Goal: Task Accomplishment & Management: Manage account settings

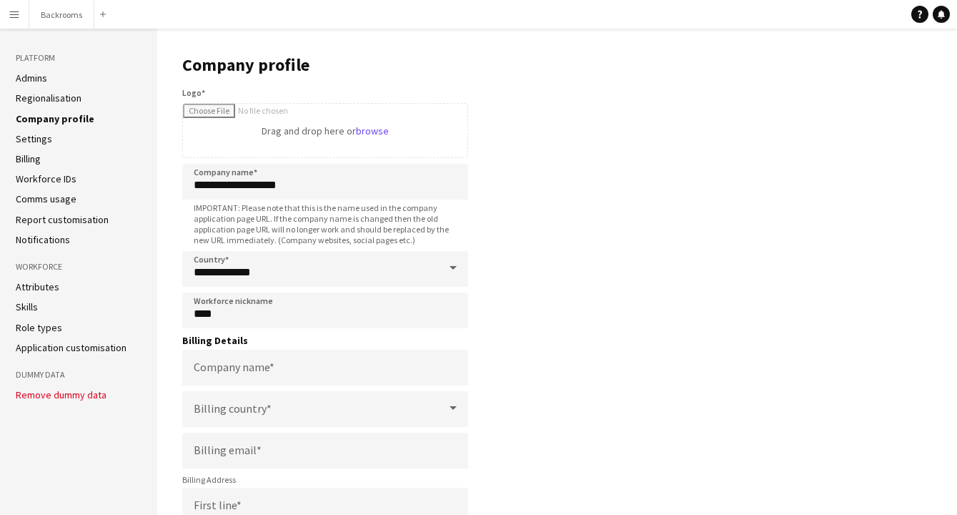
click at [41, 81] on link "Admins" at bounding box center [31, 77] width 31 height 13
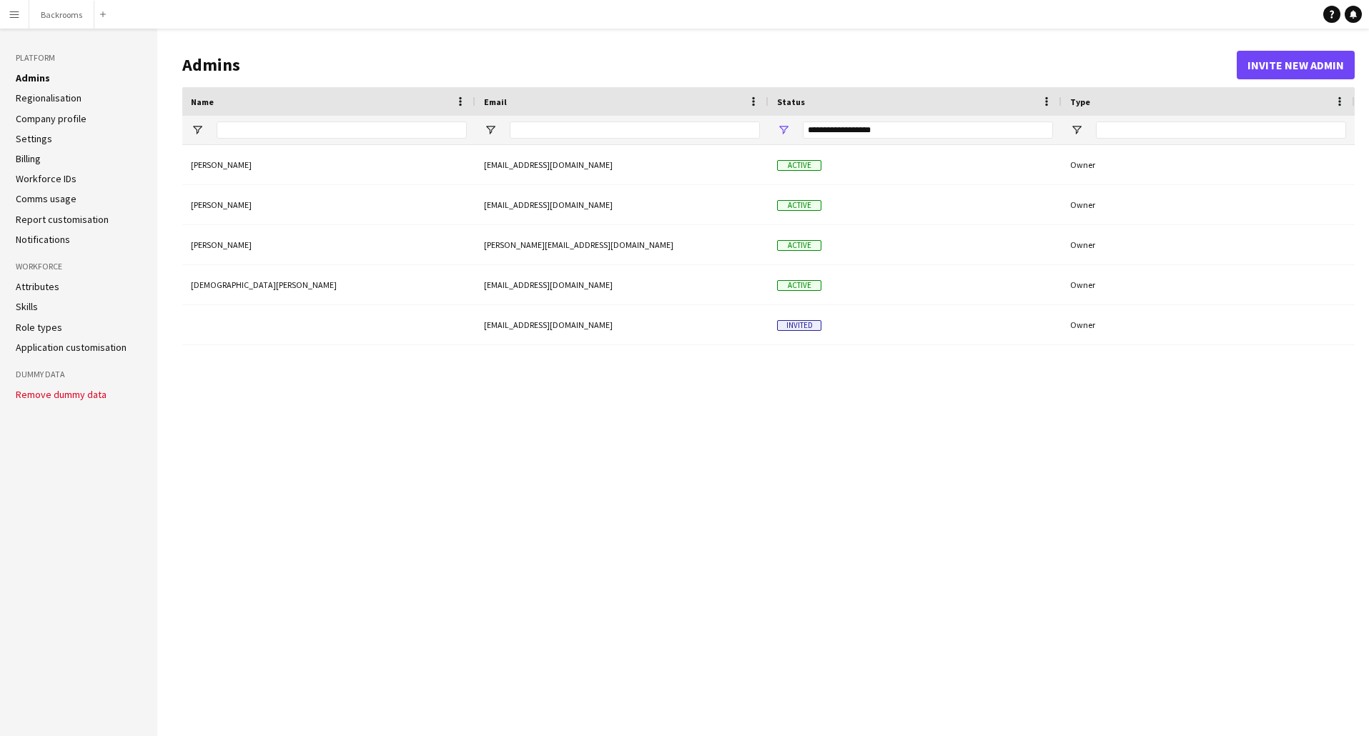
click at [21, 14] on button "Menu" at bounding box center [14, 14] width 29 height 29
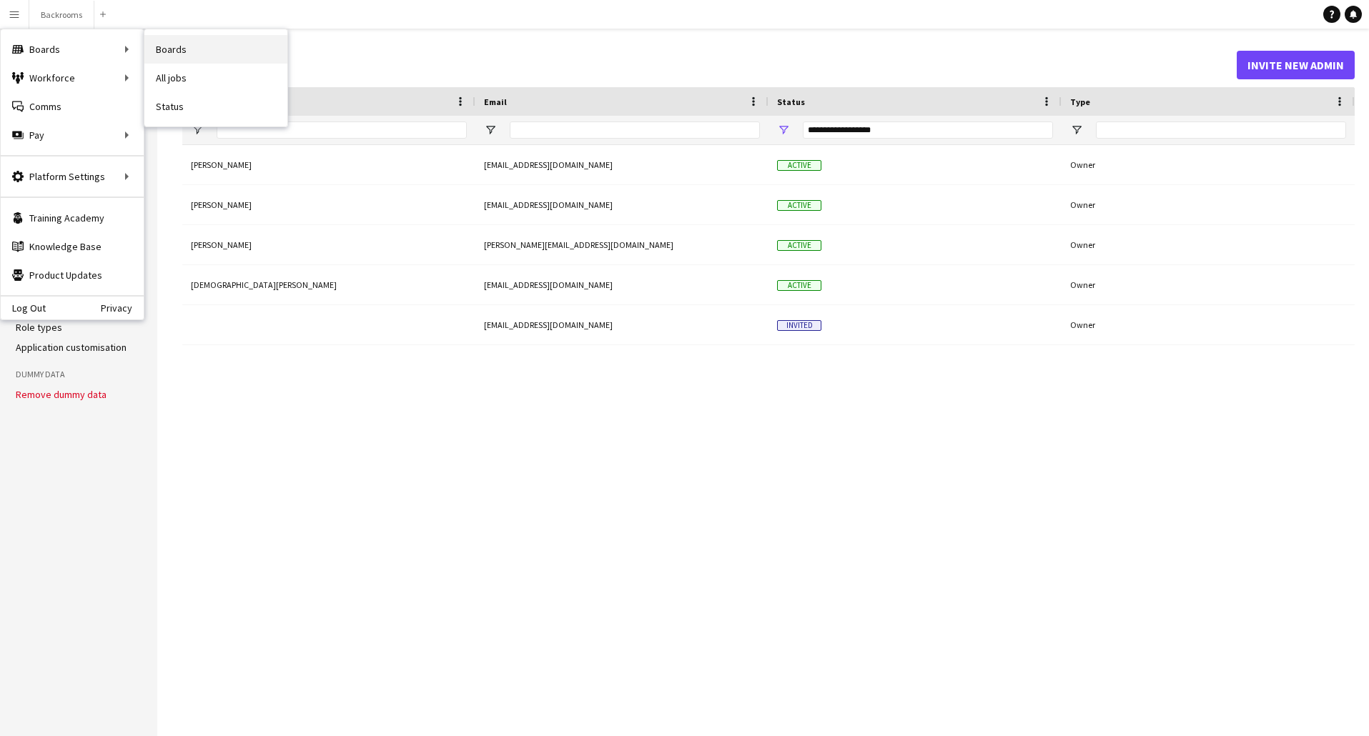
click at [169, 45] on link "Boards" at bounding box center [215, 49] width 143 height 29
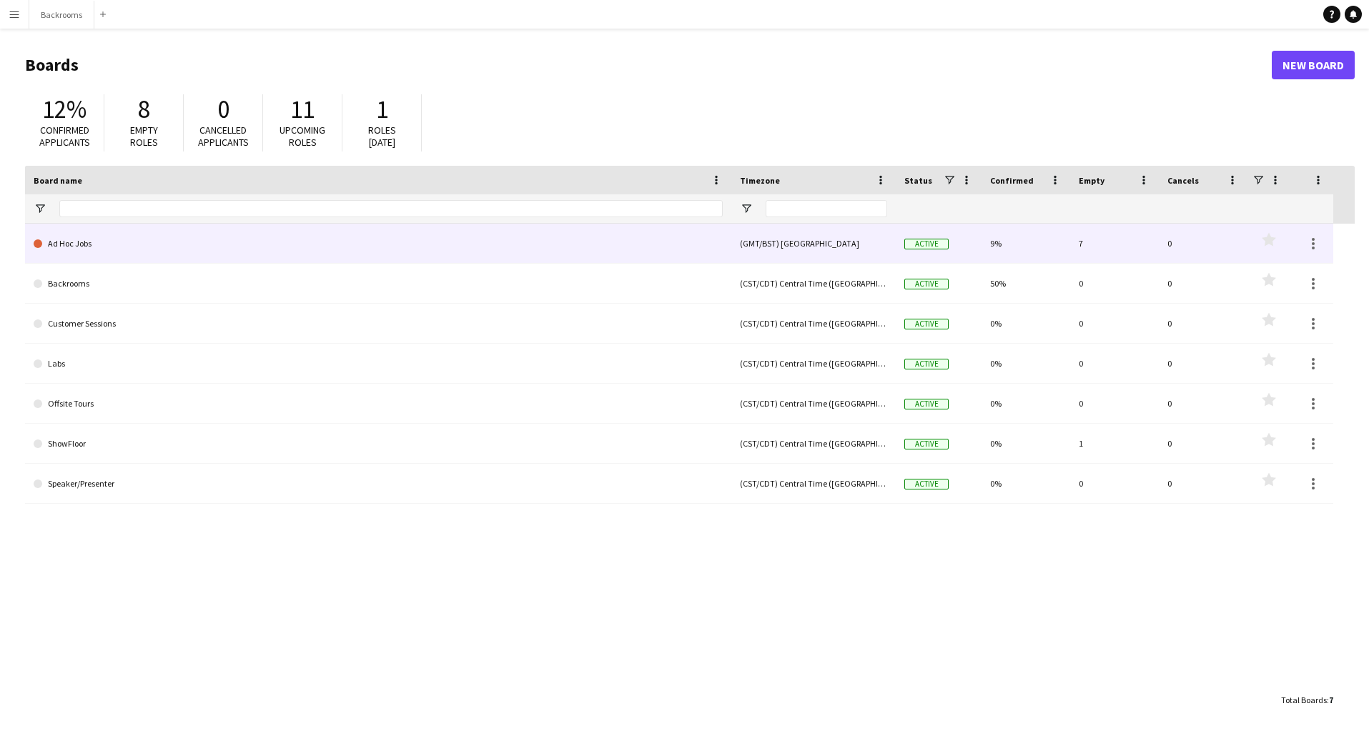
click at [152, 247] on link "Ad Hoc Jobs" at bounding box center [378, 244] width 689 height 40
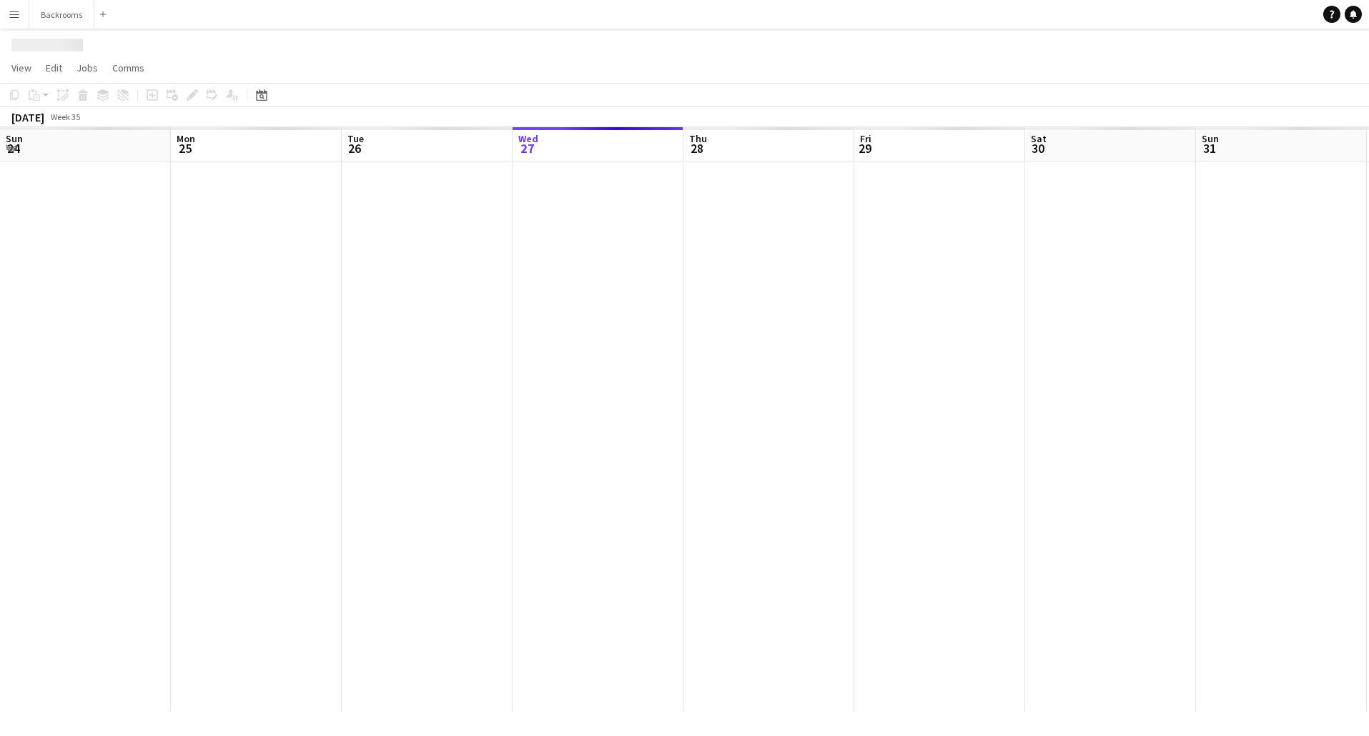
scroll to position [0, 342]
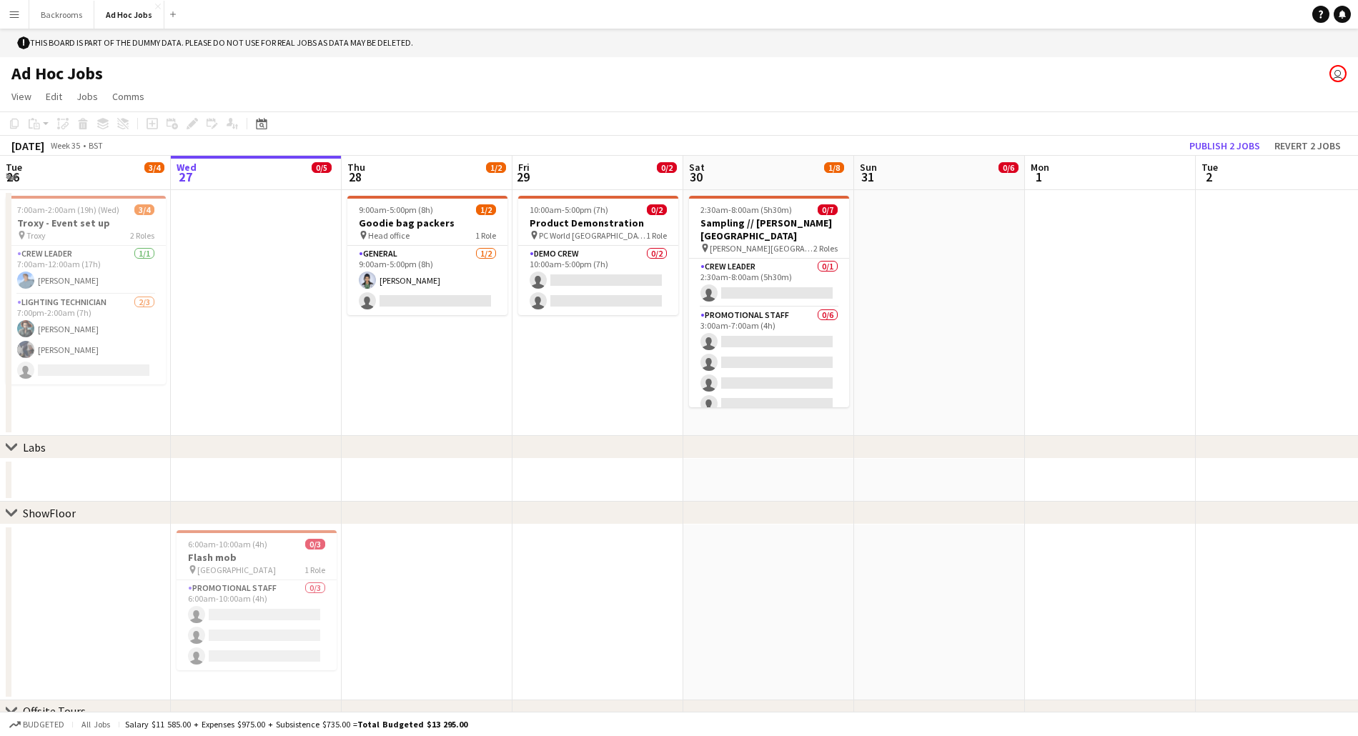
drag, startPoint x: 39, startPoint y: 41, endPoint x: 327, endPoint y: 44, distance: 288.8
click at [327, 45] on div "! This board is part of the dummy data. Please do not use for real jobs as data…" at bounding box center [679, 43] width 1358 height 29
click at [16, 14] on app-icon "Menu" at bounding box center [14, 14] width 11 height 11
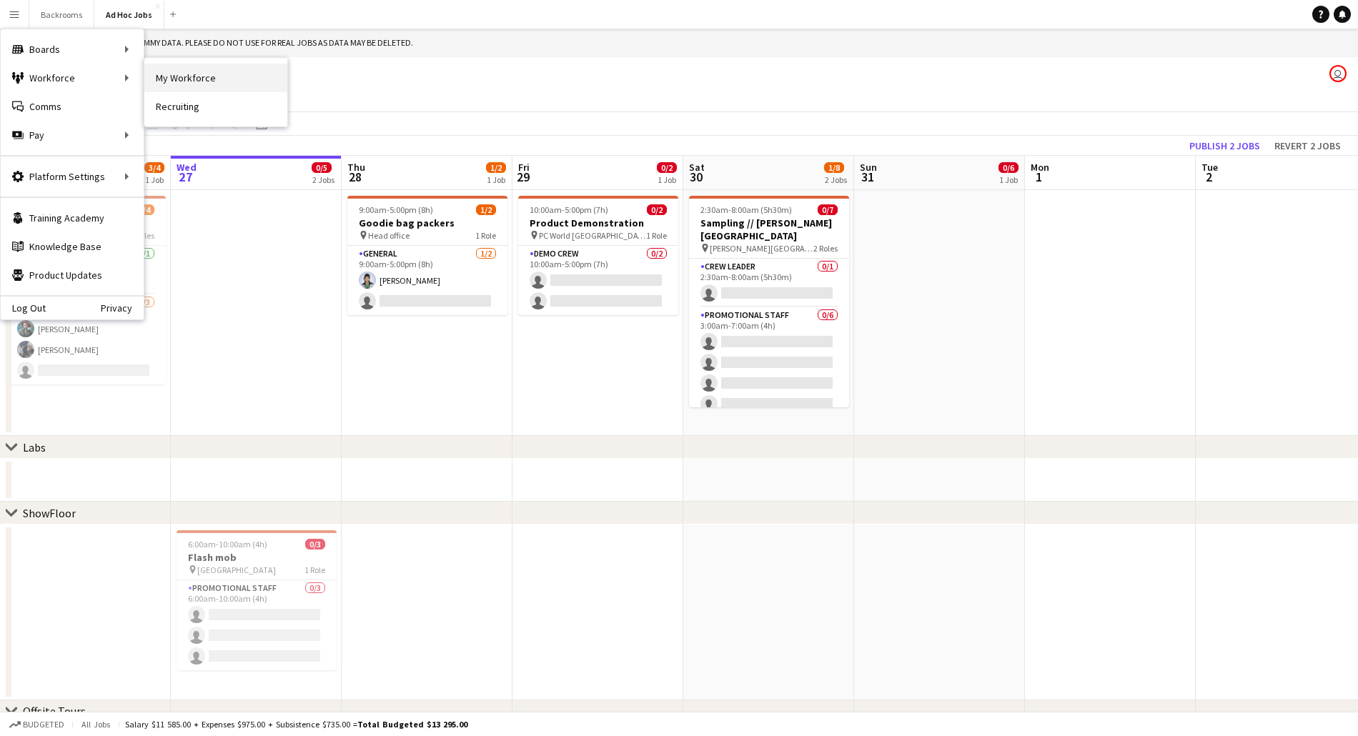
click at [174, 75] on link "My Workforce" at bounding box center [215, 78] width 143 height 29
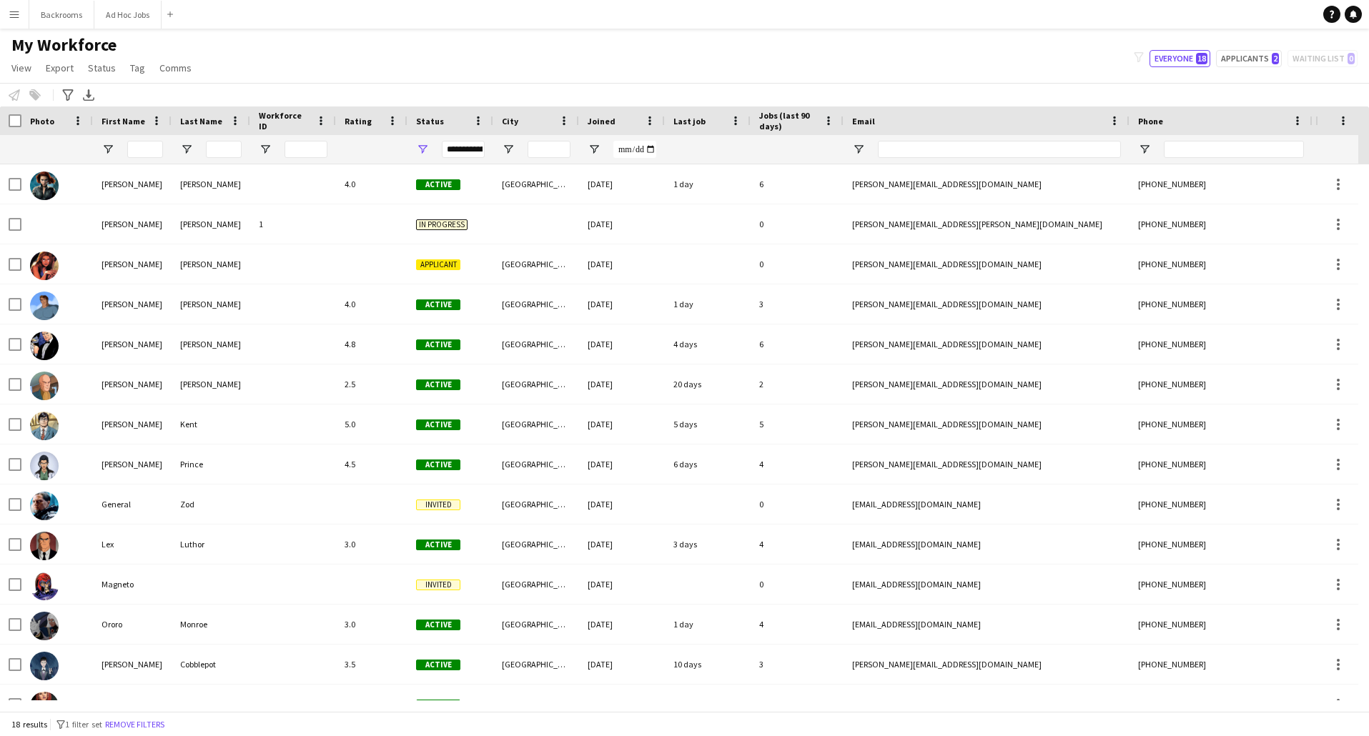
click at [15, 16] on app-icon "Menu" at bounding box center [14, 14] width 11 height 11
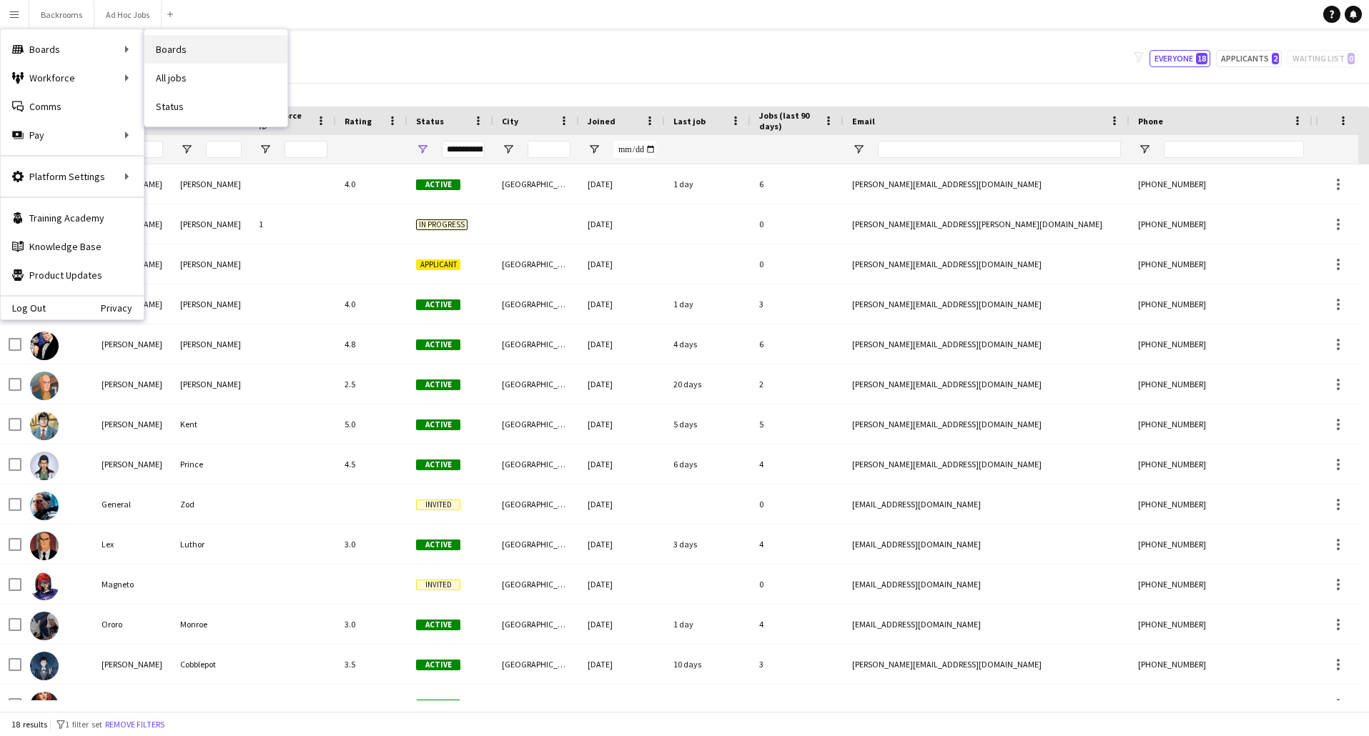
click at [179, 47] on link "Boards" at bounding box center [215, 49] width 143 height 29
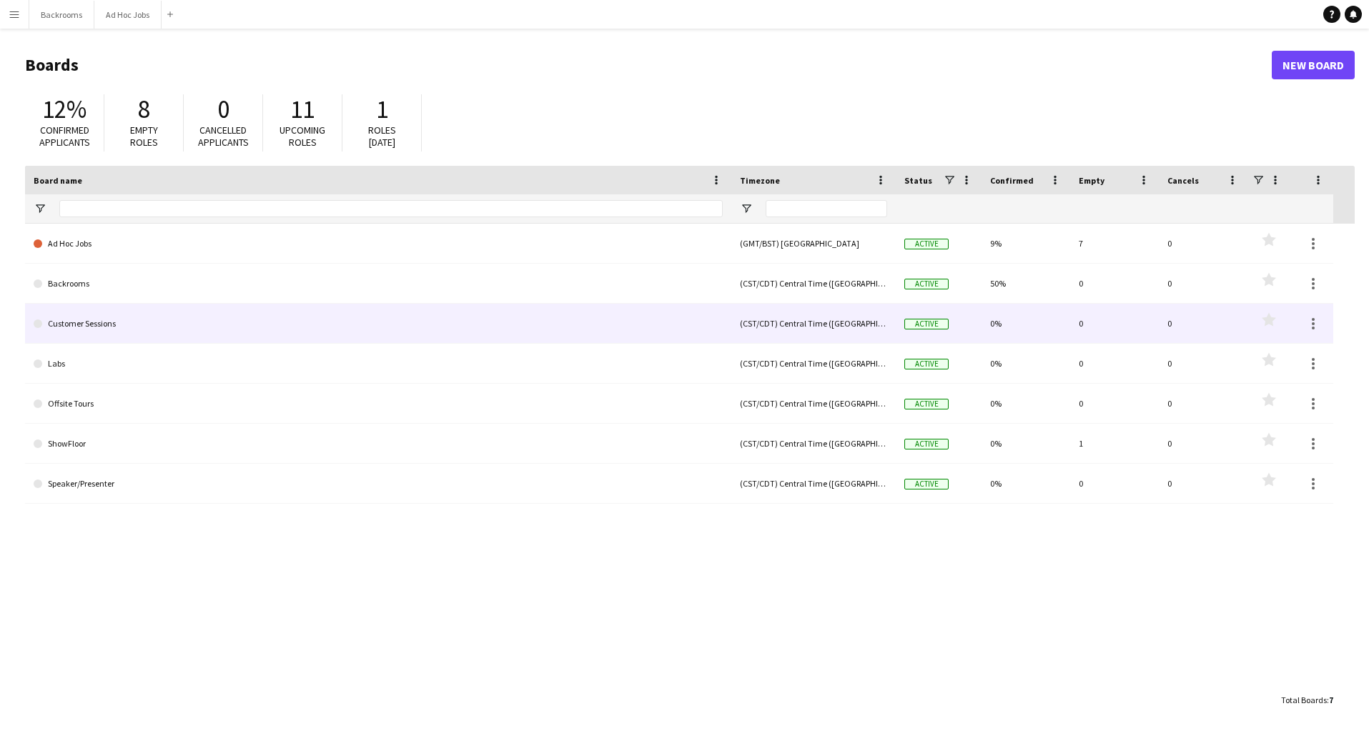
click at [204, 320] on link "Customer Sessions" at bounding box center [378, 324] width 689 height 40
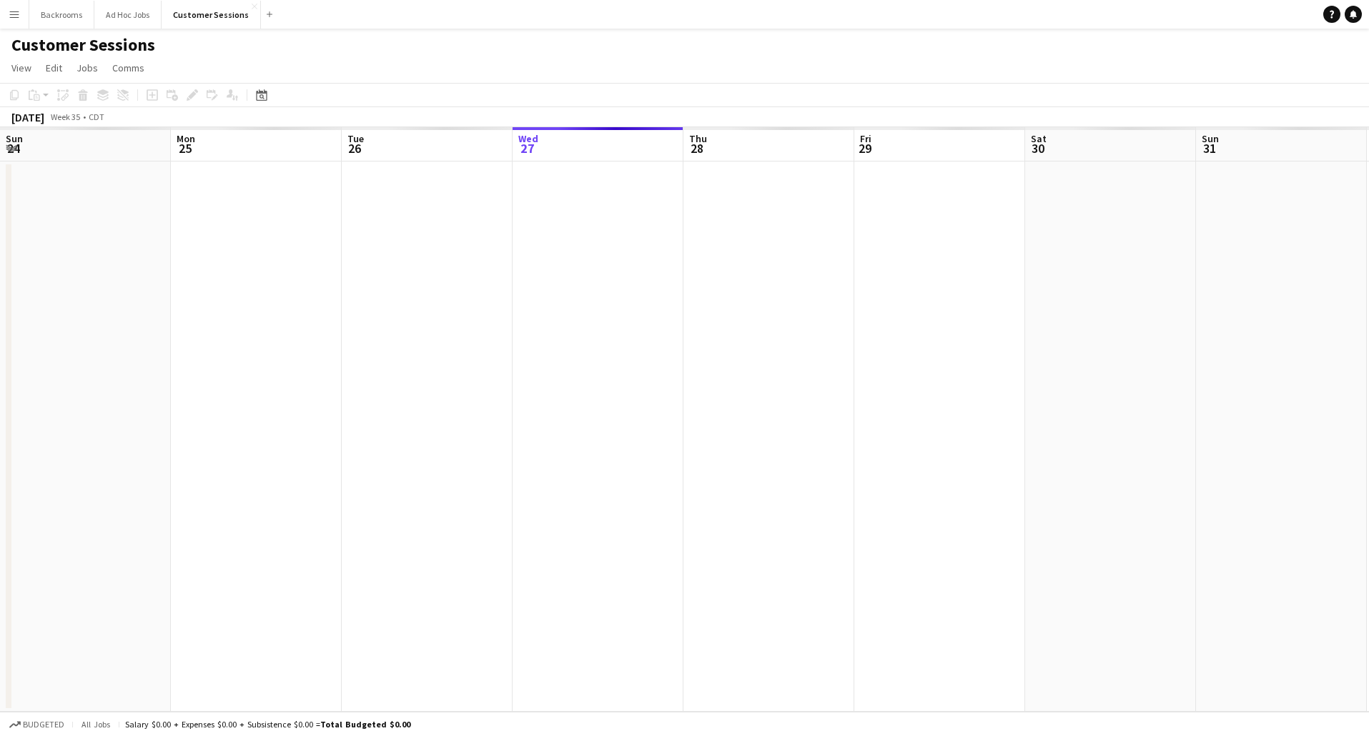
scroll to position [0, 342]
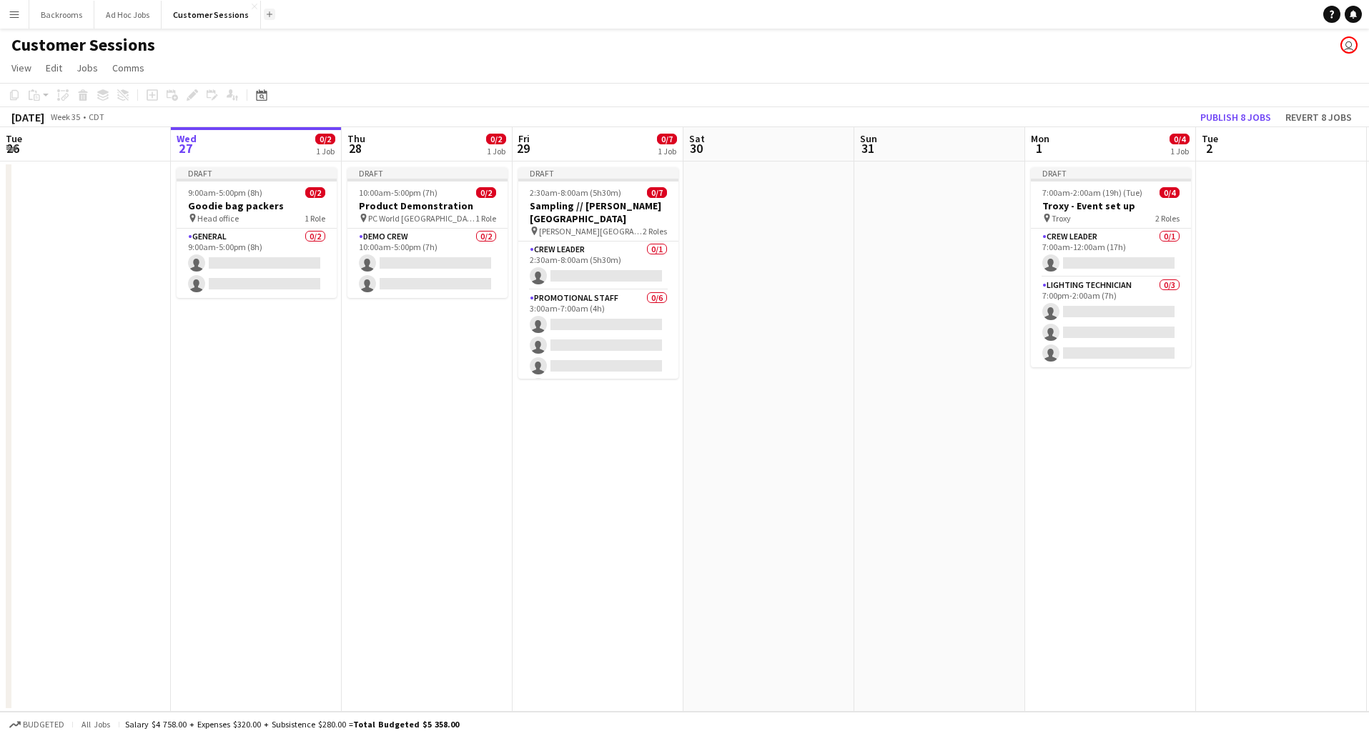
click at [266, 13] on button "Add" at bounding box center [269, 14] width 11 height 11
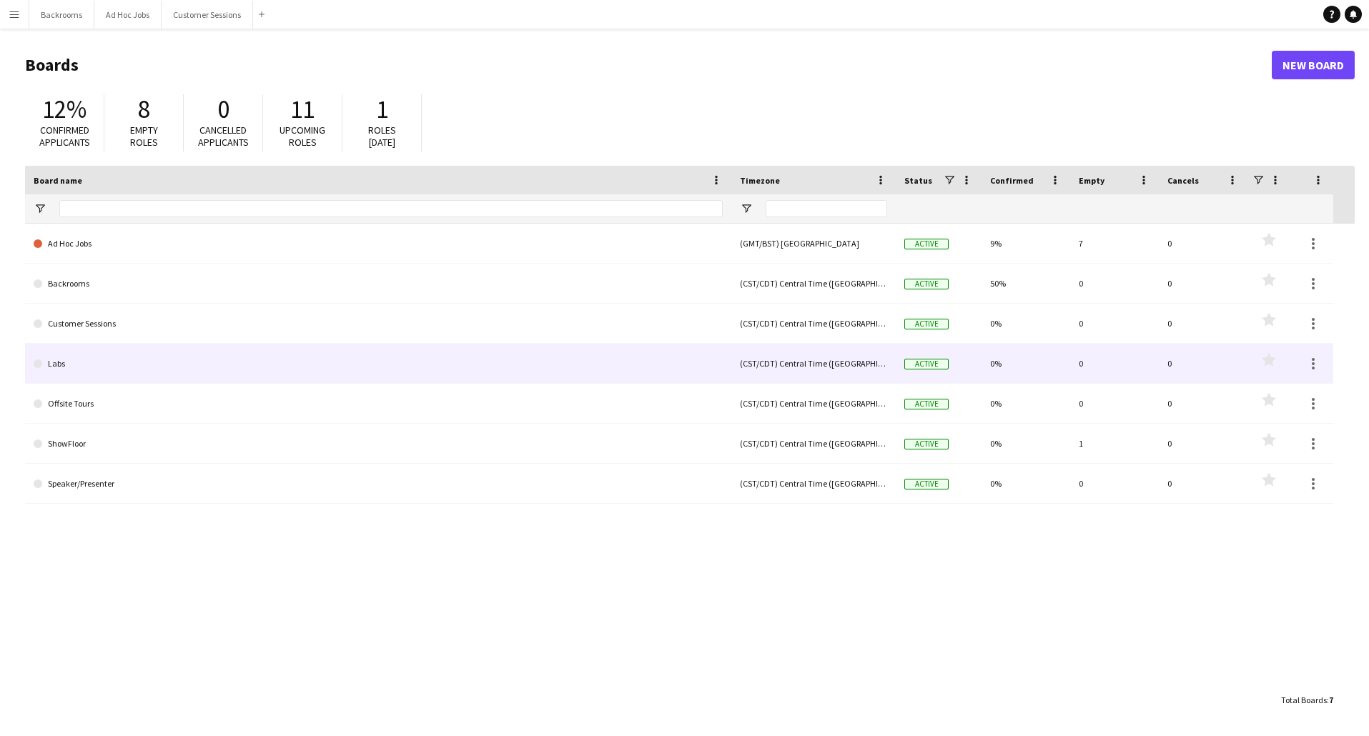
click at [135, 370] on link "Labs" at bounding box center [378, 364] width 689 height 40
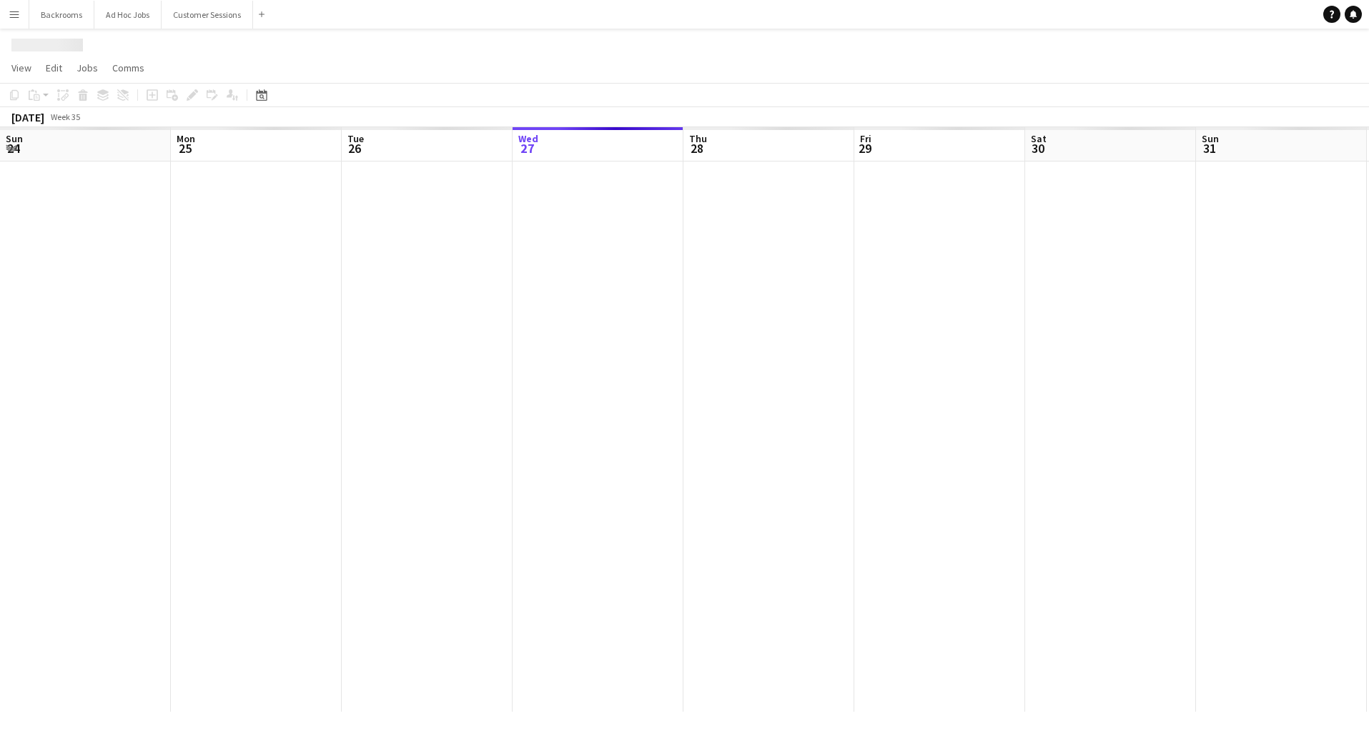
scroll to position [0, 342]
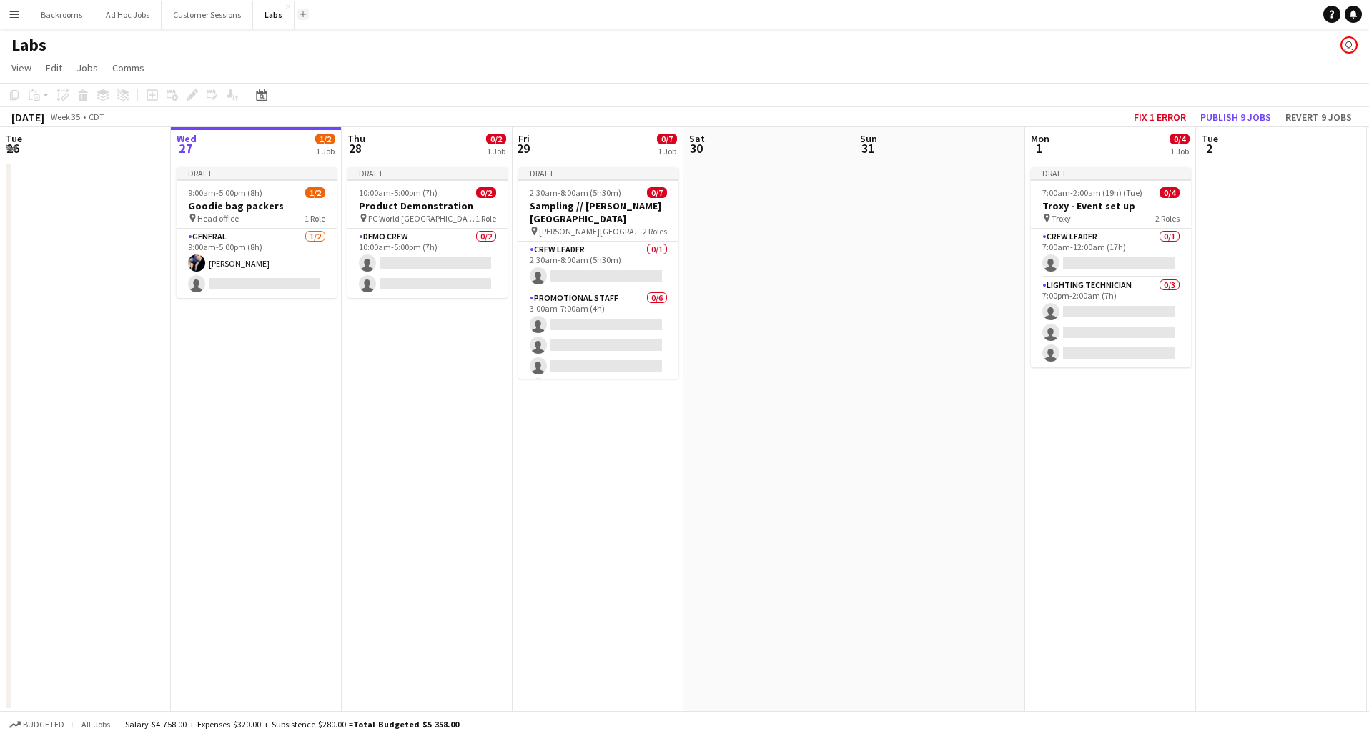
click at [302, 16] on app-icon "Add" at bounding box center [303, 14] width 6 height 6
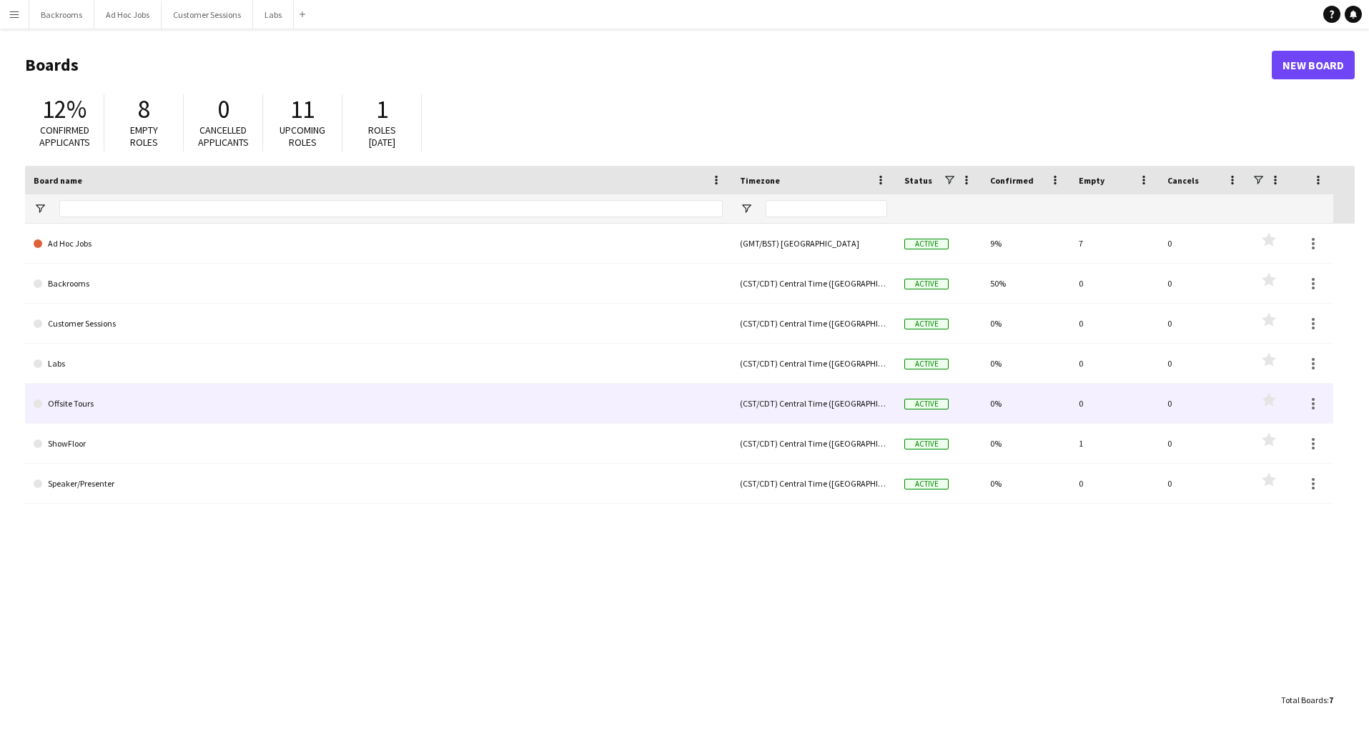
click at [186, 413] on link "Offsite Tours" at bounding box center [378, 404] width 689 height 40
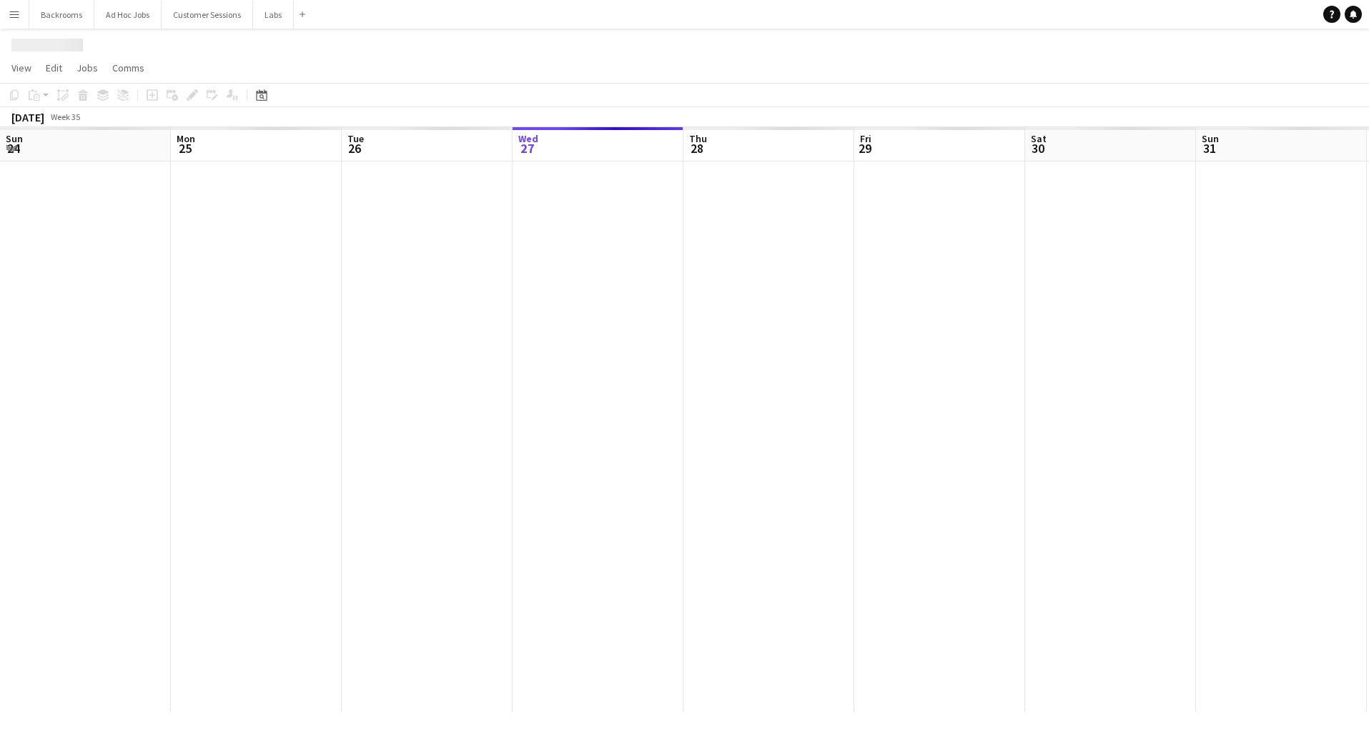
scroll to position [0, 342]
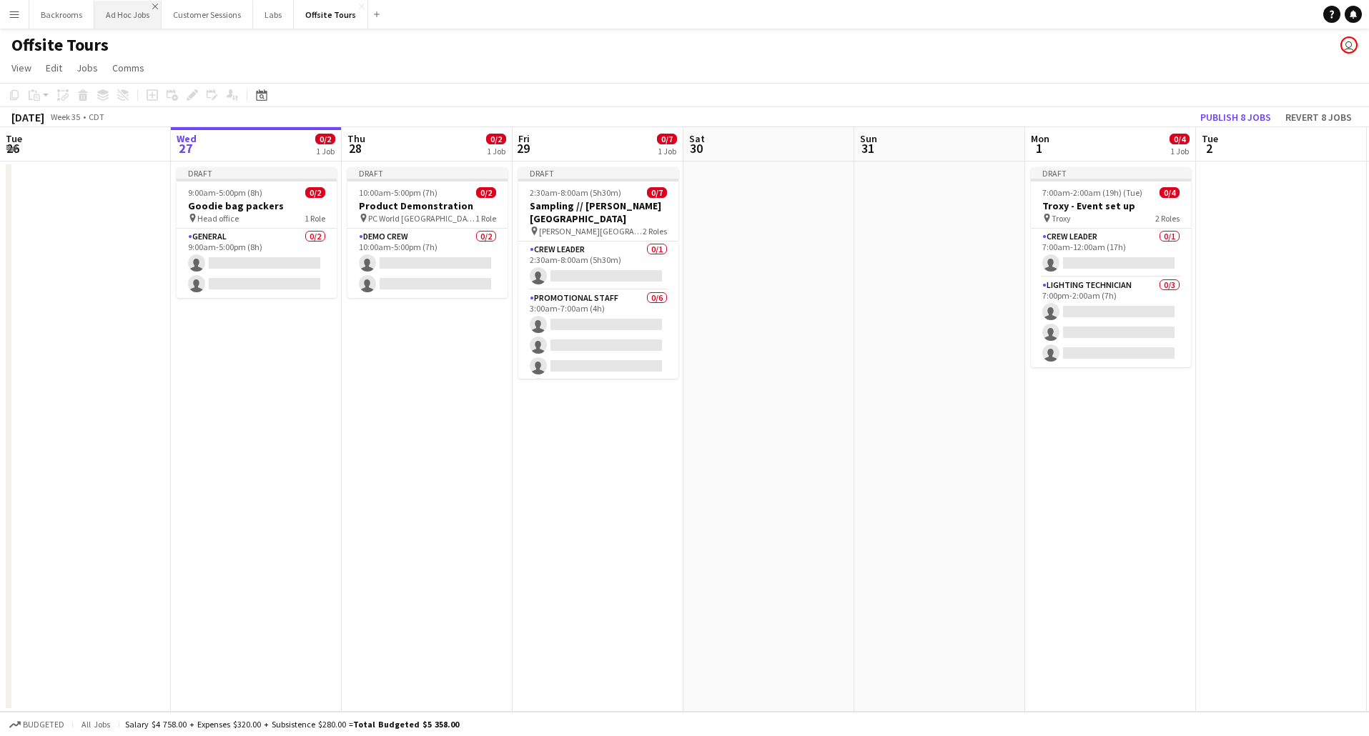
click at [154, 6] on app-icon "Close" at bounding box center [155, 7] width 6 height 6
click at [152, 14] on button "Customer Sessions Close" at bounding box center [139, 15] width 91 height 28
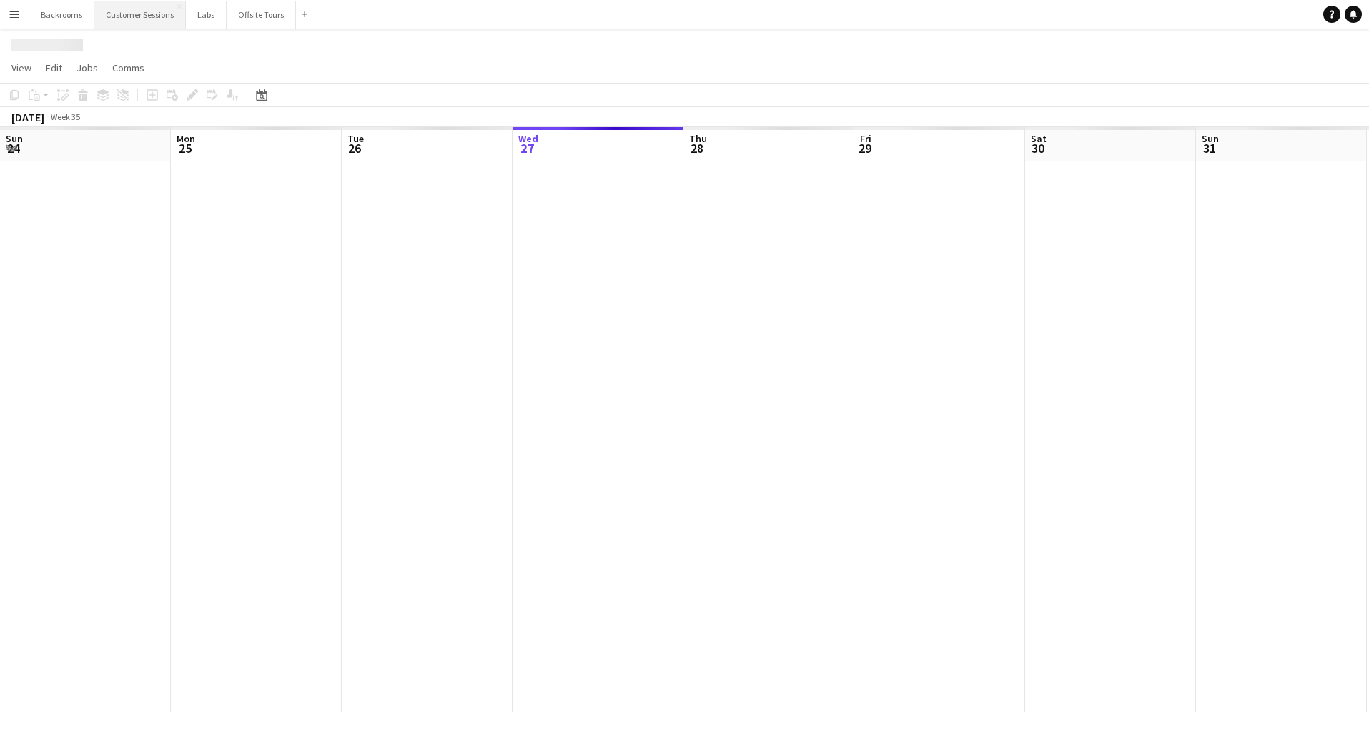
scroll to position [0, 342]
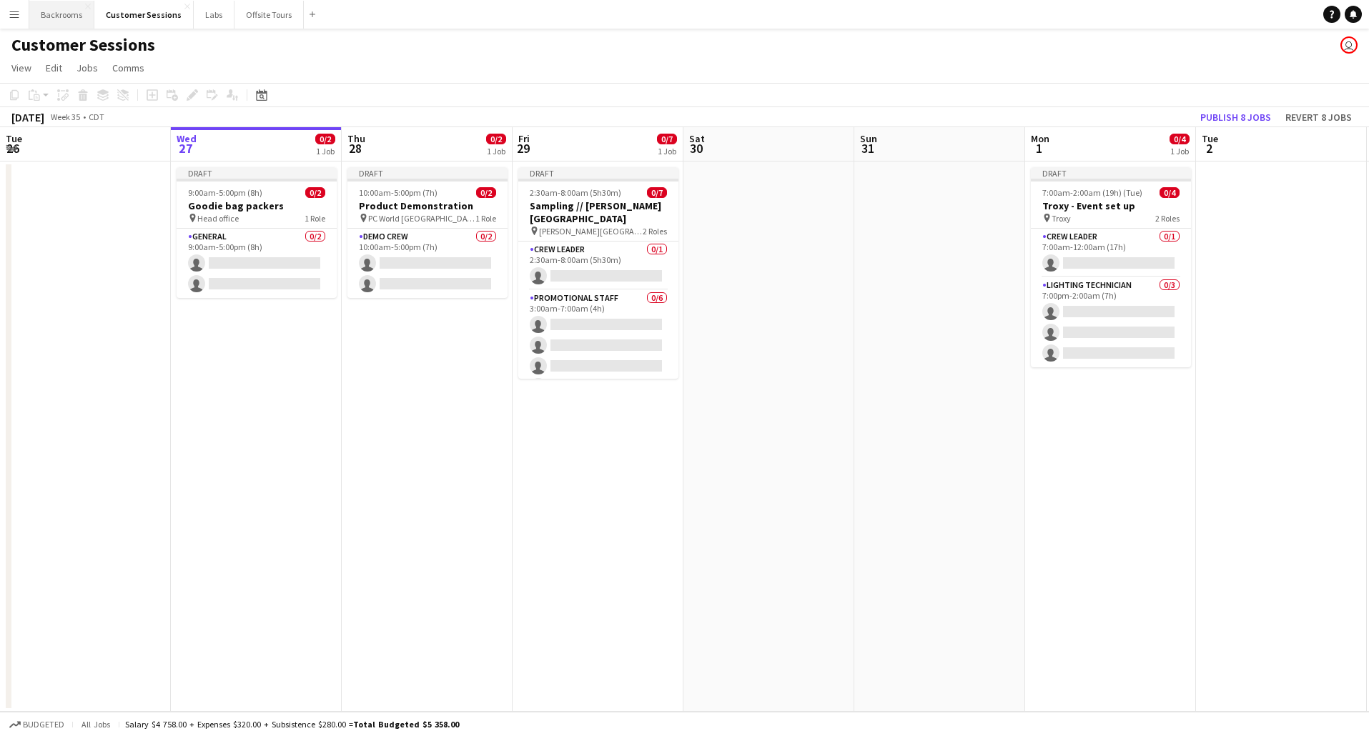
click at [44, 6] on button "Backrooms Close" at bounding box center [61, 15] width 65 height 28
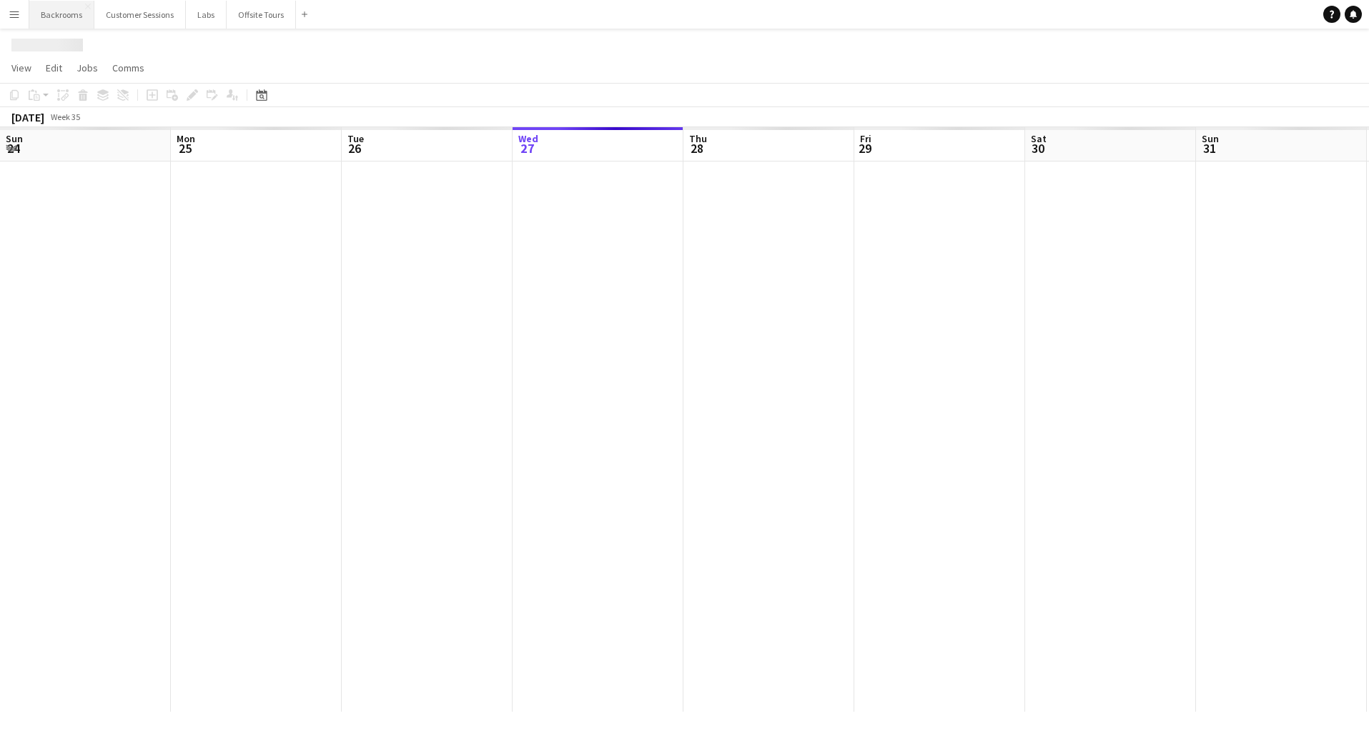
scroll to position [0, 342]
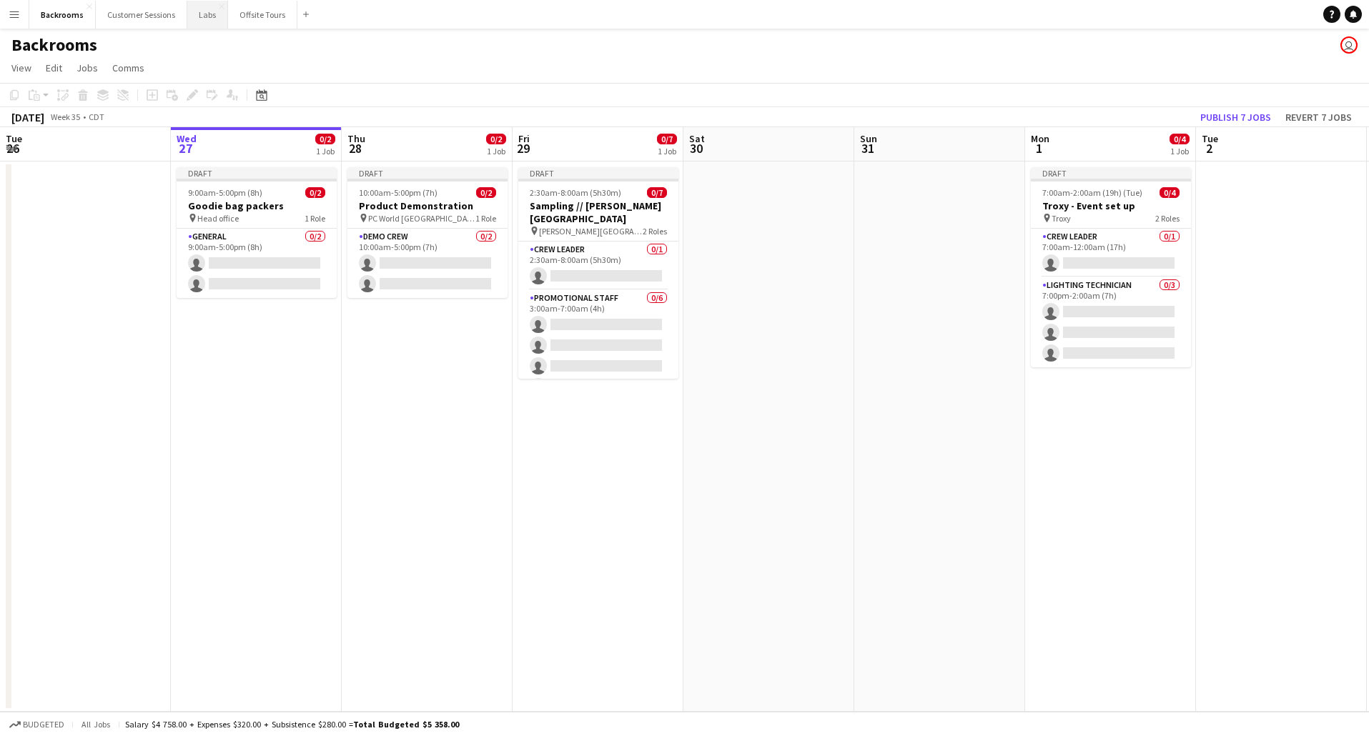
click at [208, 16] on button "Labs Close" at bounding box center [207, 15] width 41 height 28
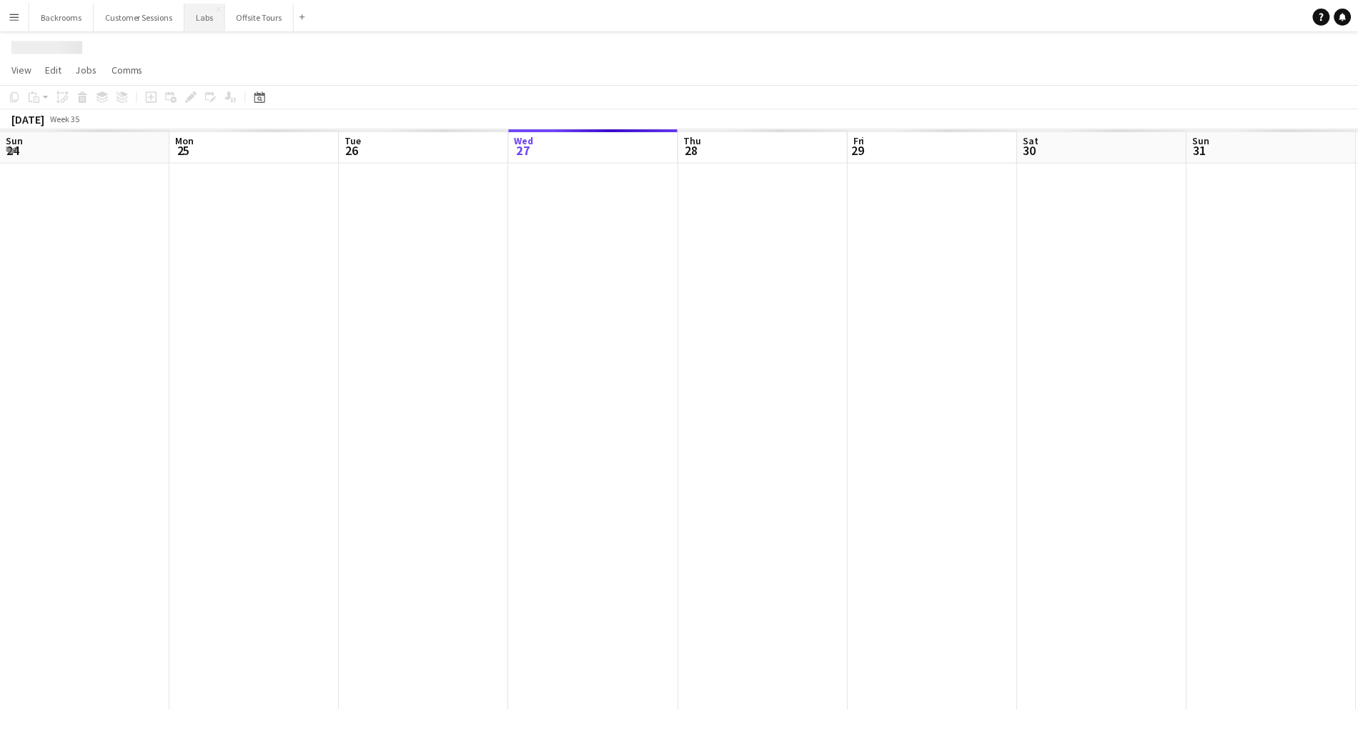
scroll to position [0, 342]
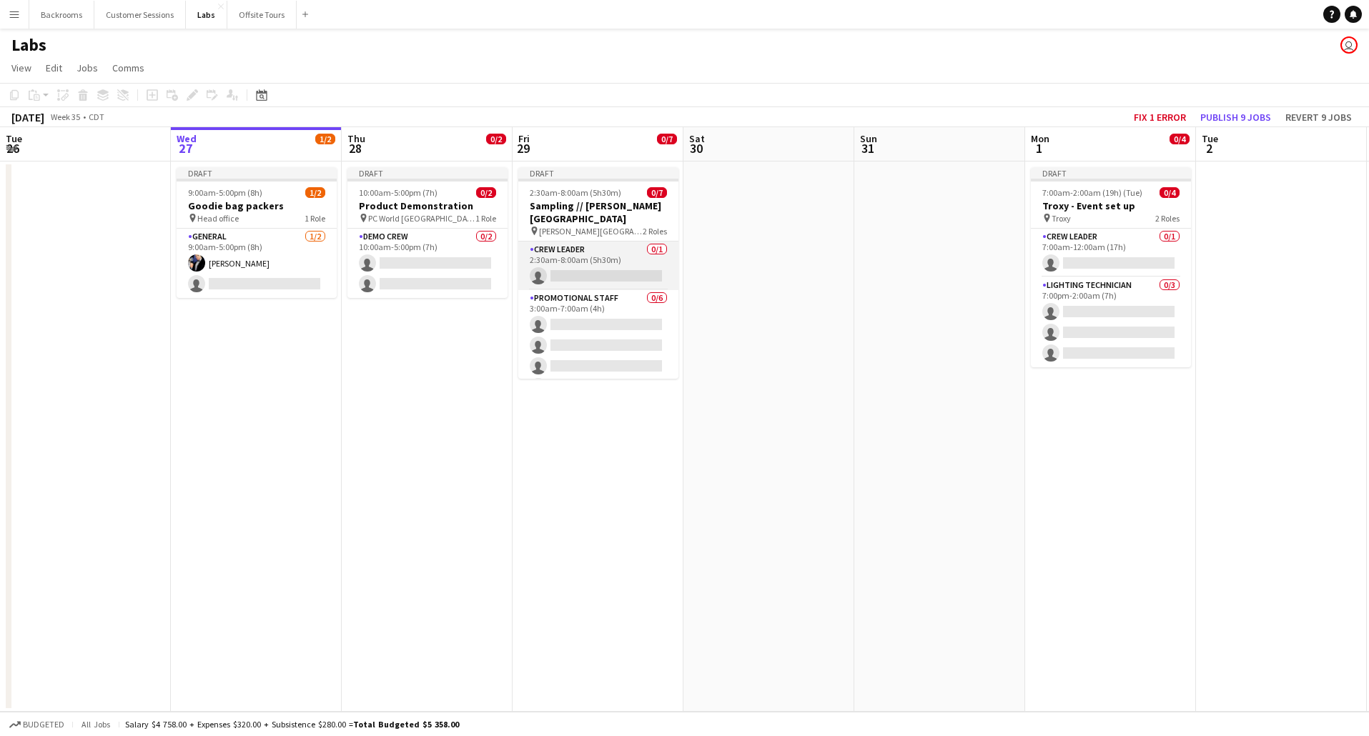
click at [590, 263] on app-card-role "Crew Leader 0/1 2:30am-8:00am (5h30m) single-neutral-actions" at bounding box center [598, 266] width 160 height 49
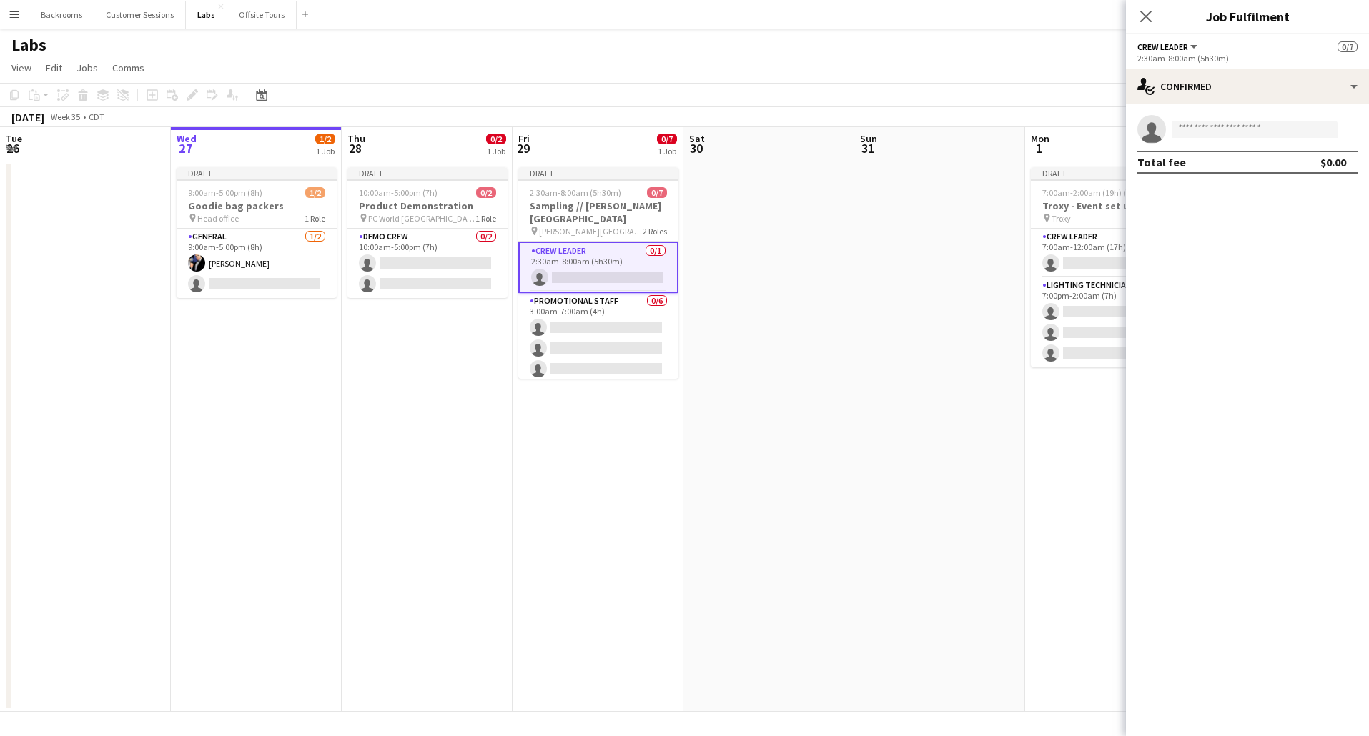
click at [773, 79] on app-page-menu "View Day view expanded Day view collapsed Month view Date picker Jump to [DATE]…" at bounding box center [684, 69] width 1369 height 27
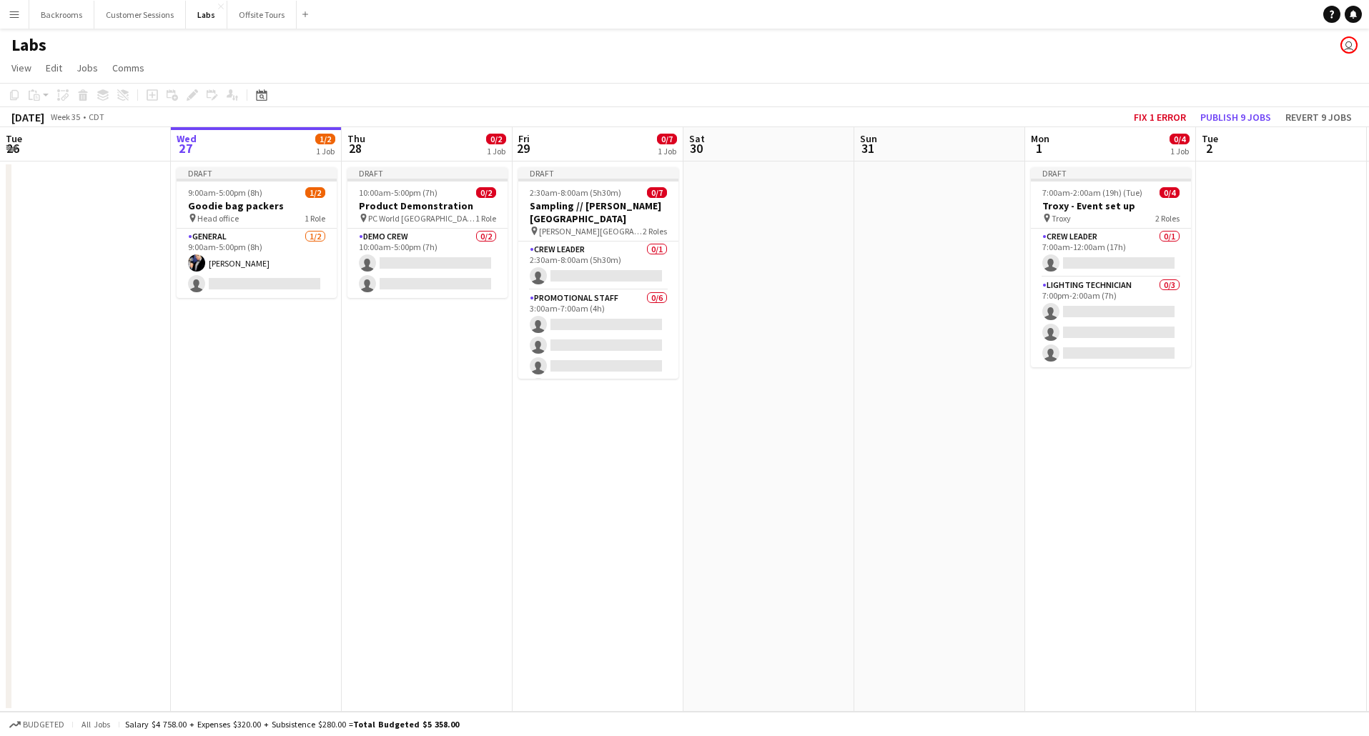
click at [15, 16] on app-icon "Menu" at bounding box center [14, 14] width 11 height 11
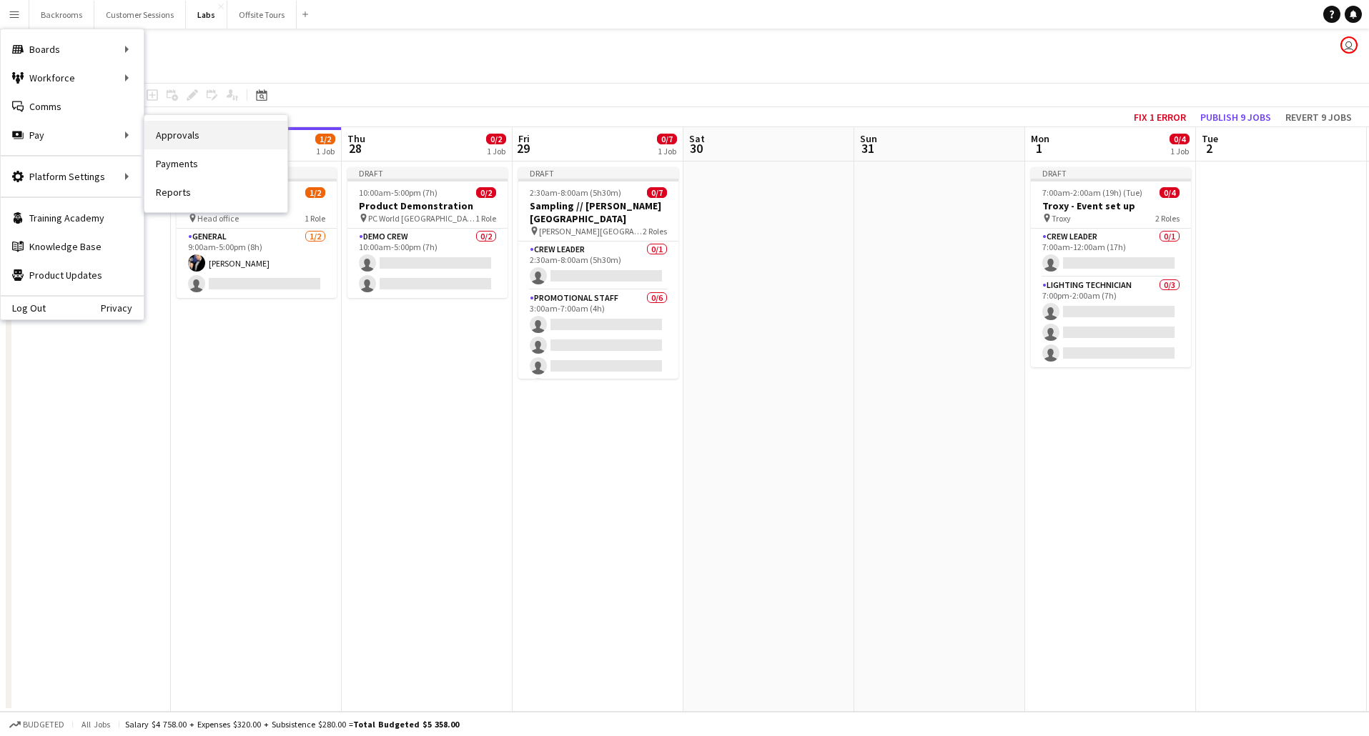
click at [184, 137] on link "Approvals" at bounding box center [215, 135] width 143 height 29
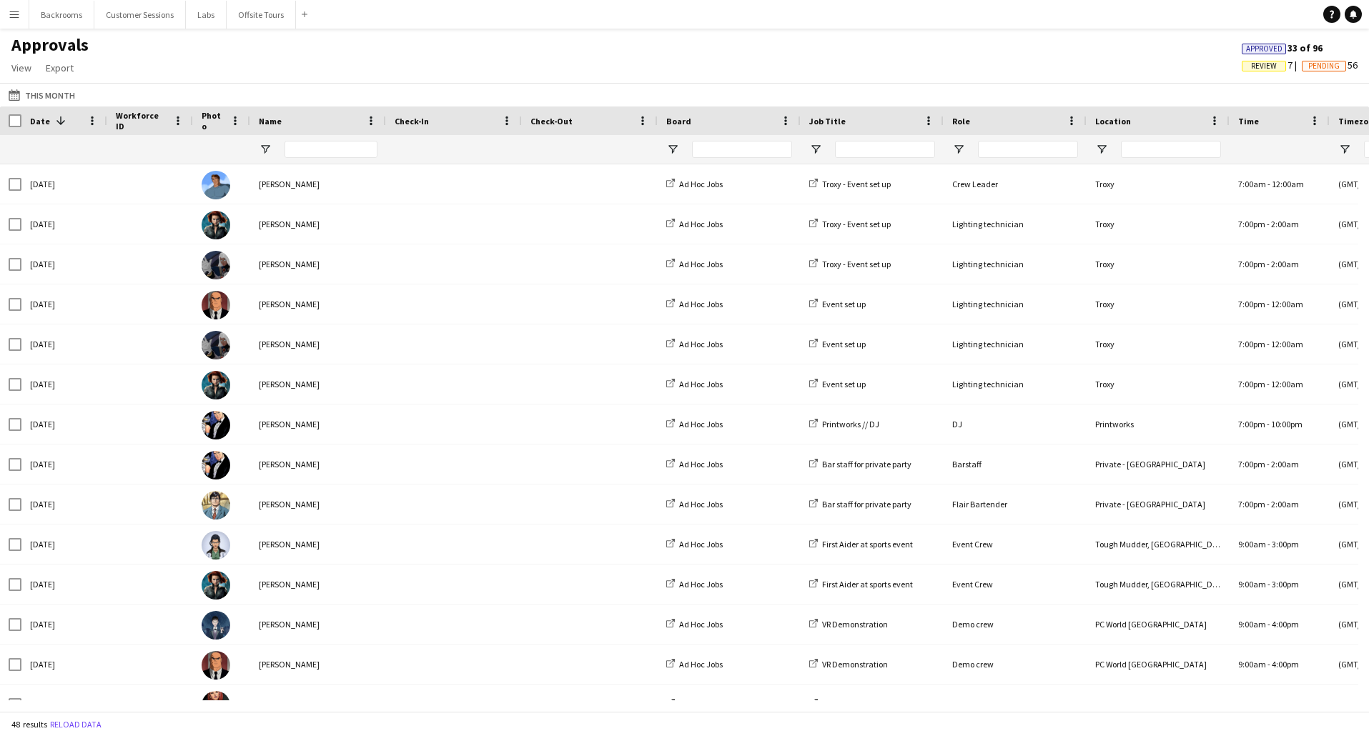
click at [11, 21] on button "Menu" at bounding box center [14, 14] width 29 height 29
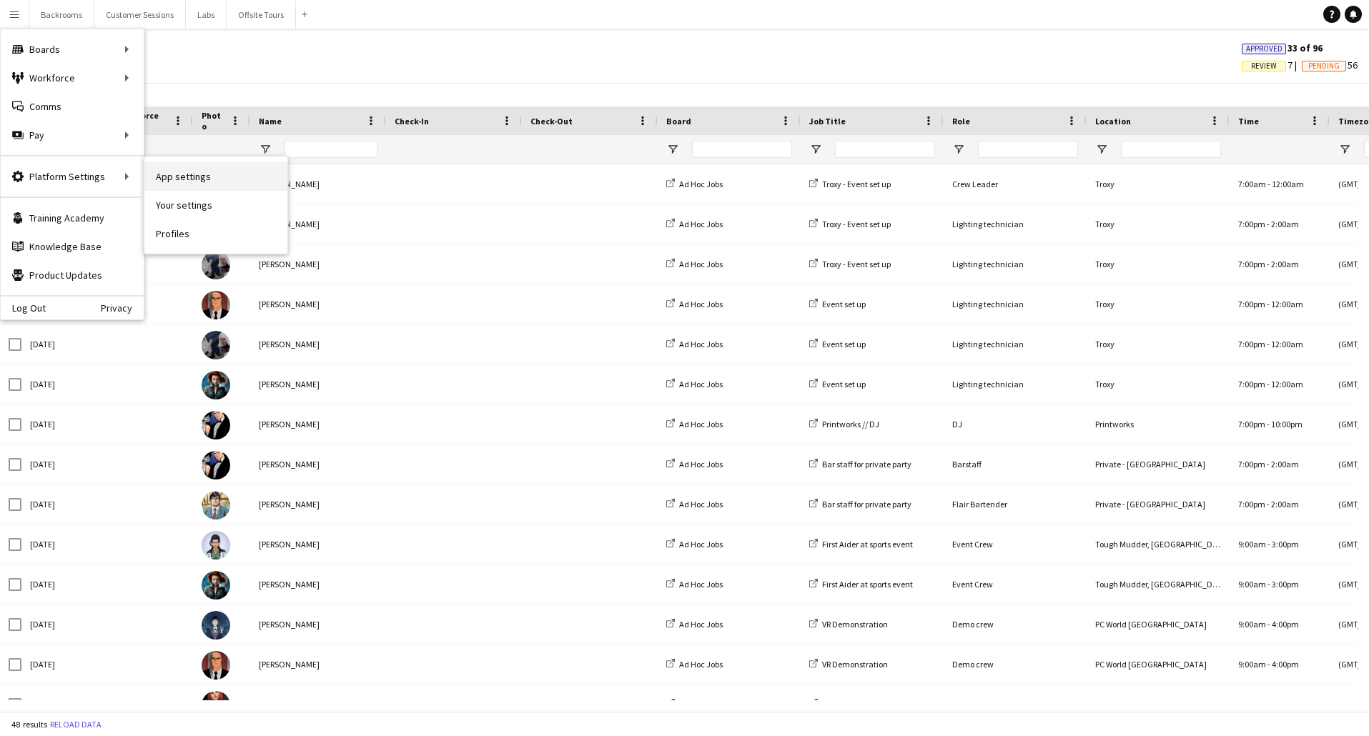
click at [175, 179] on link "App settings" at bounding box center [215, 176] width 143 height 29
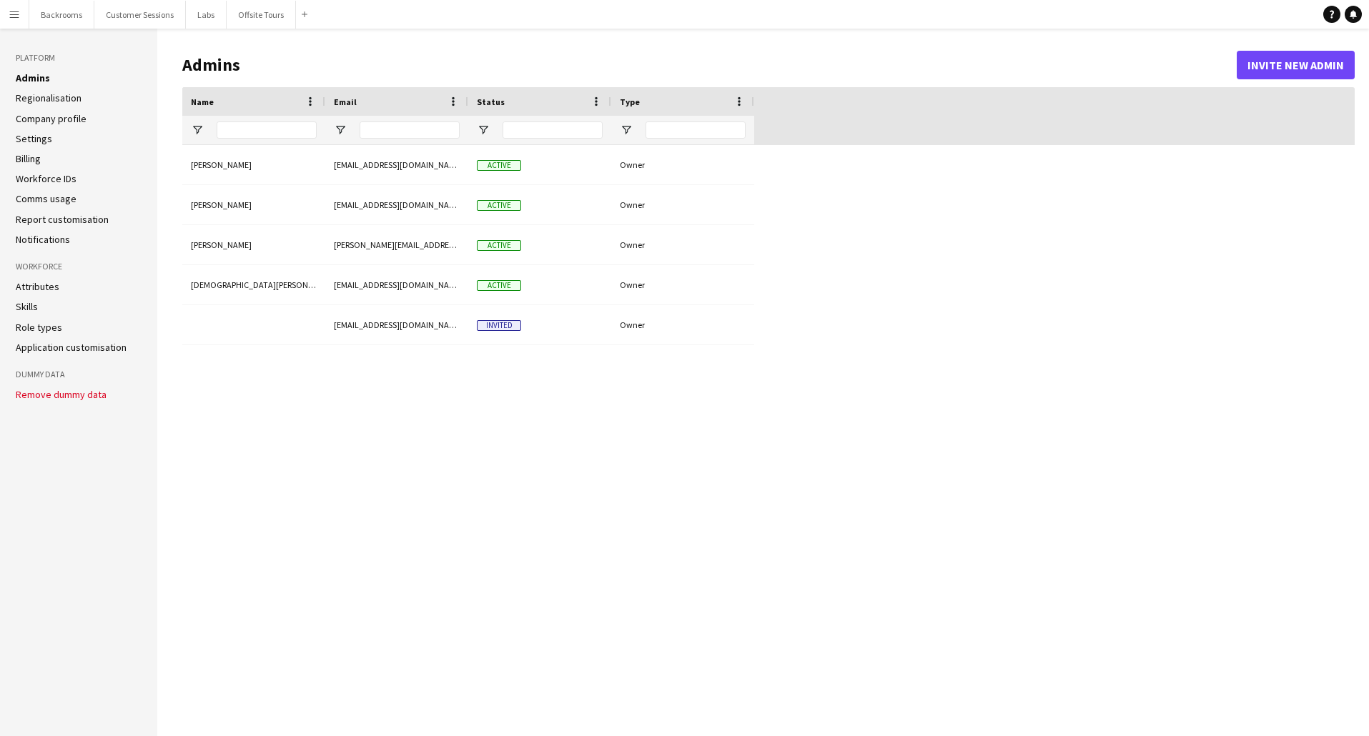
type input "**********"
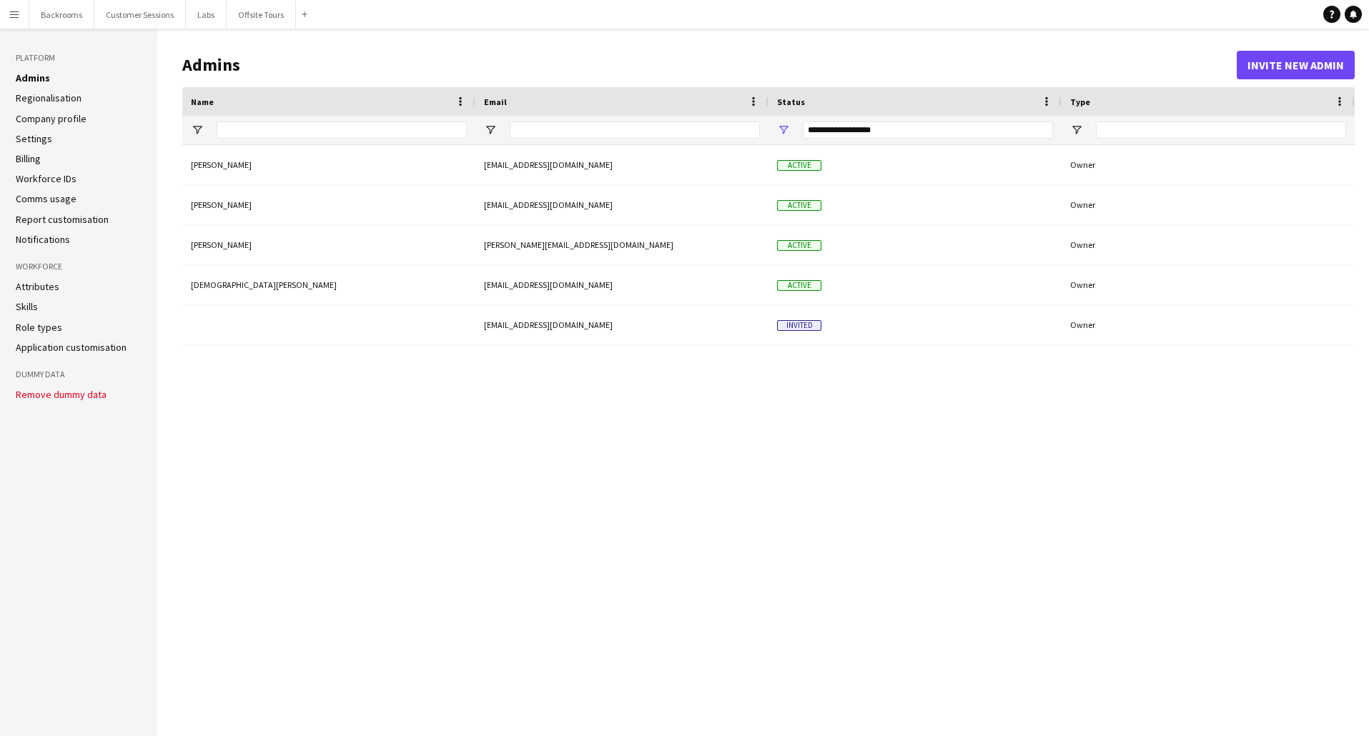
click at [41, 141] on link "Settings" at bounding box center [34, 138] width 36 height 13
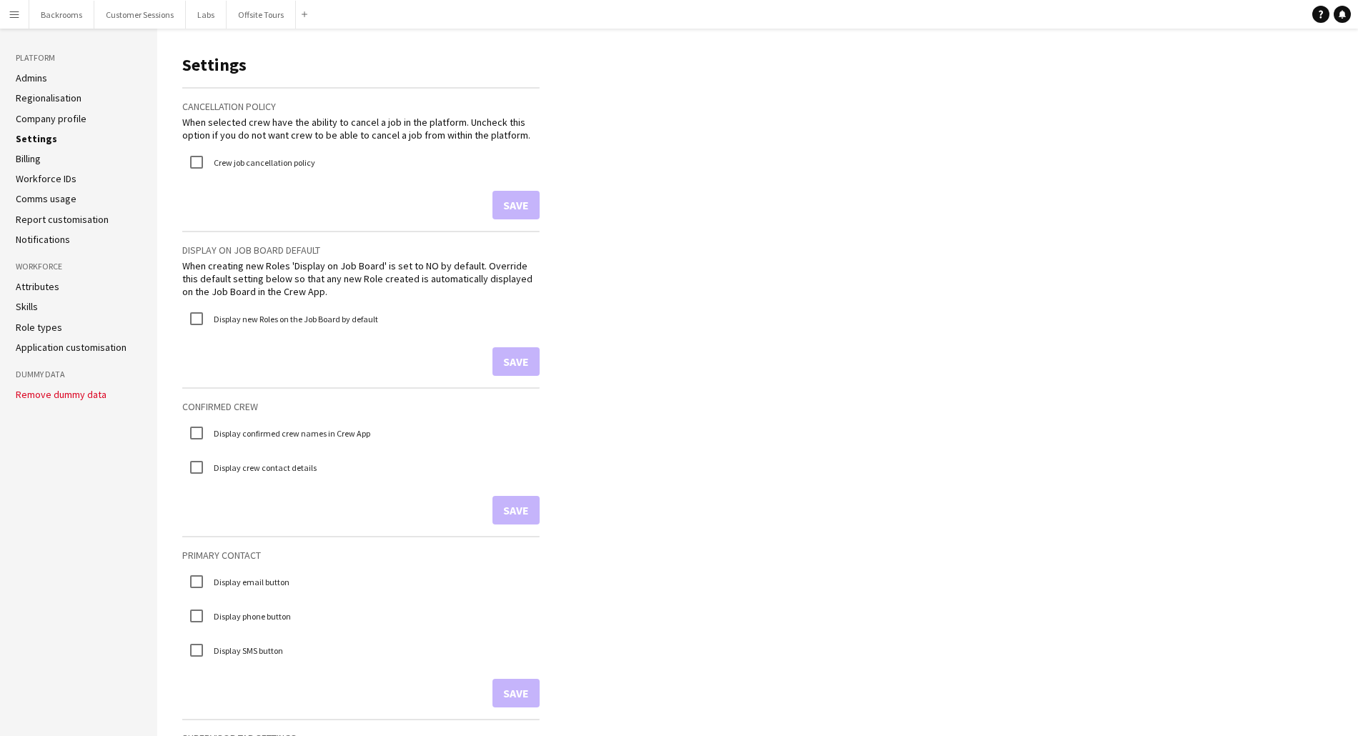
click at [20, 15] on button "Menu" at bounding box center [14, 14] width 29 height 29
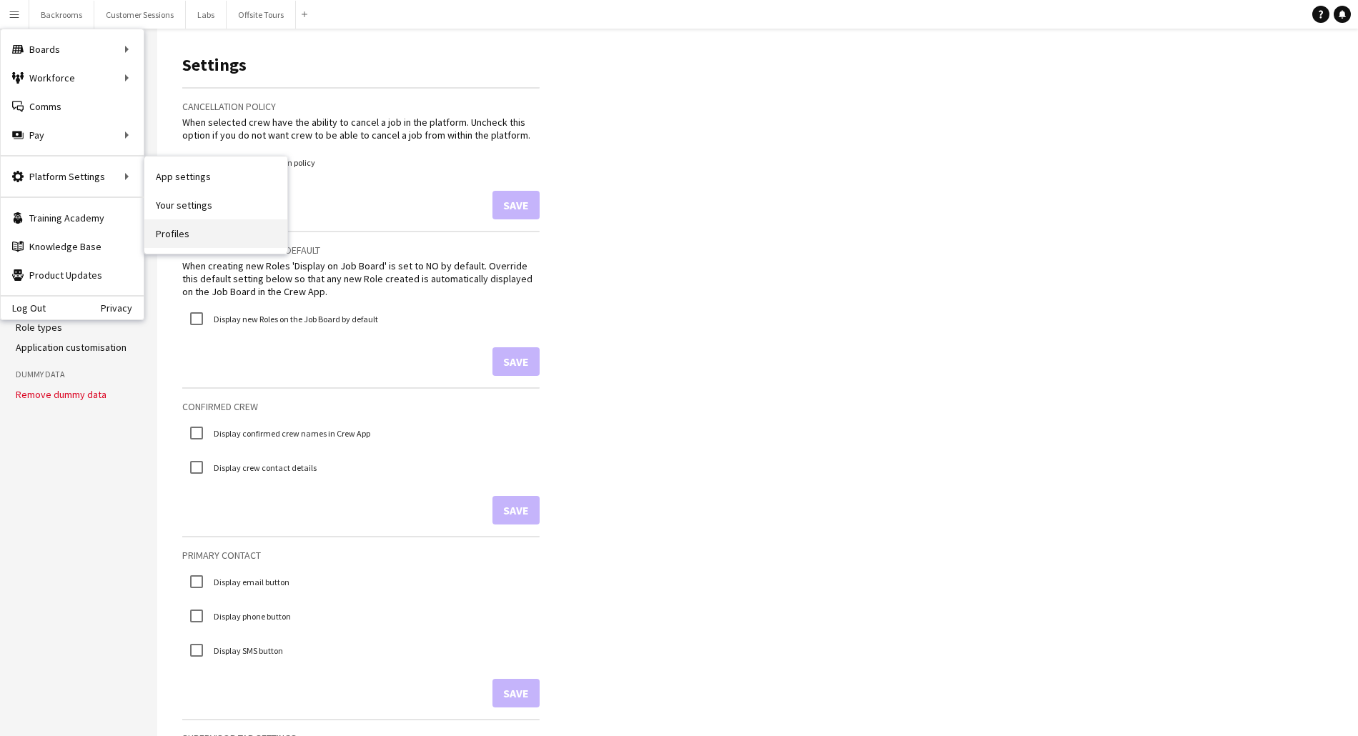
click at [172, 234] on link "Profiles" at bounding box center [215, 233] width 143 height 29
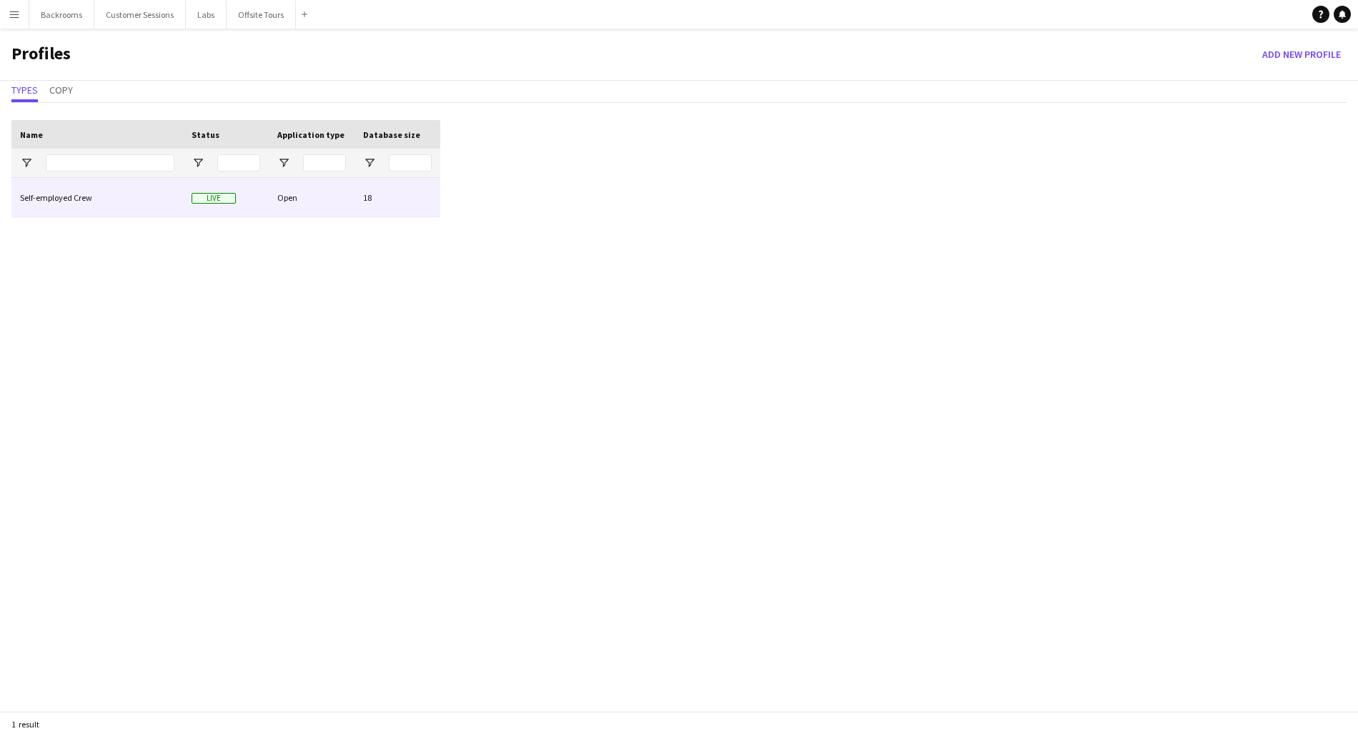
click at [134, 195] on div "Self-employed Crew" at bounding box center [97, 197] width 172 height 39
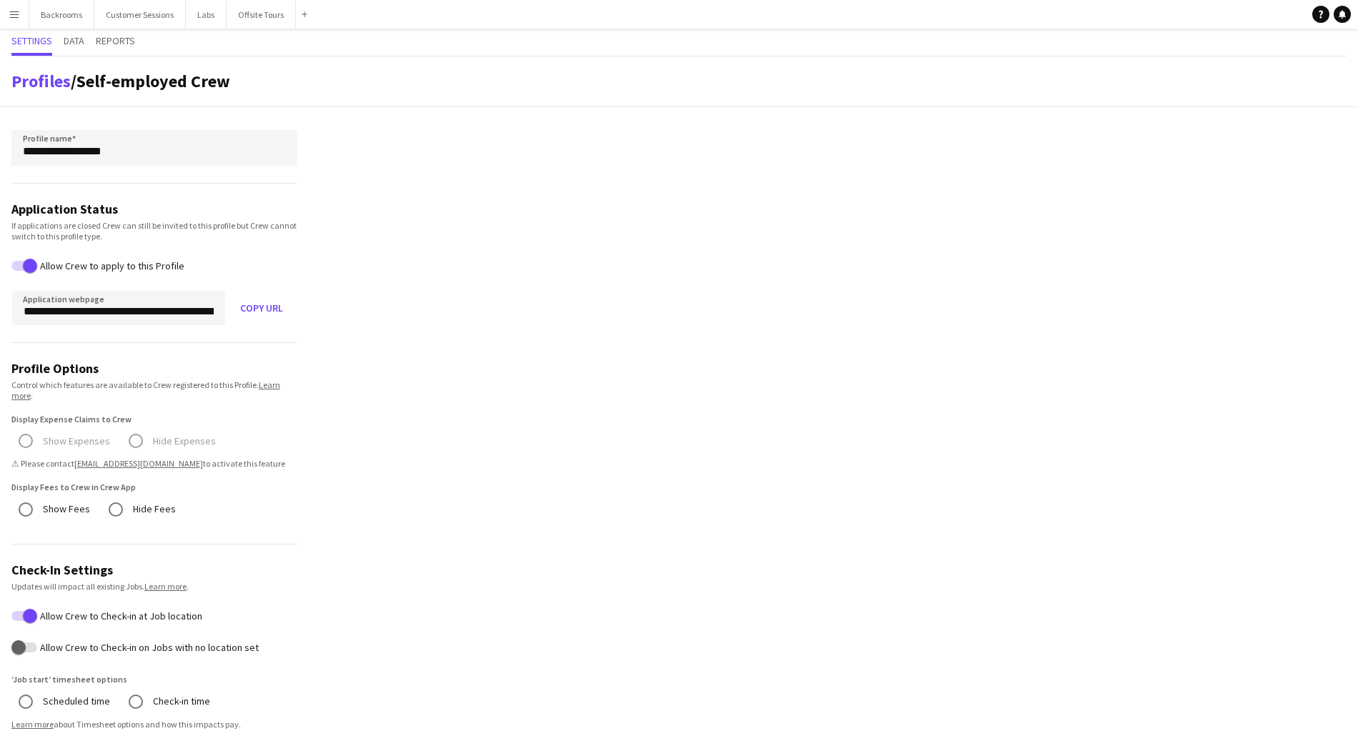
click at [16, 15] on app-icon "Menu" at bounding box center [14, 14] width 11 height 11
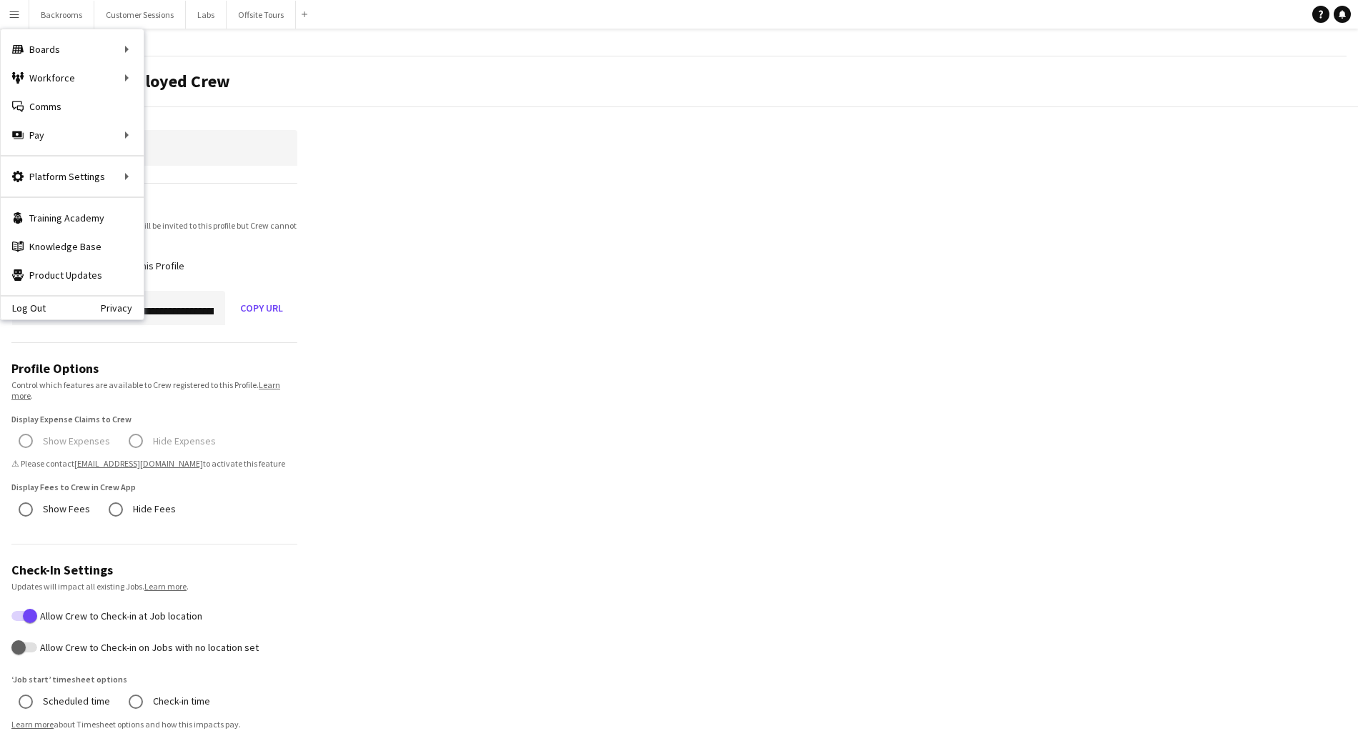
click at [448, 118] on app-profile-settings "**********" at bounding box center [679, 625] width 1358 height 1138
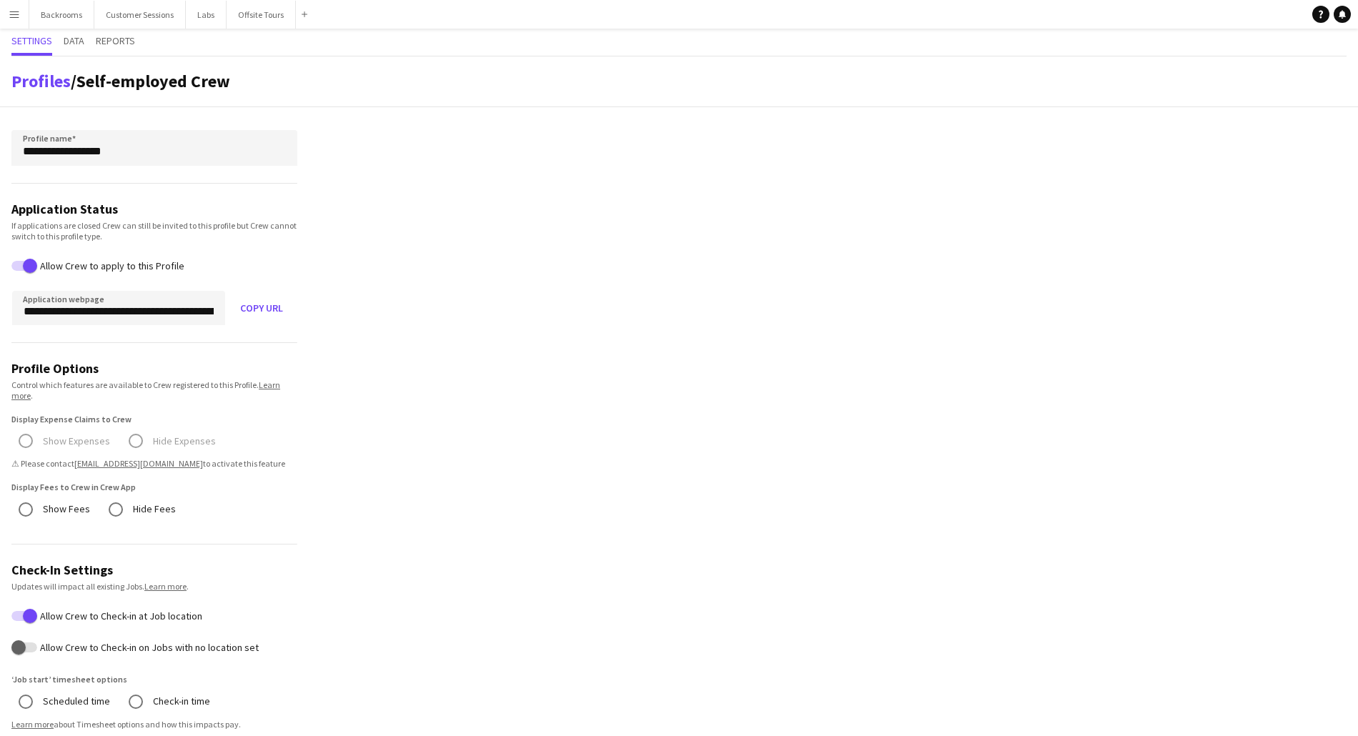
click at [18, 15] on app-icon "Menu" at bounding box center [14, 14] width 11 height 11
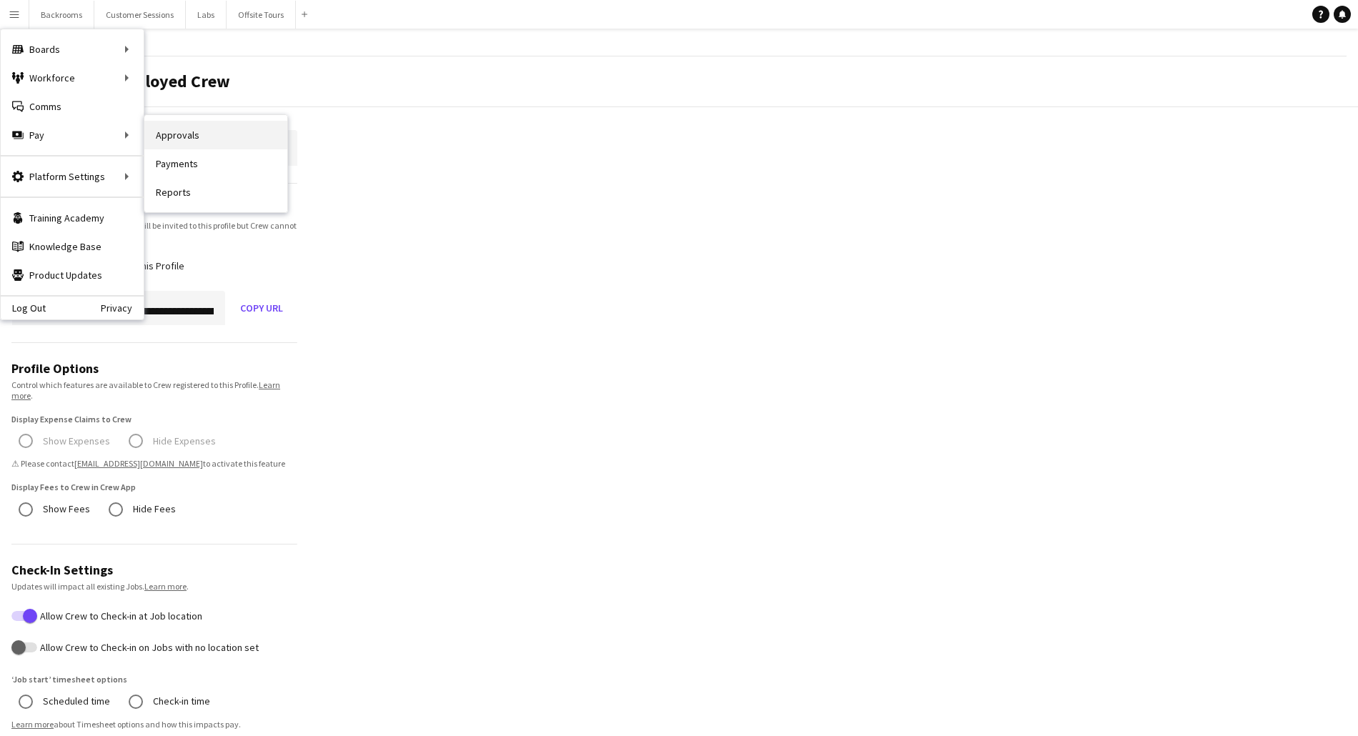
click at [186, 136] on link "Approvals" at bounding box center [215, 135] width 143 height 29
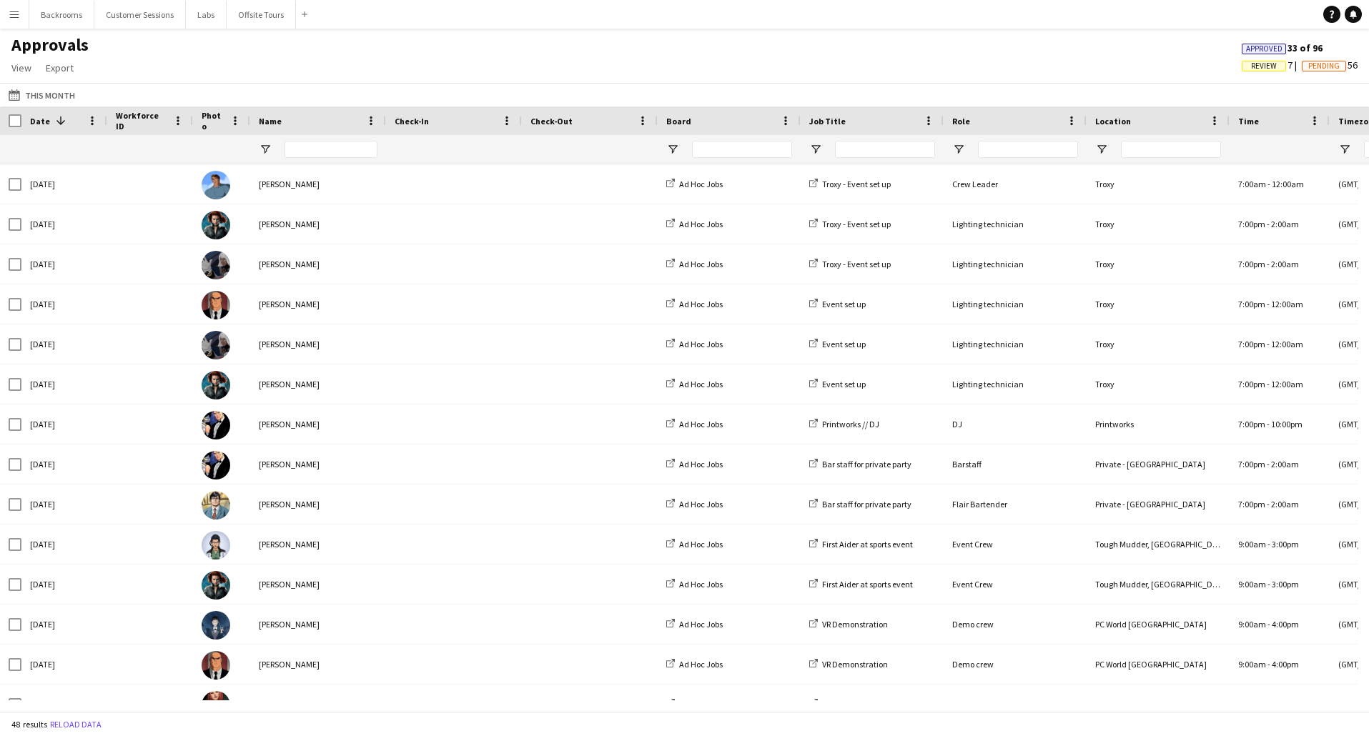
click at [14, 16] on app-icon "Menu" at bounding box center [14, 14] width 11 height 11
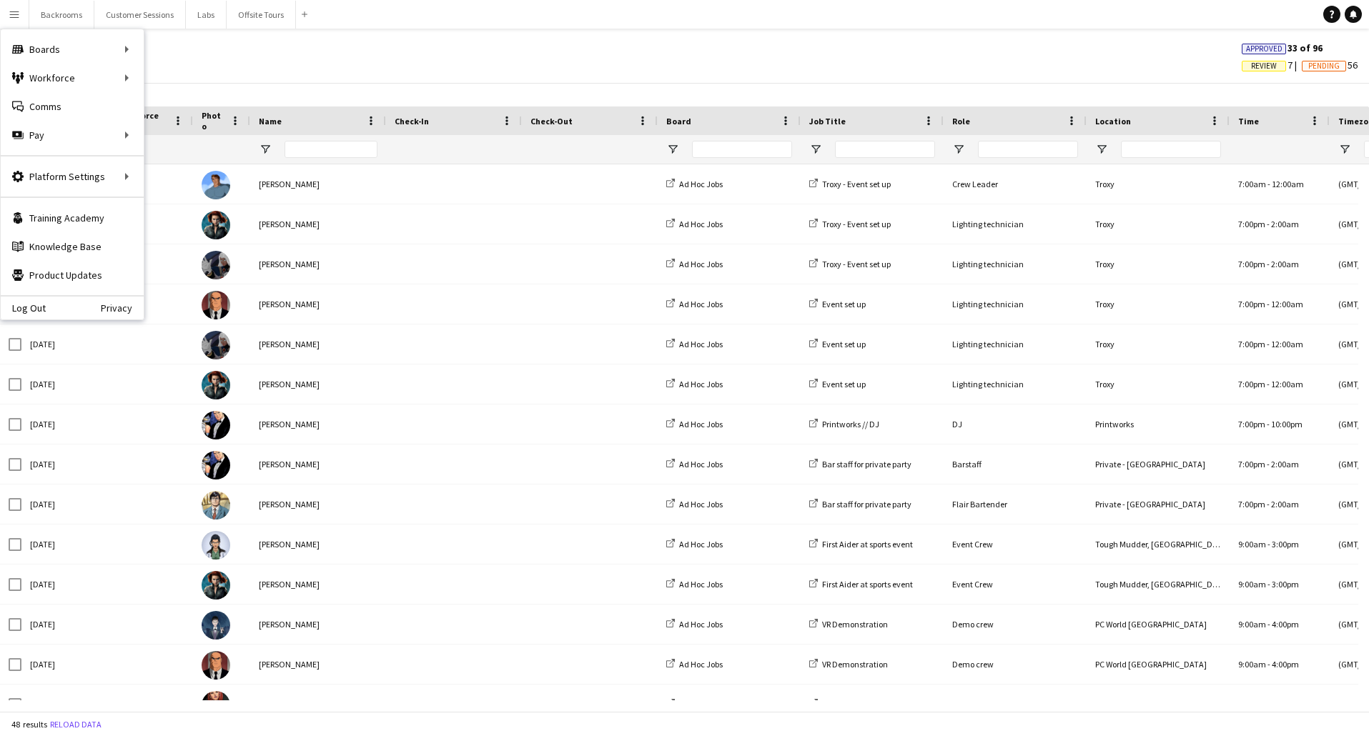
click at [436, 59] on div "Approvals View Customise view Customise filters Reset Filters Reset View Reset …" at bounding box center [684, 58] width 1369 height 49
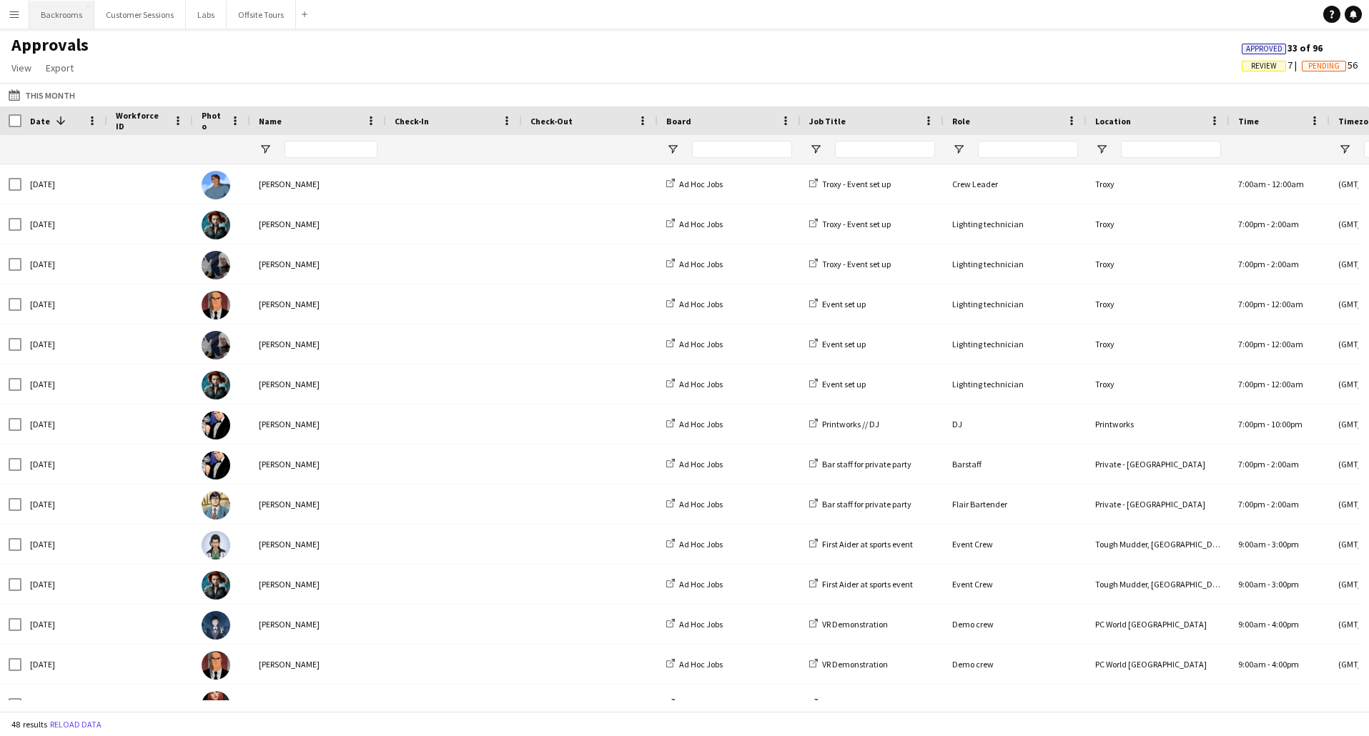
click at [65, 15] on button "Backrooms Close" at bounding box center [61, 15] width 65 height 28
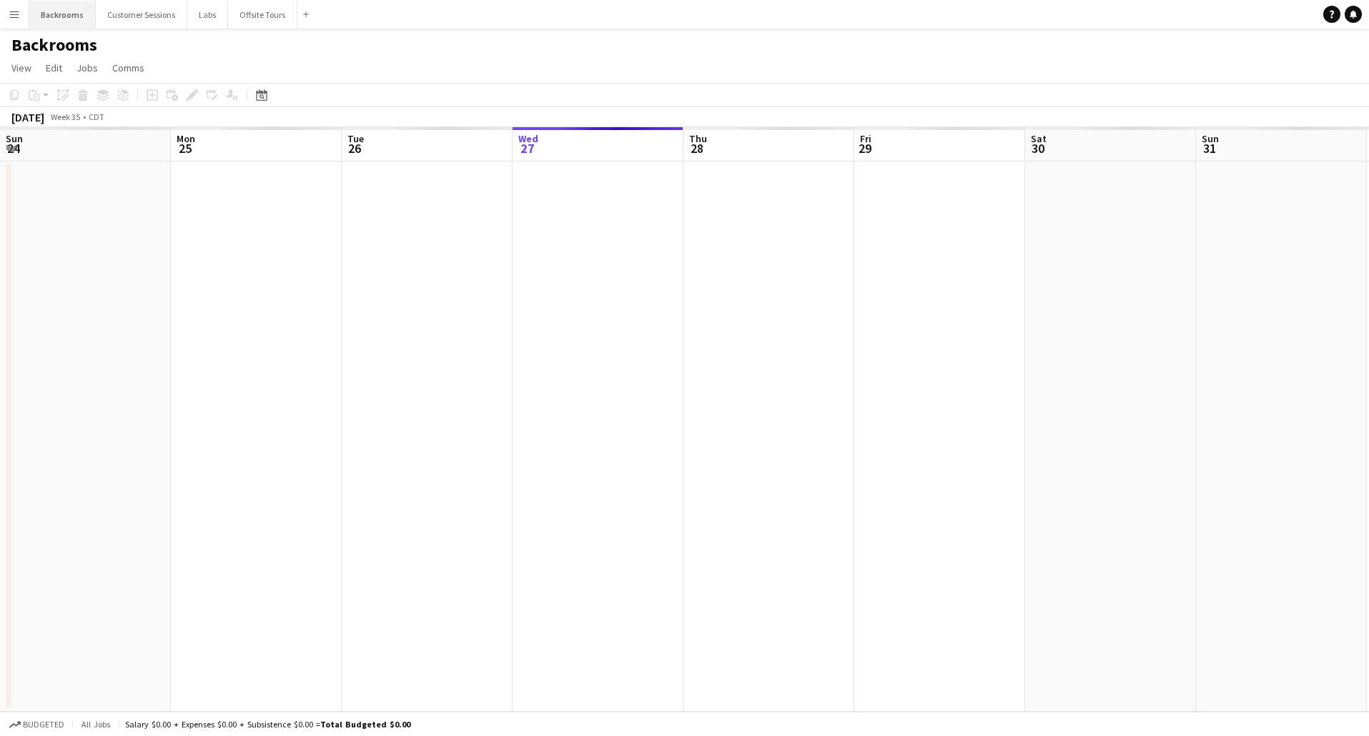
scroll to position [0, 342]
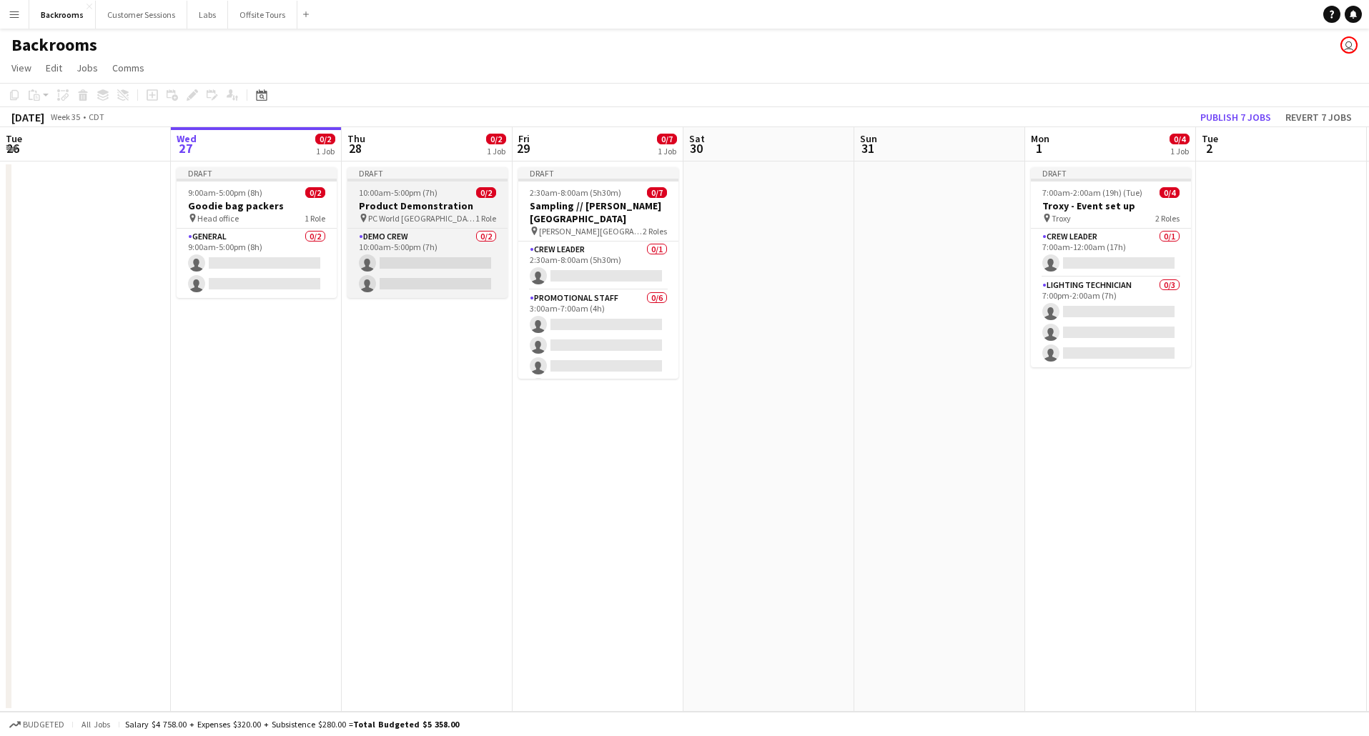
click at [432, 210] on h3 "Product Demonstration" at bounding box center [427, 205] width 160 height 13
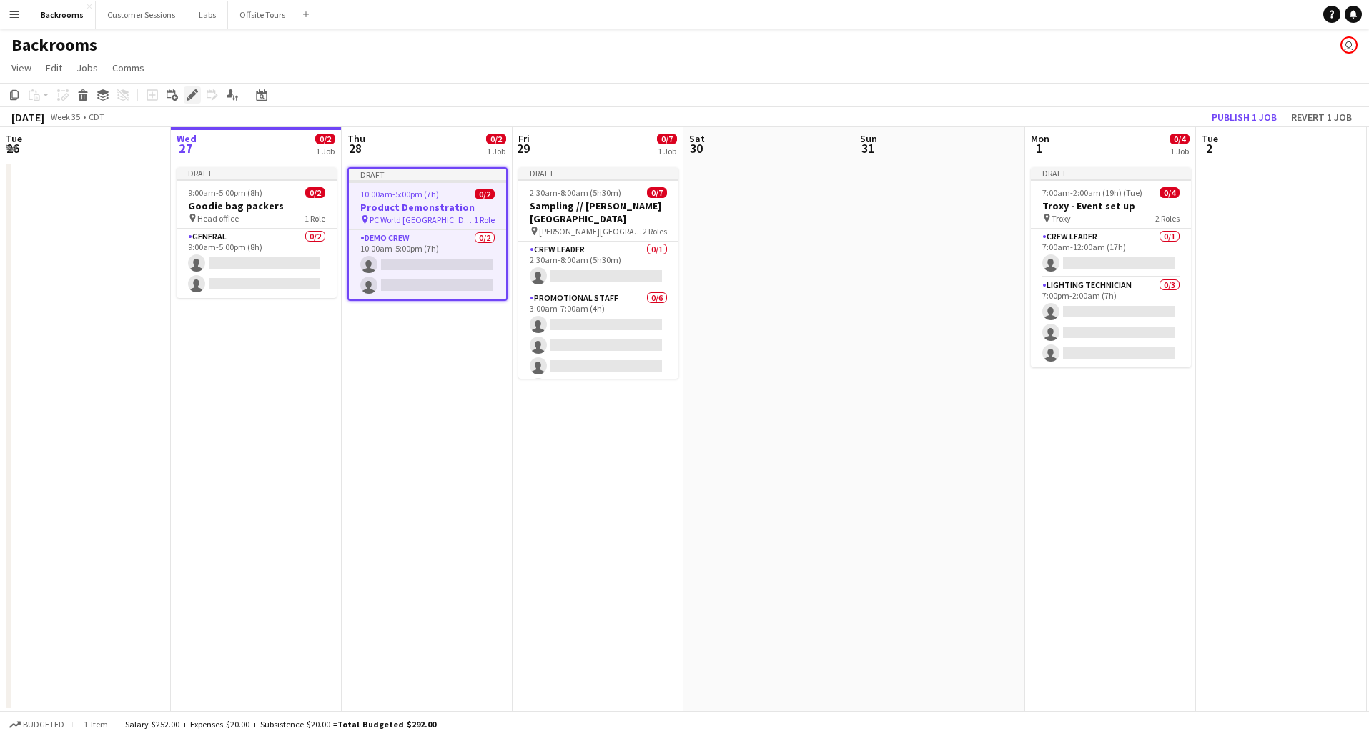
click at [191, 93] on icon "Edit" at bounding box center [192, 94] width 11 height 11
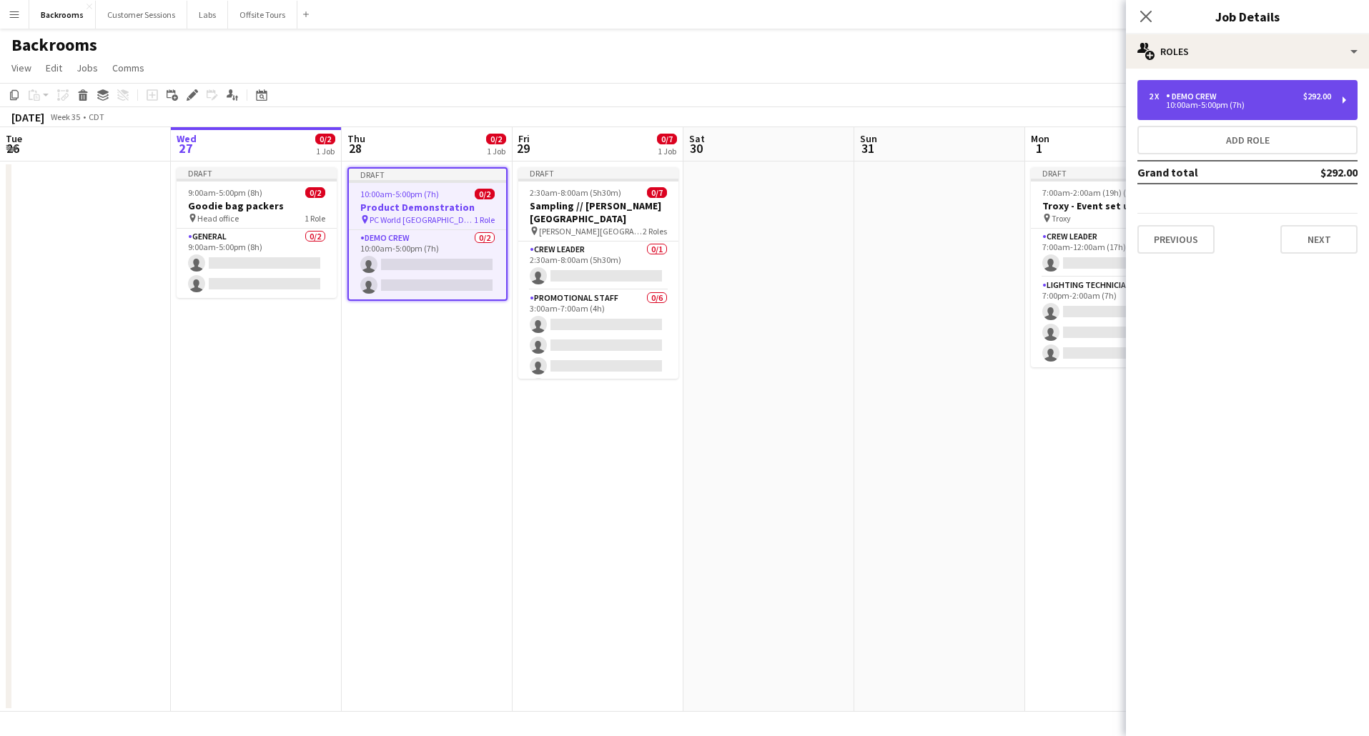
click at [956, 105] on div "10:00am-5:00pm (7h)" at bounding box center [1240, 105] width 182 height 7
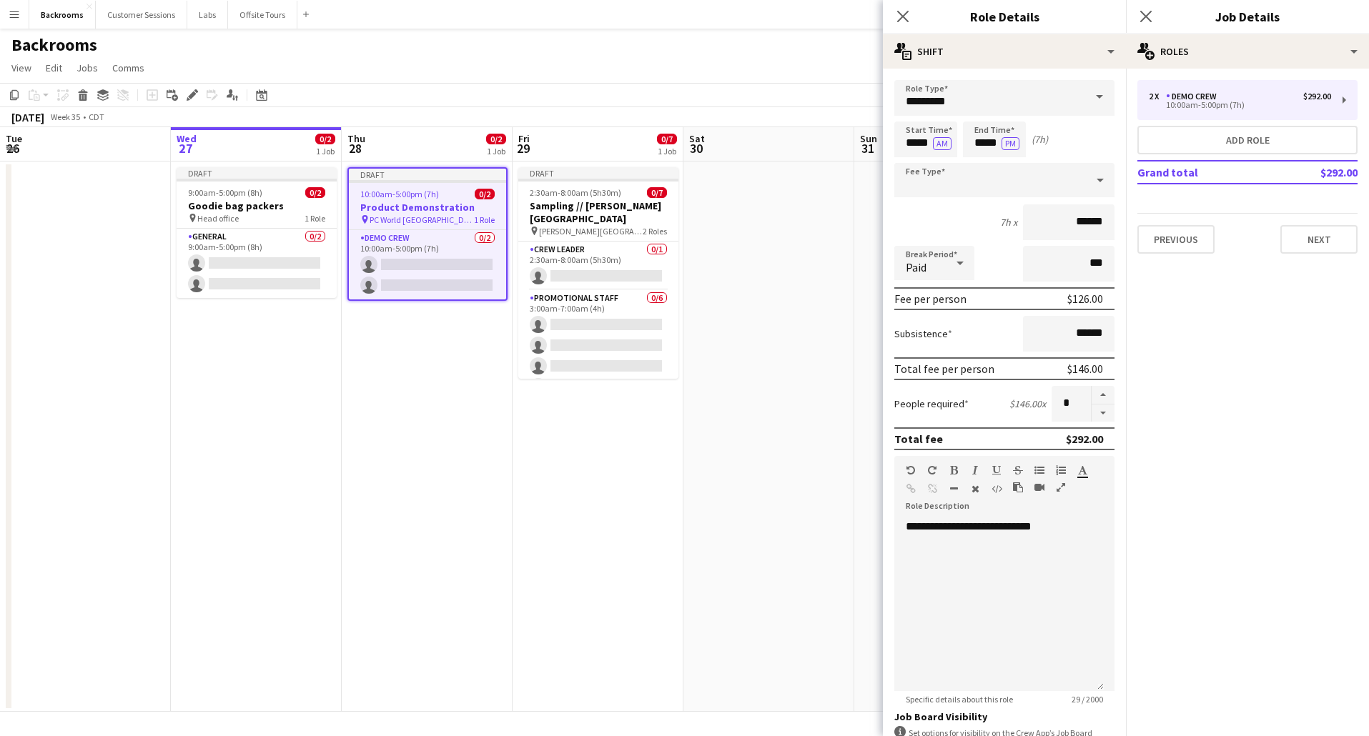
click at [956, 179] on icon at bounding box center [1100, 180] width 17 height 29
click at [956, 182] on div at bounding box center [990, 180] width 192 height 34
click at [899, 12] on icon at bounding box center [903, 16] width 14 height 14
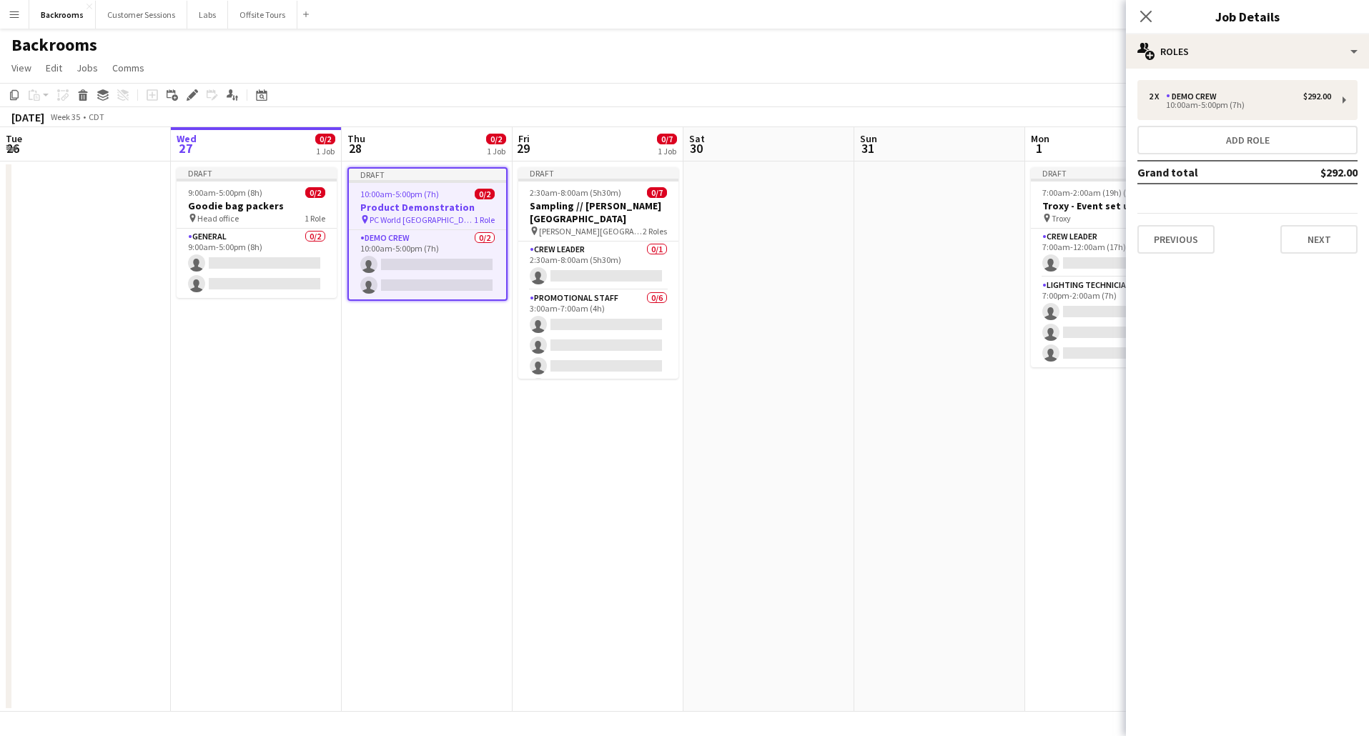
click at [761, 206] on app-date-cell at bounding box center [768, 437] width 171 height 550
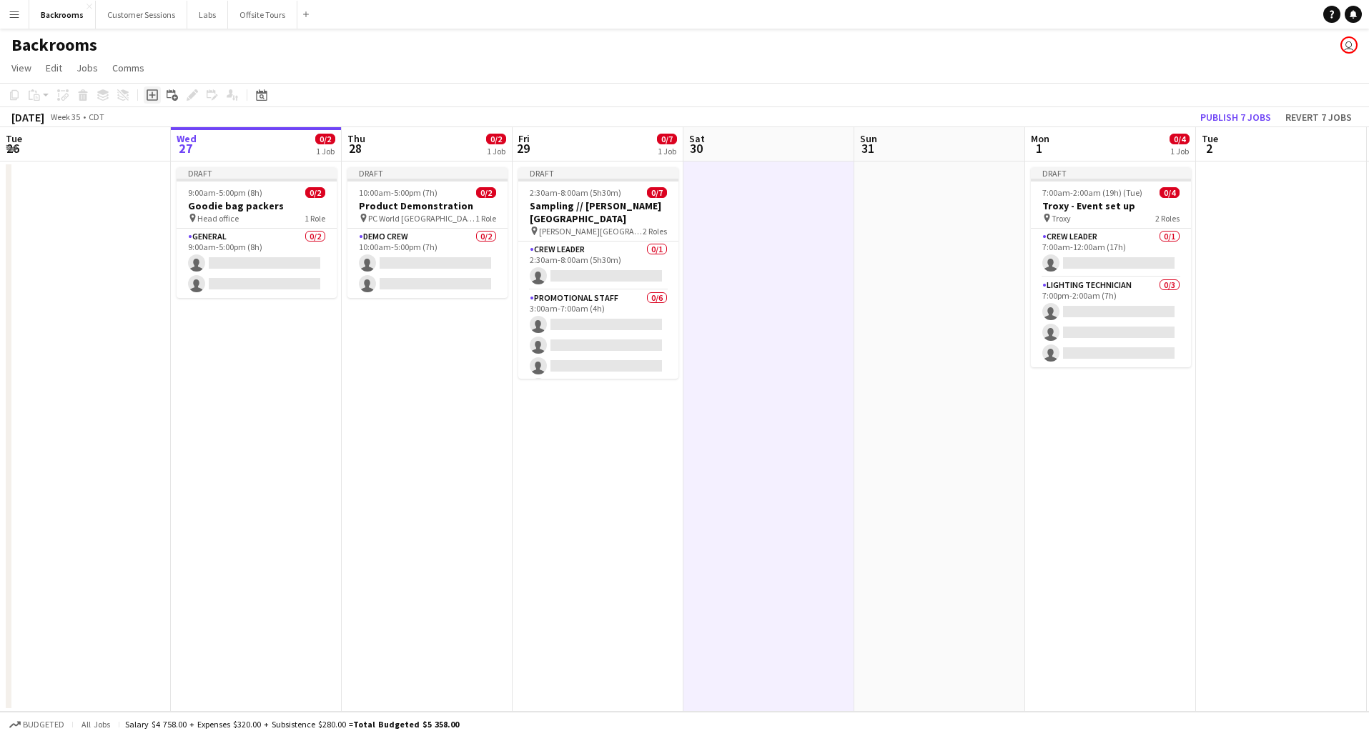
click at [154, 96] on icon "Add job" at bounding box center [152, 94] width 11 height 11
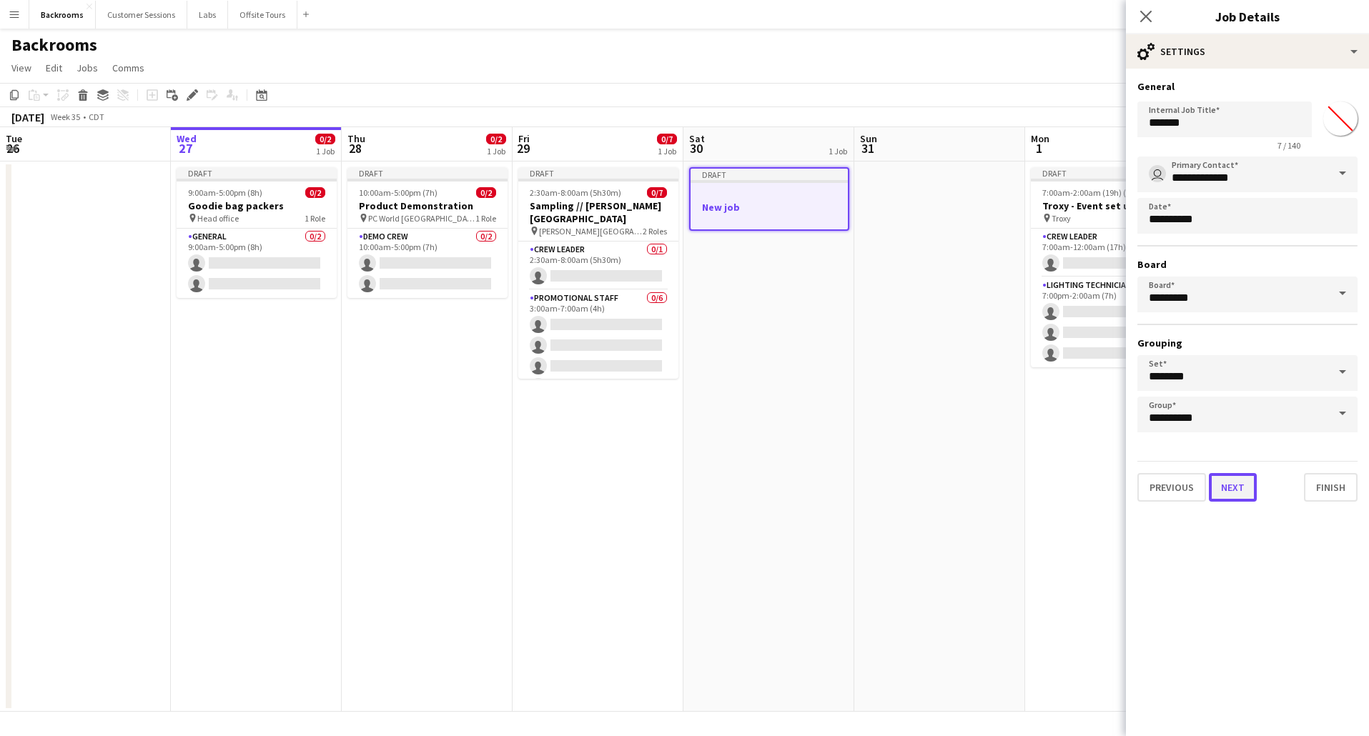
click at [956, 482] on button "Next" at bounding box center [1233, 487] width 48 height 29
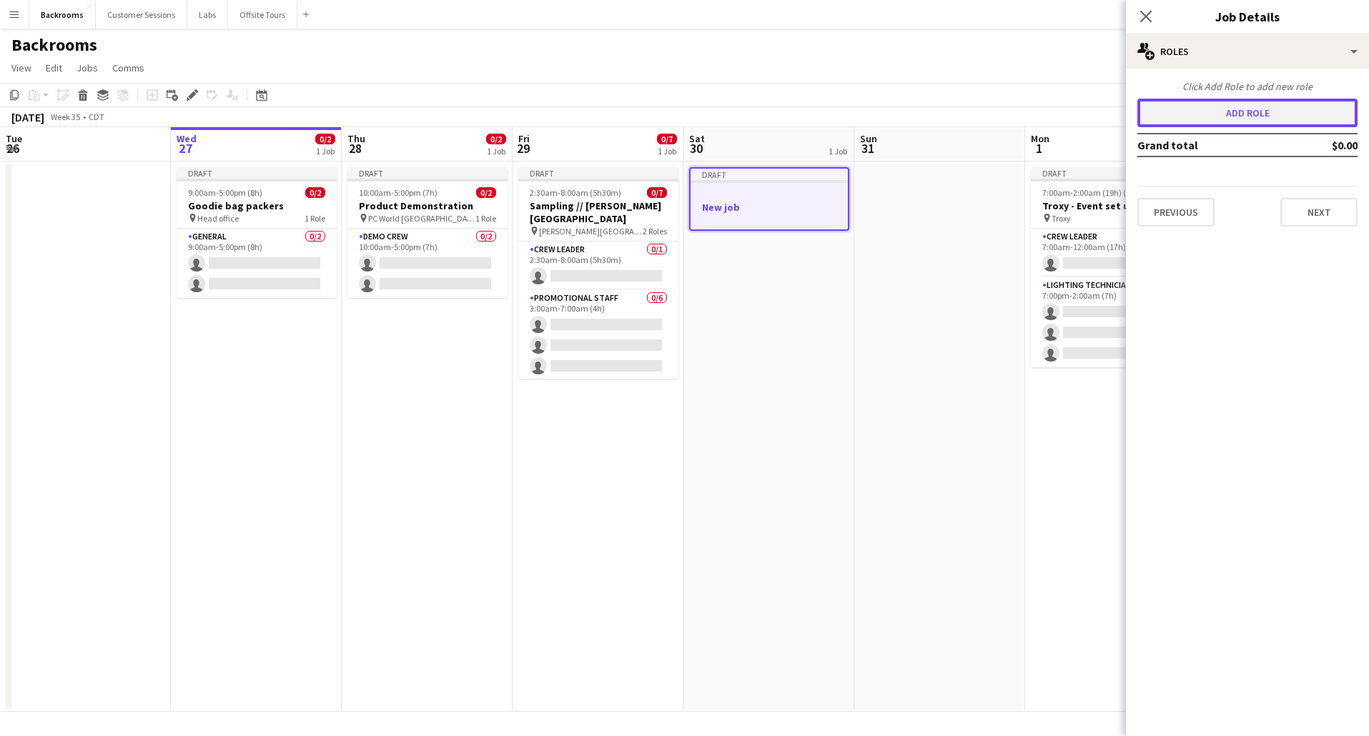
click at [956, 113] on button "Add role" at bounding box center [1247, 113] width 220 height 29
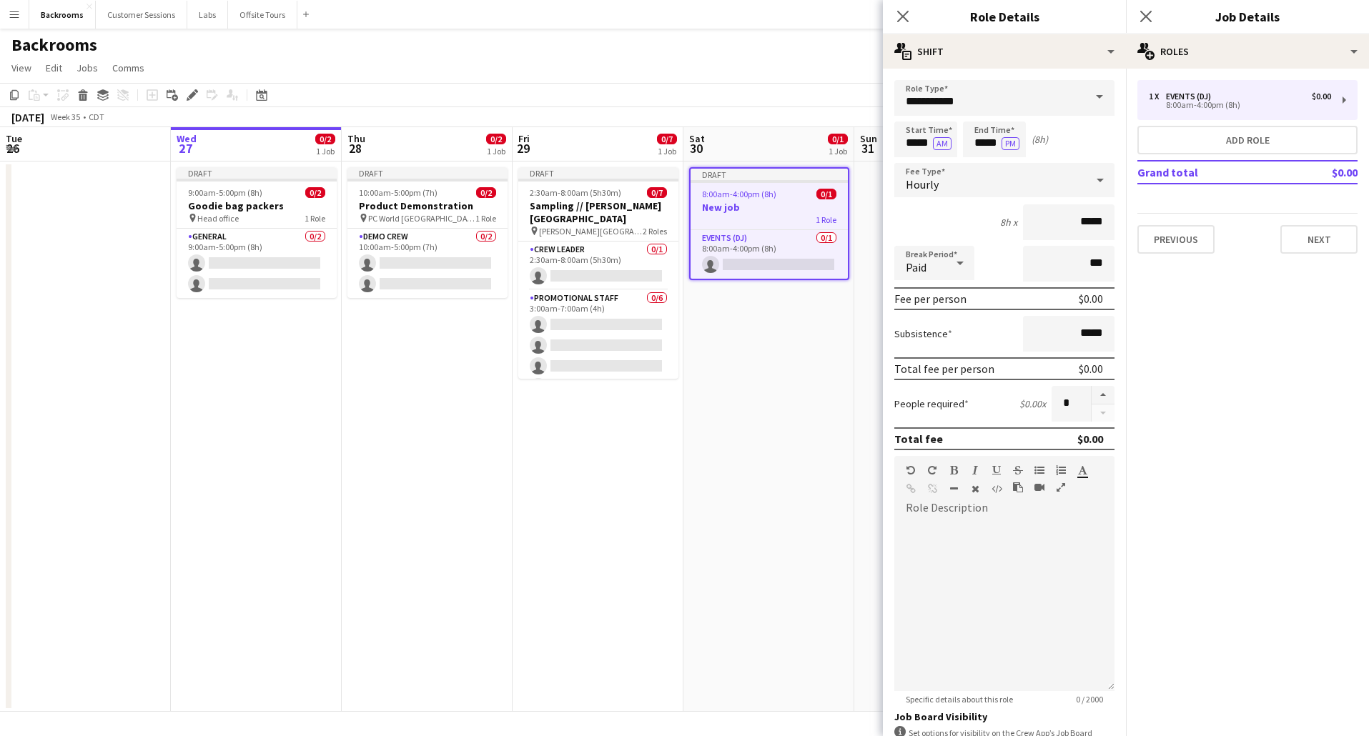
click at [956, 181] on div "Hourly" at bounding box center [990, 180] width 192 height 34
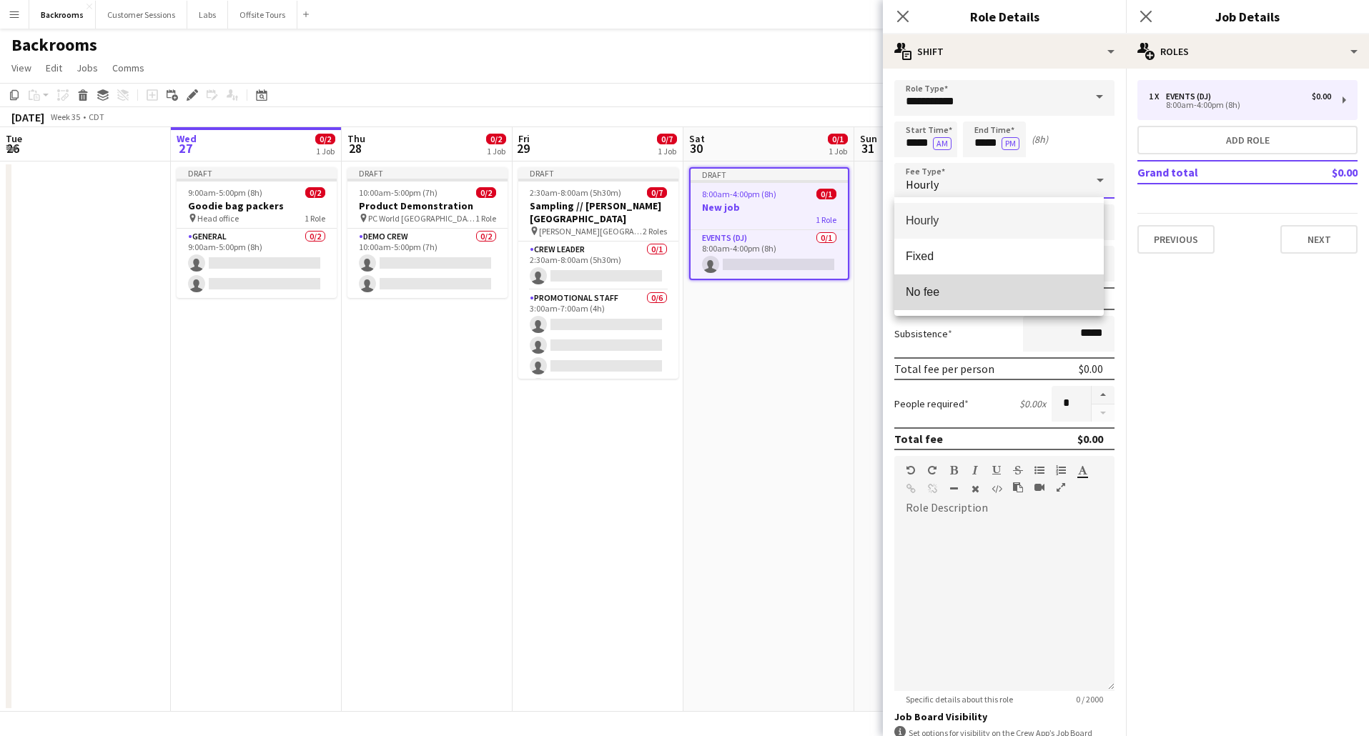
click at [936, 295] on span "No fee" at bounding box center [999, 292] width 187 height 14
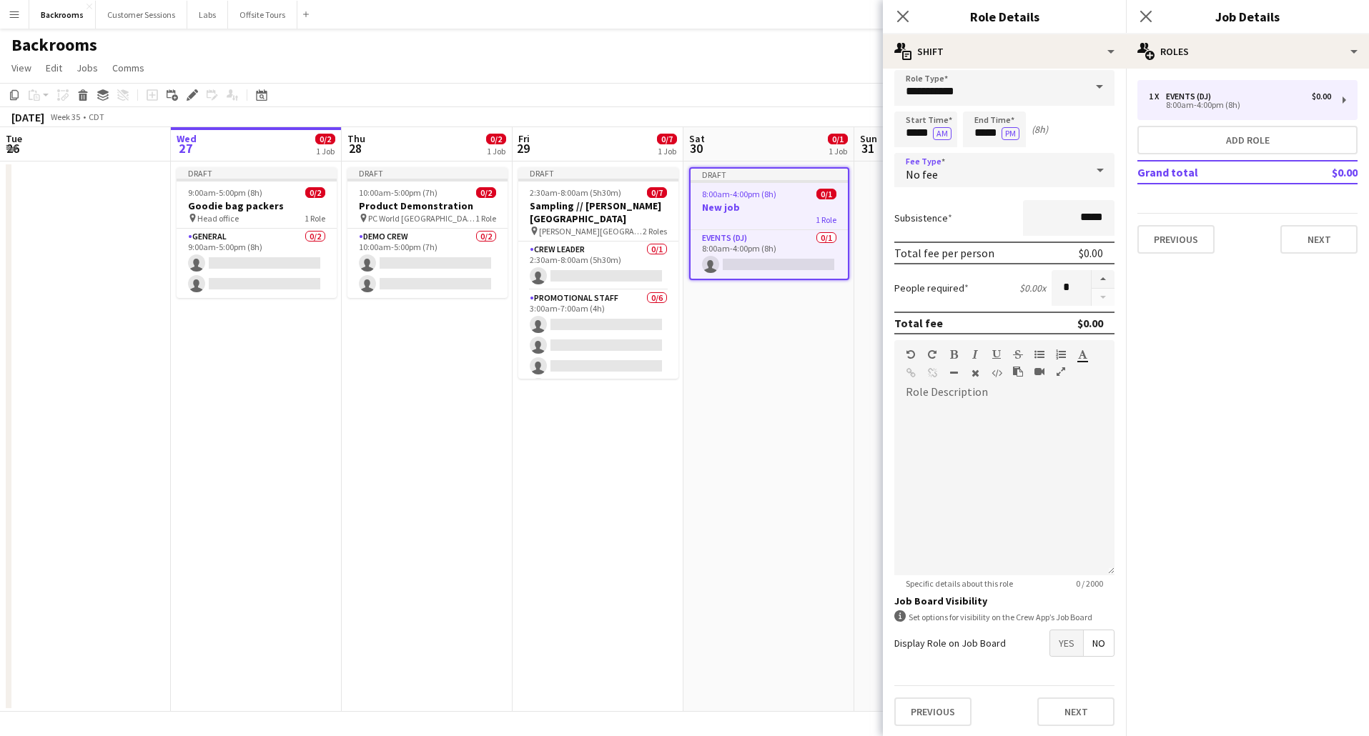
scroll to position [11, 0]
click at [956, 514] on span "Yes" at bounding box center [1066, 642] width 33 height 26
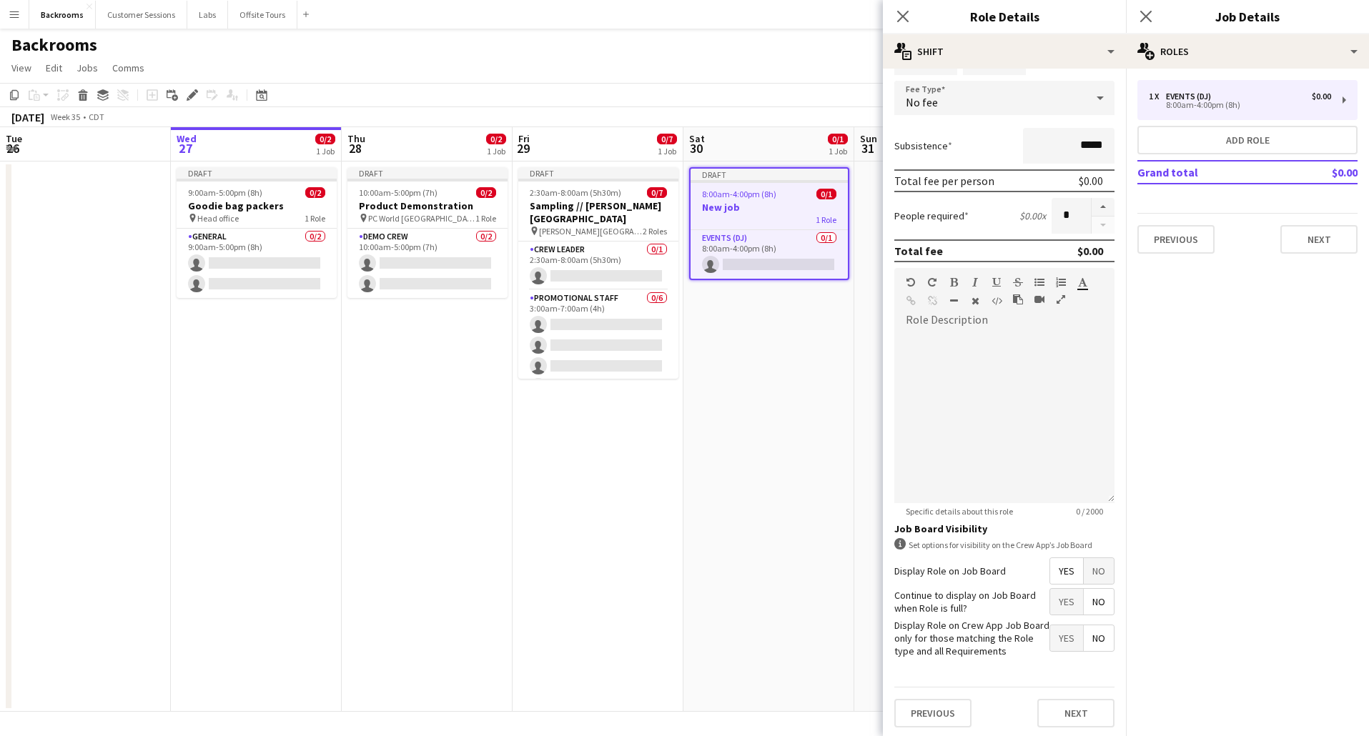
scroll to position [85, 0]
click at [956, 514] on span "Yes" at bounding box center [1066, 599] width 33 height 26
click at [956, 514] on span "No" at bounding box center [1099, 568] width 30 height 26
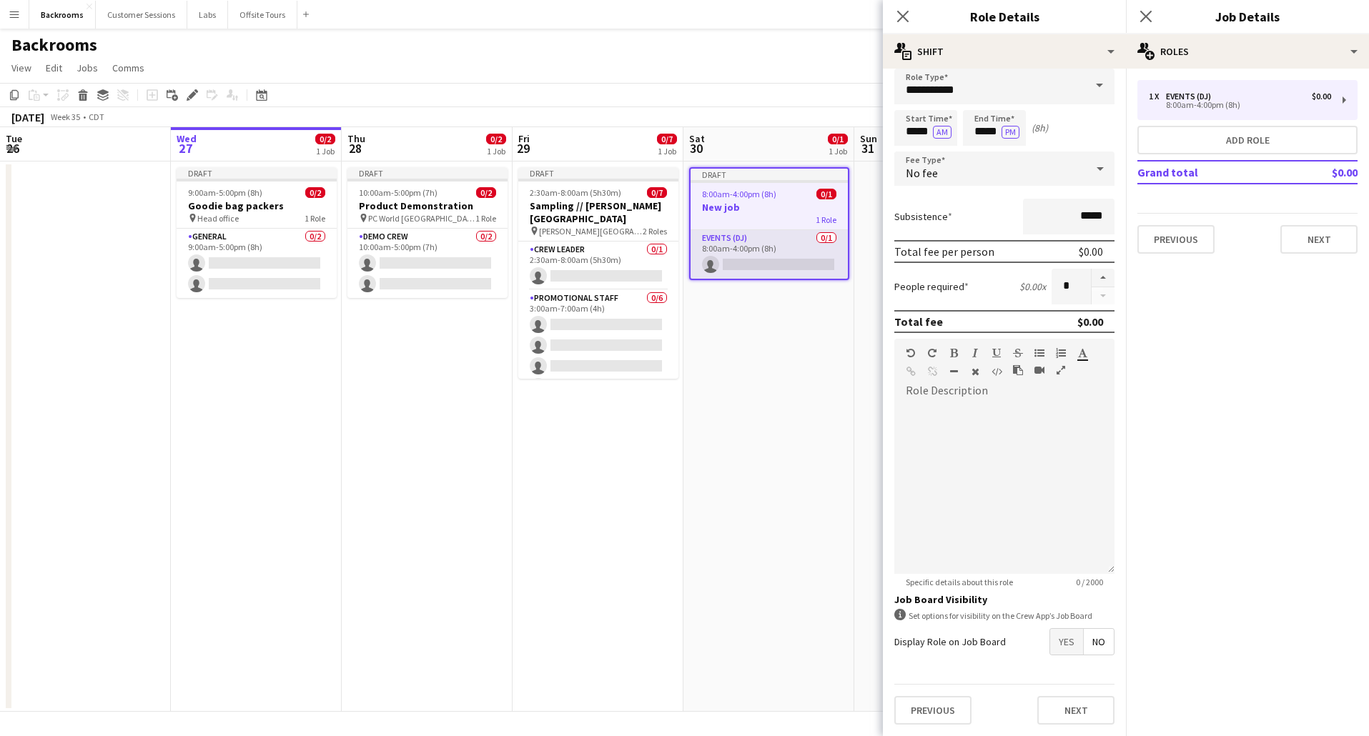
click at [763, 249] on app-card-role "Events (DJ) 0/1 8:00am-4:00pm (8h) single-neutral-actions" at bounding box center [769, 254] width 157 height 49
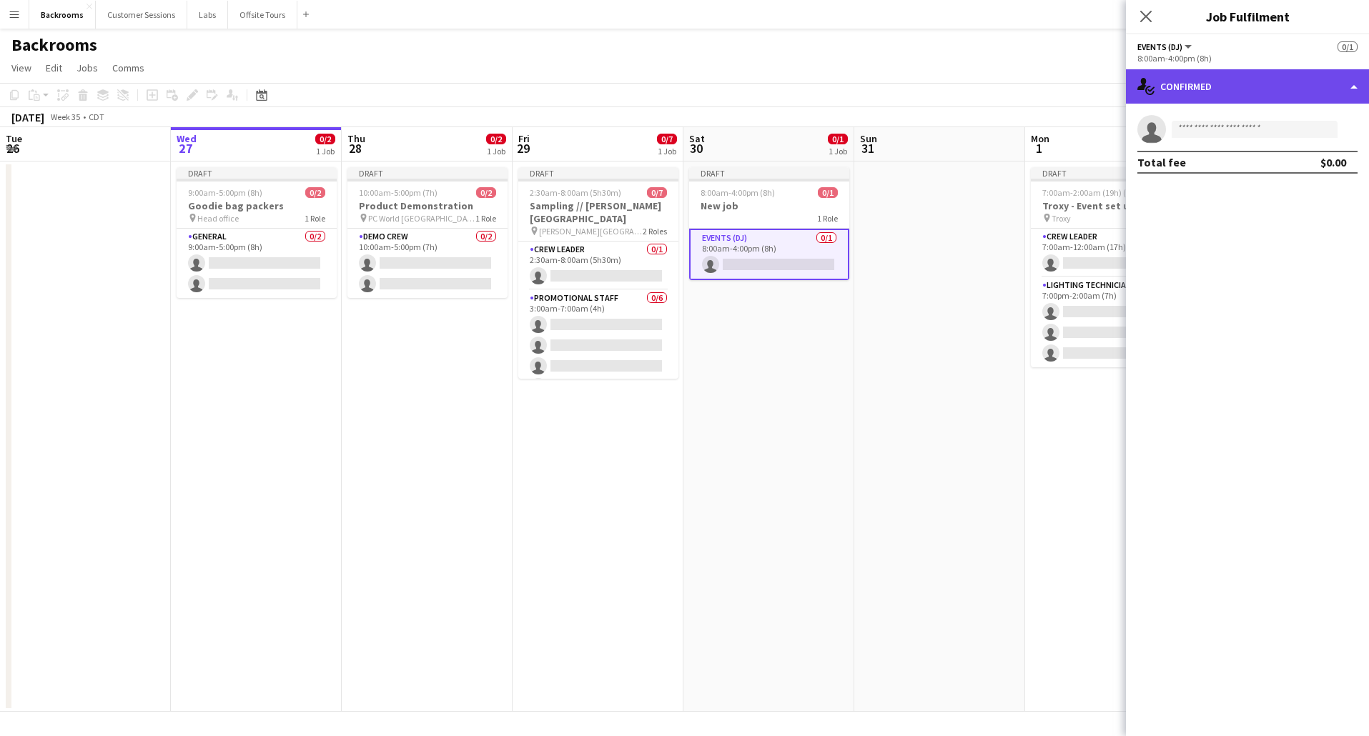
click at [956, 96] on div "single-neutral-actions-check-2 Confirmed" at bounding box center [1247, 86] width 243 height 34
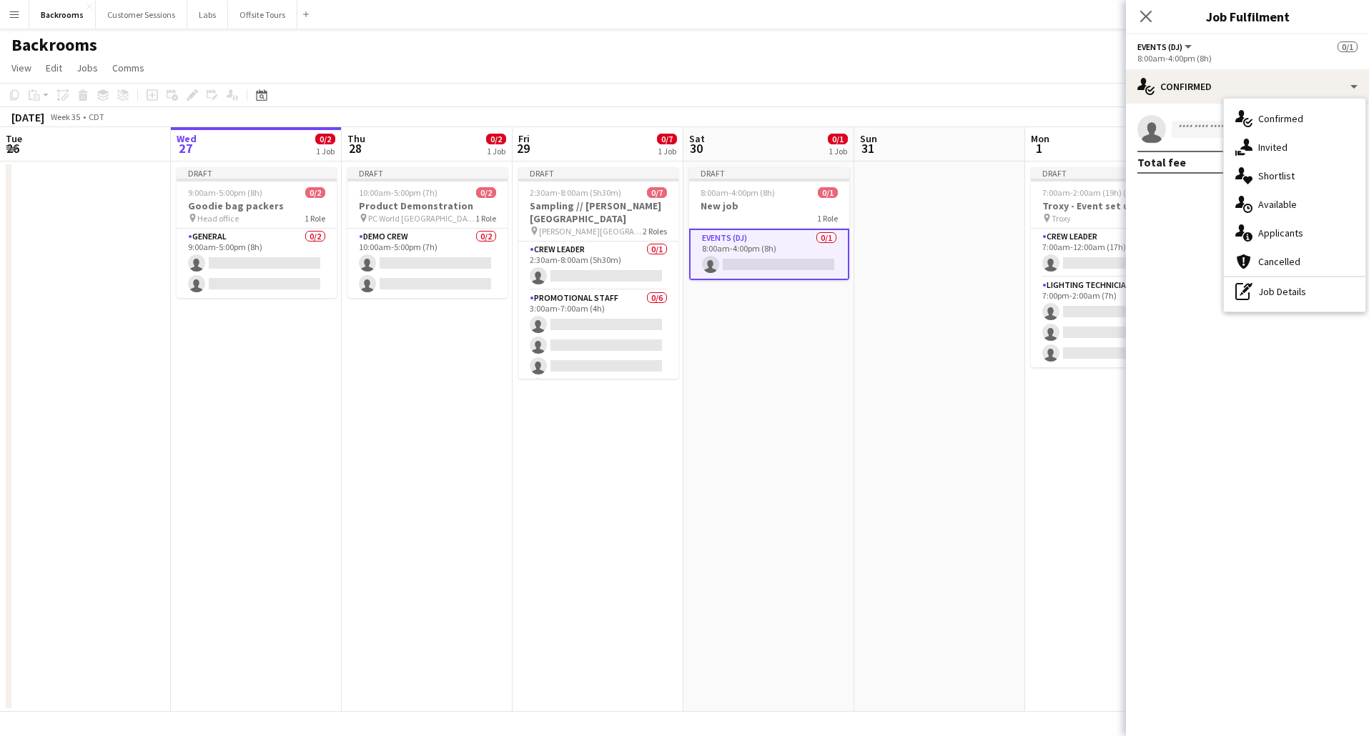
click at [802, 73] on app-page-menu "View Day view expanded Day view collapsed Month view Date picker Jump to [DATE]…" at bounding box center [684, 69] width 1369 height 27
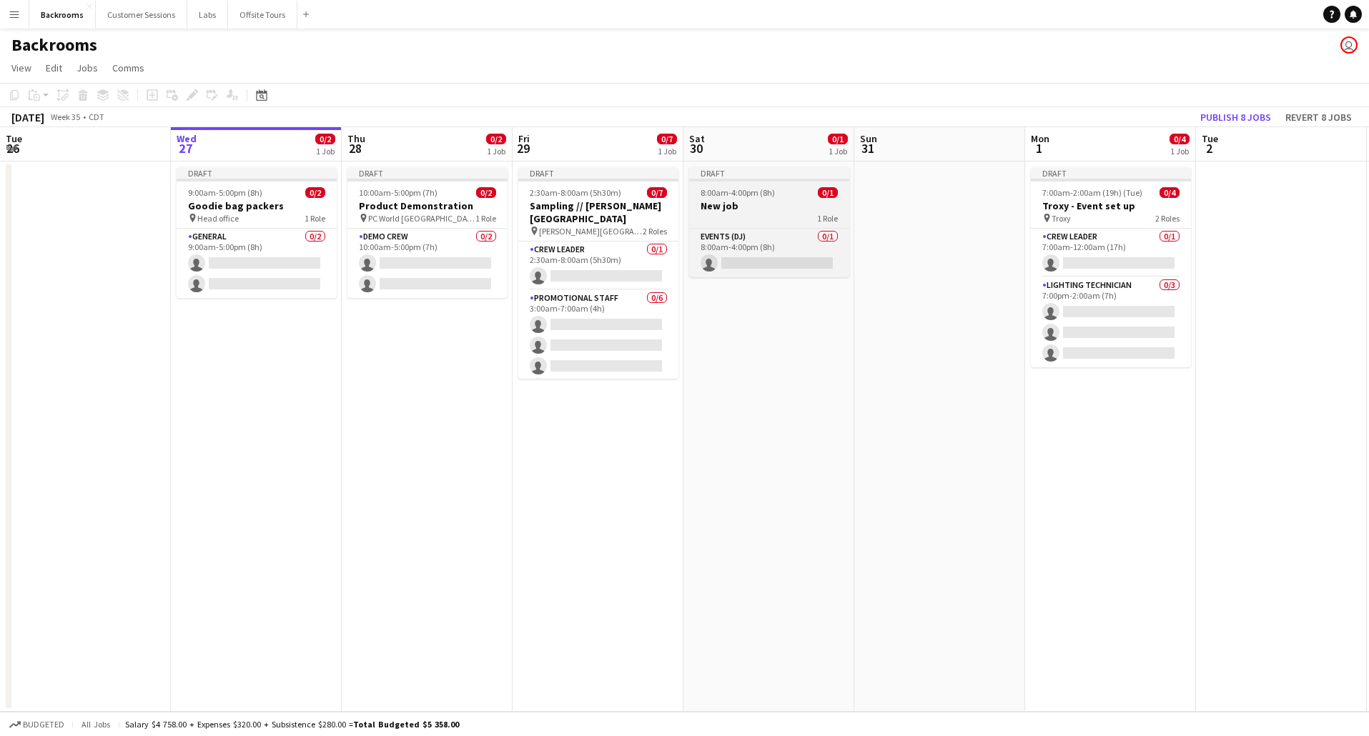
click at [763, 202] on h3 "New job" at bounding box center [769, 205] width 160 height 13
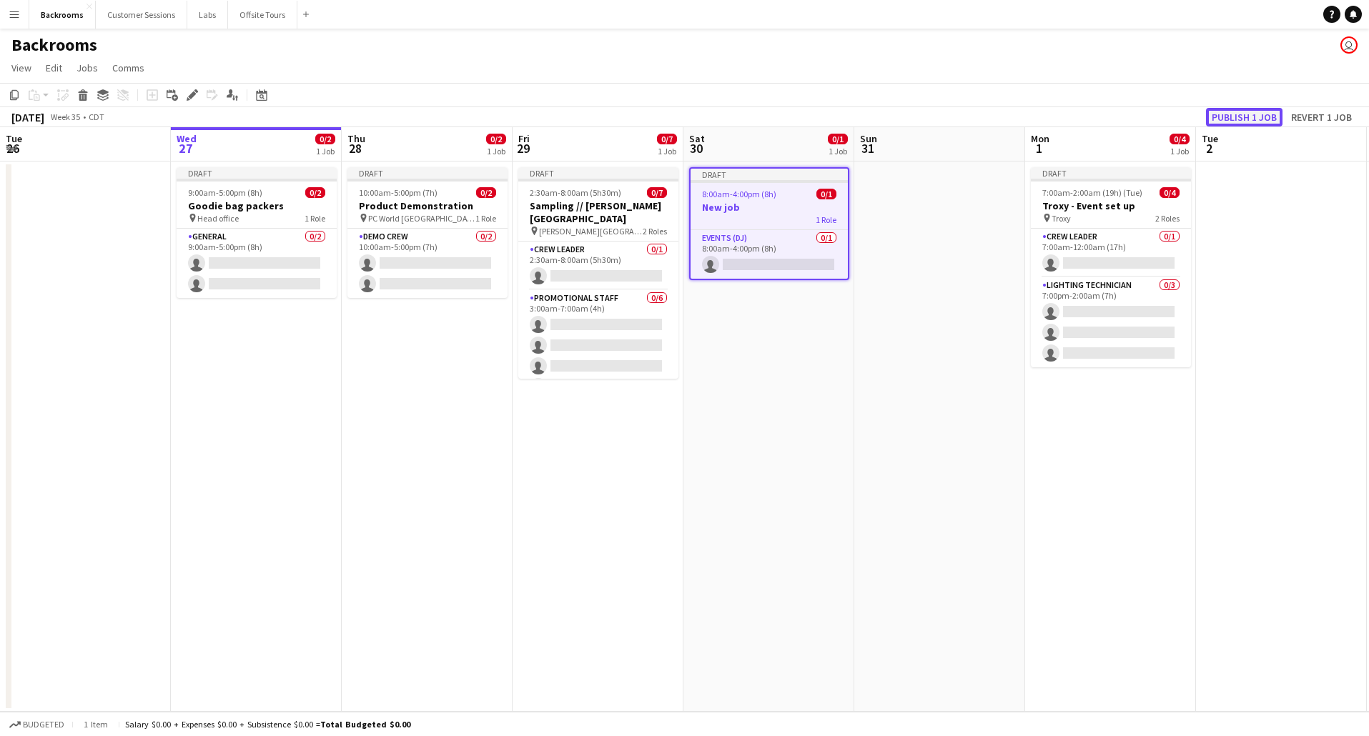
click at [956, 117] on button "Publish 1 job" at bounding box center [1244, 117] width 76 height 19
click at [778, 194] on h3 "New job" at bounding box center [769, 195] width 157 height 13
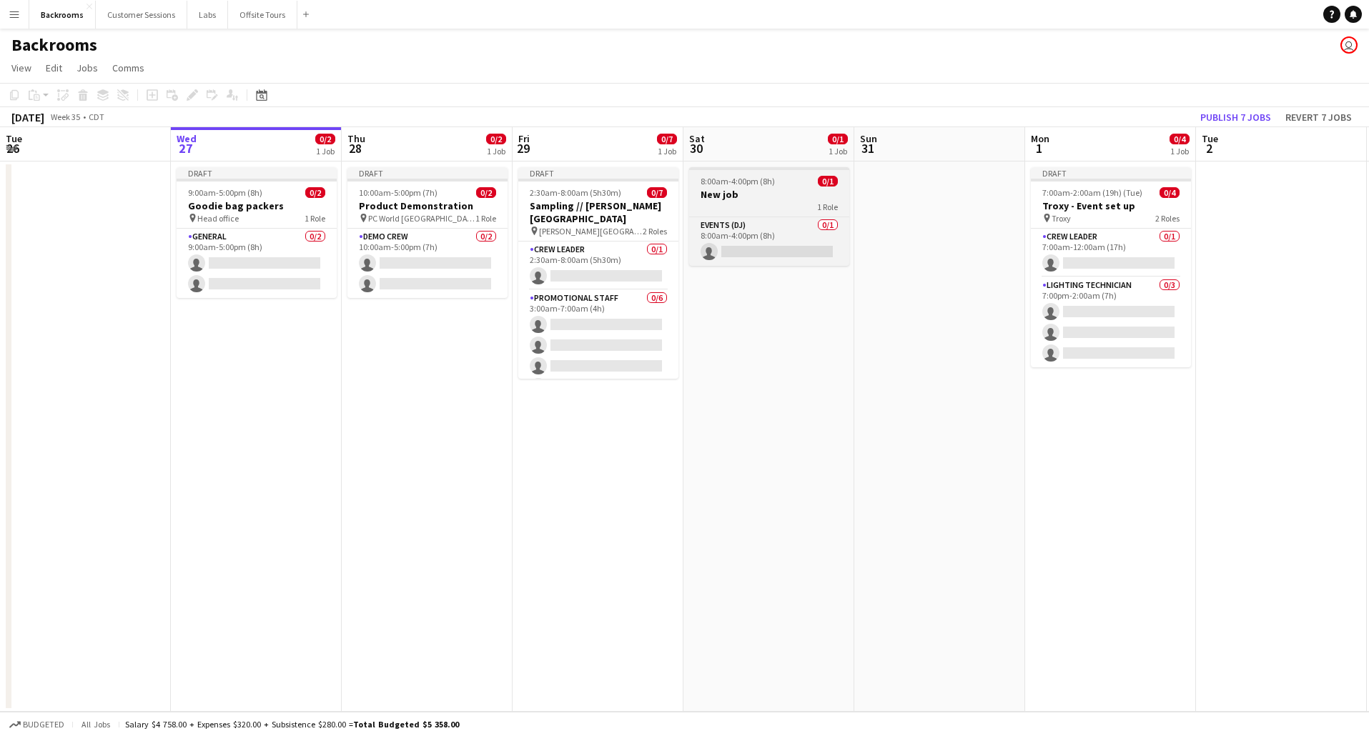
click at [778, 194] on h3 "New job" at bounding box center [769, 194] width 160 height 13
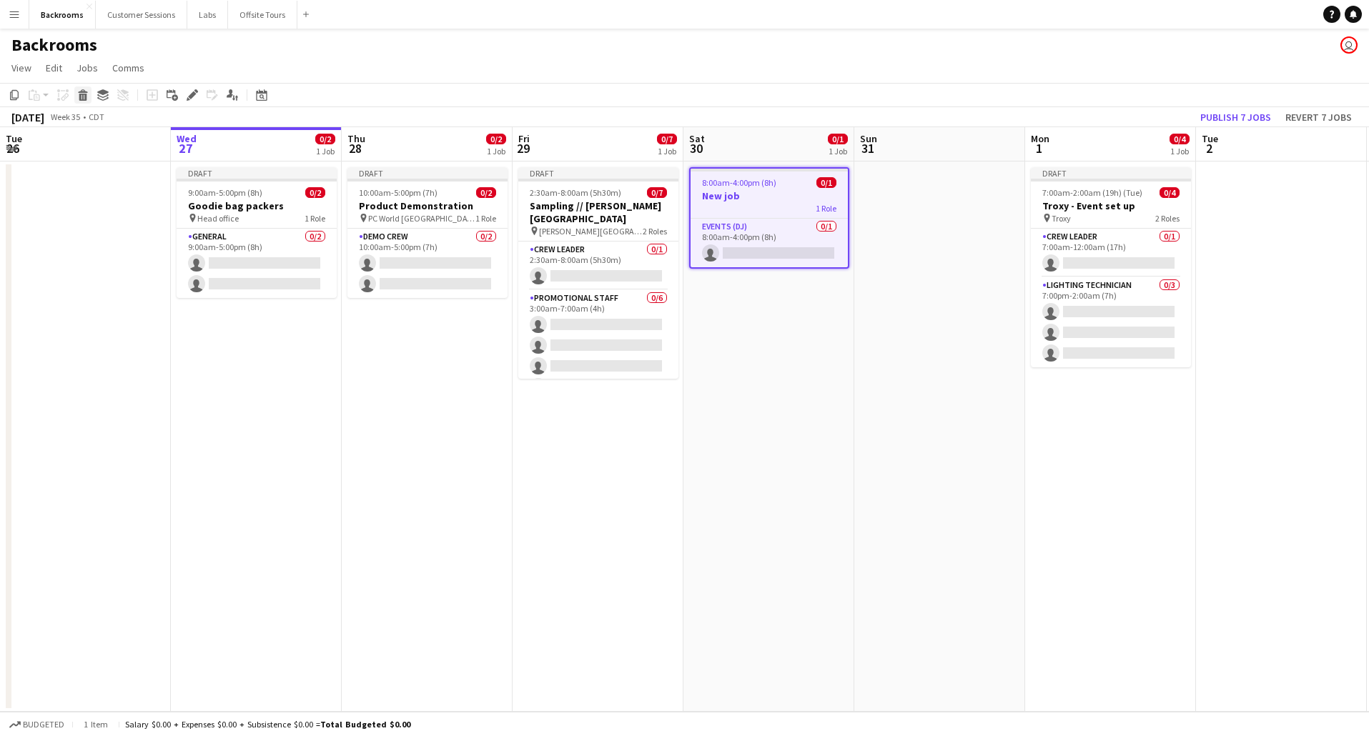
click at [81, 96] on icon "Delete" at bounding box center [82, 94] width 11 height 11
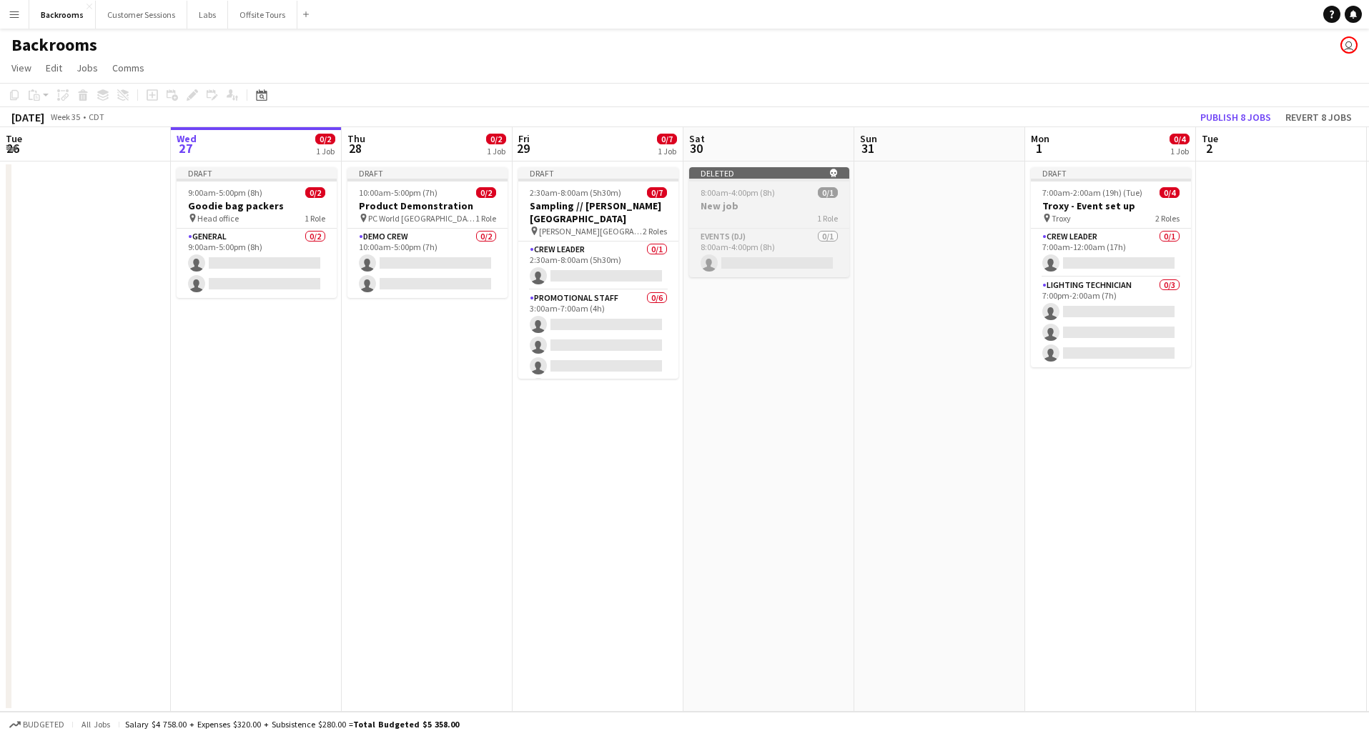
click at [776, 197] on div "8:00am-4:00pm (8h) 0/1" at bounding box center [769, 192] width 160 height 11
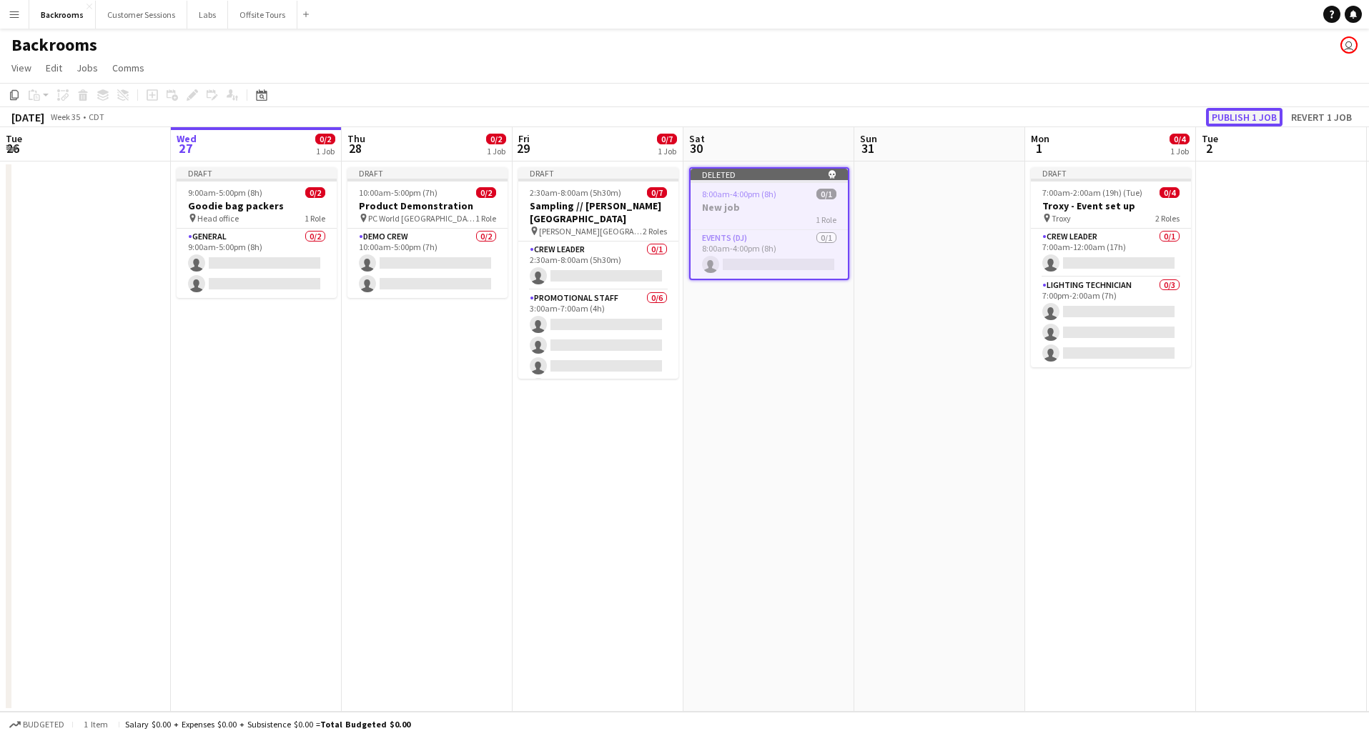
click at [956, 114] on button "Publish 1 job" at bounding box center [1244, 117] width 76 height 19
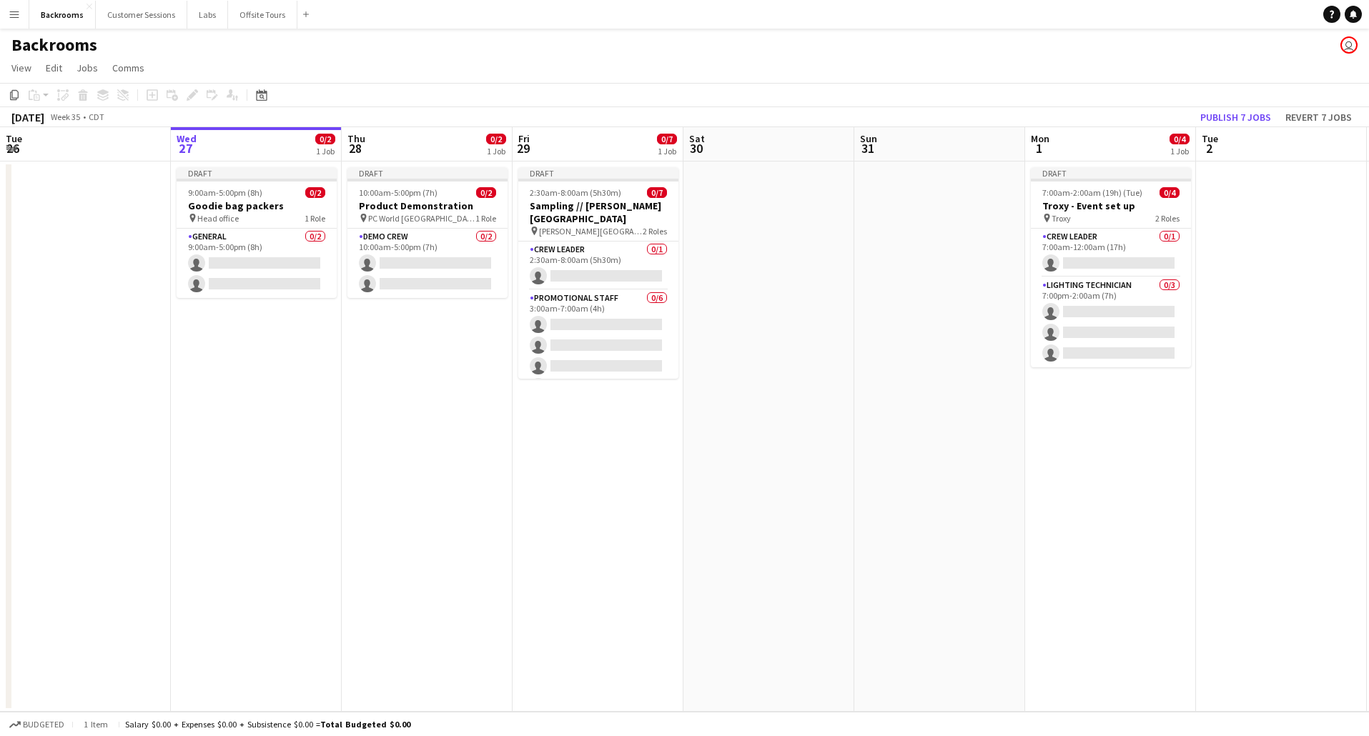
click at [13, 16] on app-icon "Menu" at bounding box center [14, 14] width 11 height 11
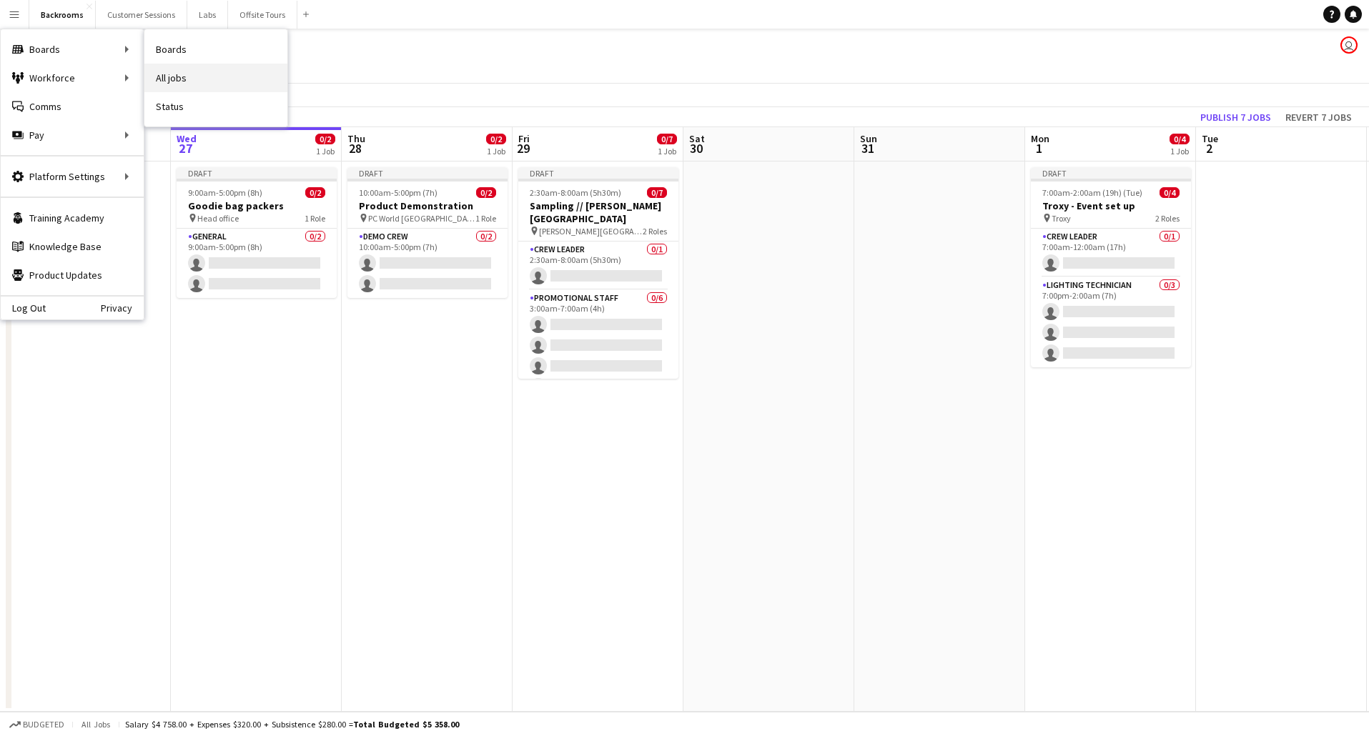
click at [172, 79] on link "All jobs" at bounding box center [215, 78] width 143 height 29
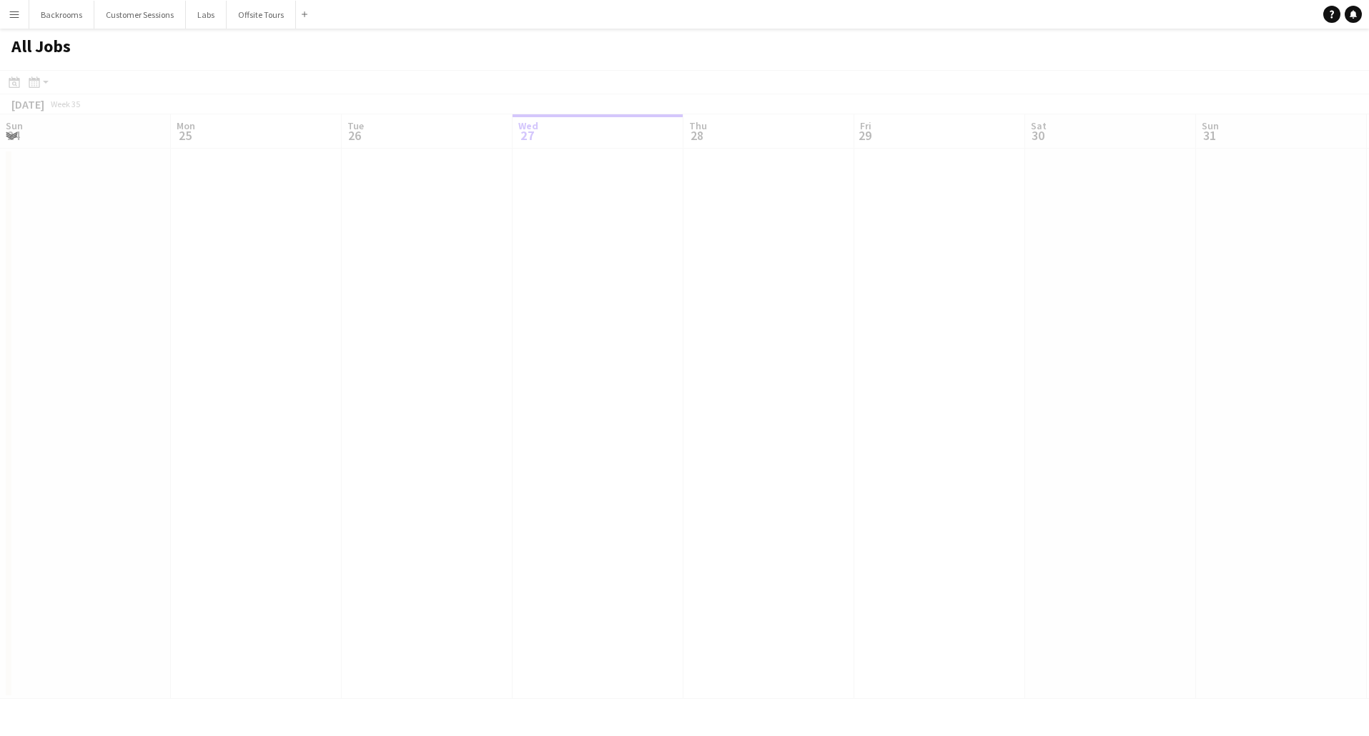
scroll to position [0, 342]
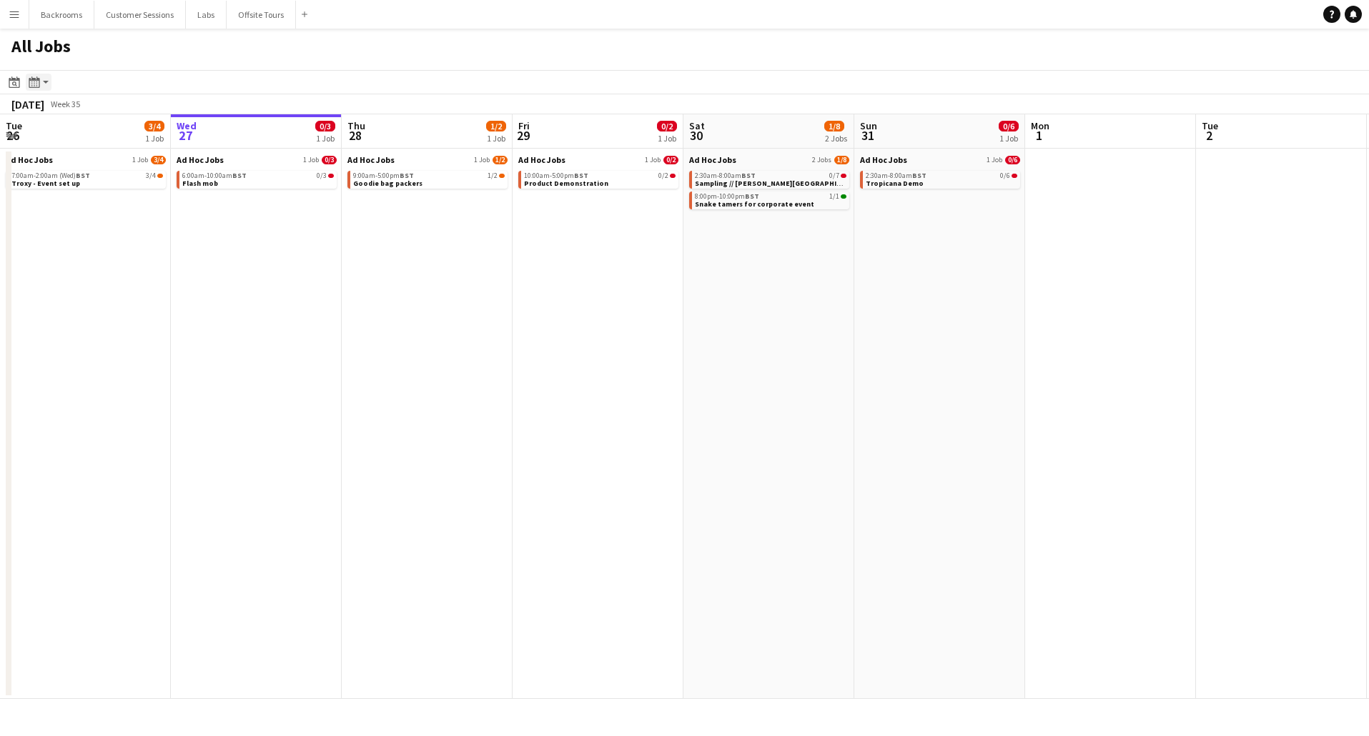
click at [41, 83] on div "Month view / Day view" at bounding box center [34, 82] width 17 height 17
click at [69, 159] on link "Month view" at bounding box center [77, 158] width 79 height 13
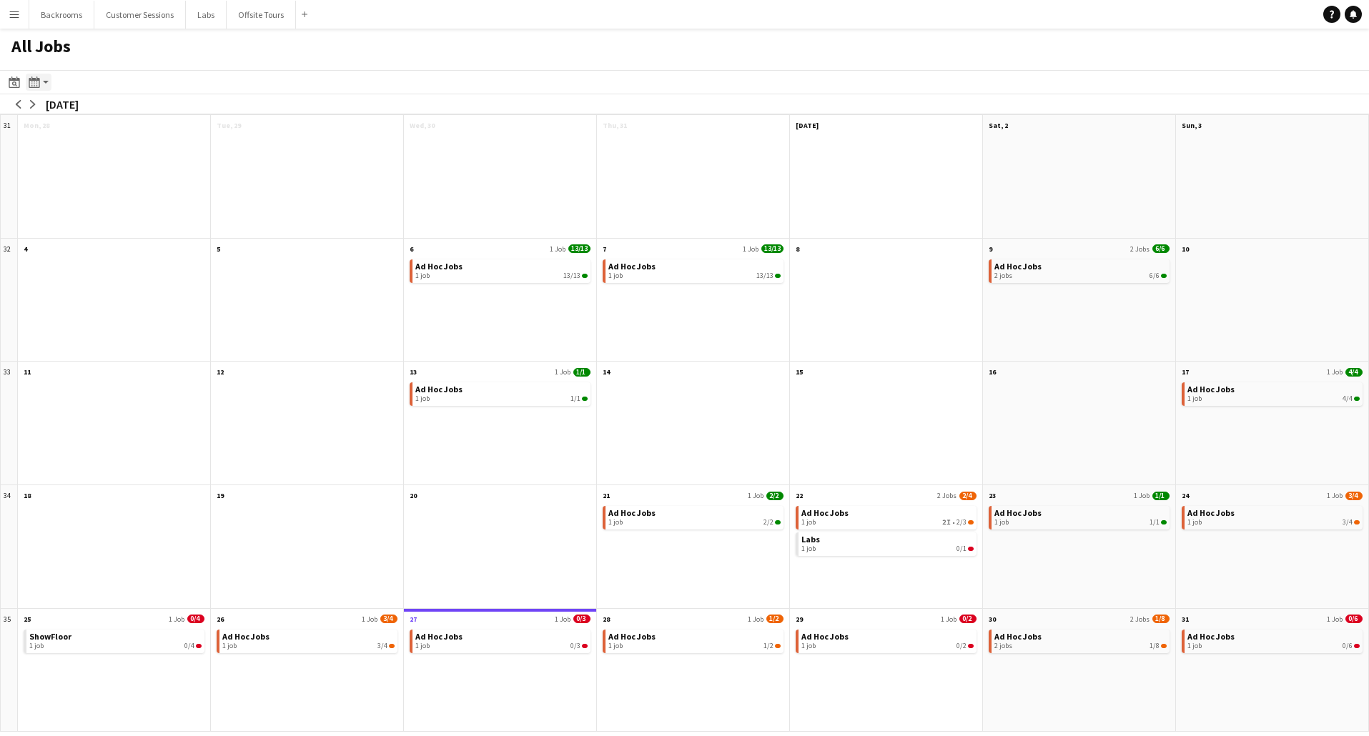
click at [44, 81] on app-action-btn "Month view / Day view" at bounding box center [39, 82] width 26 height 17
click at [61, 134] on link "Day view by Job" at bounding box center [77, 133] width 79 height 13
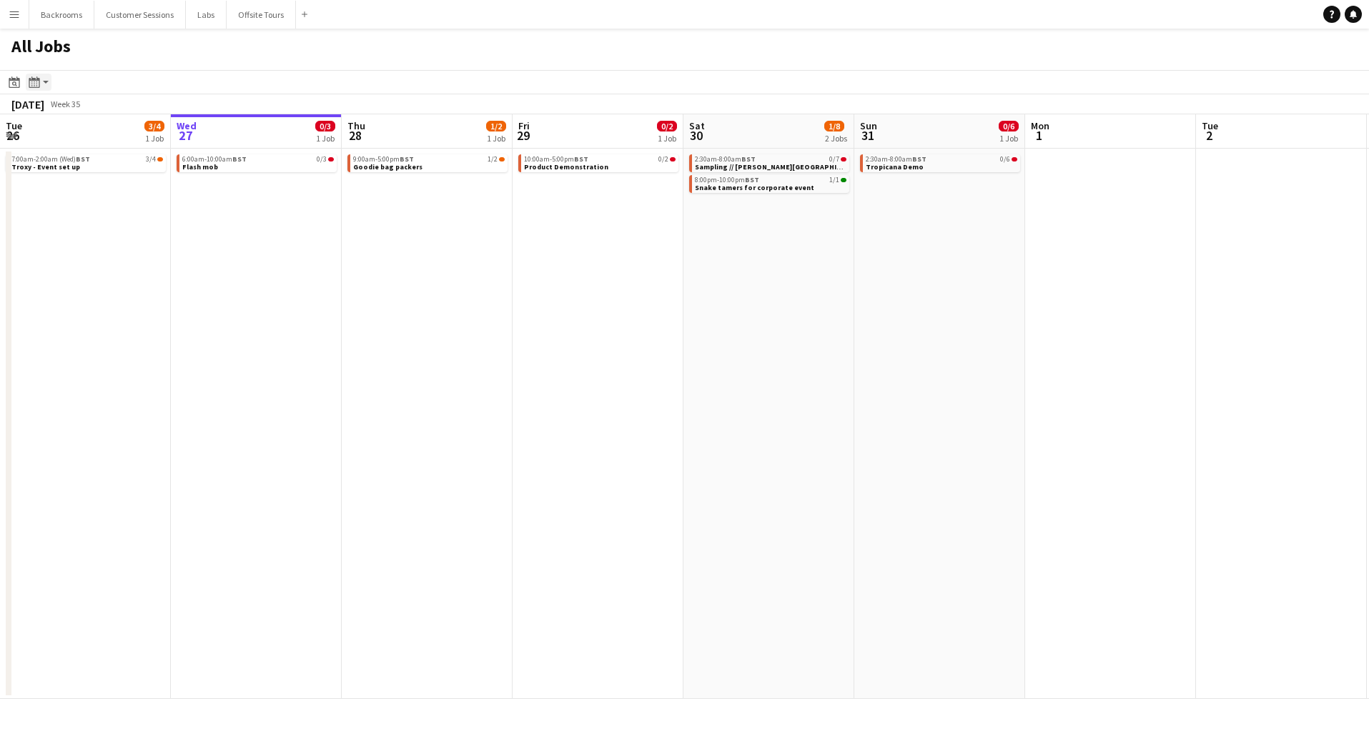
click at [46, 80] on app-action-btn "Month view / Day view" at bounding box center [39, 82] width 26 height 17
click at [55, 107] on link "Day view by Board" at bounding box center [77, 109] width 79 height 13
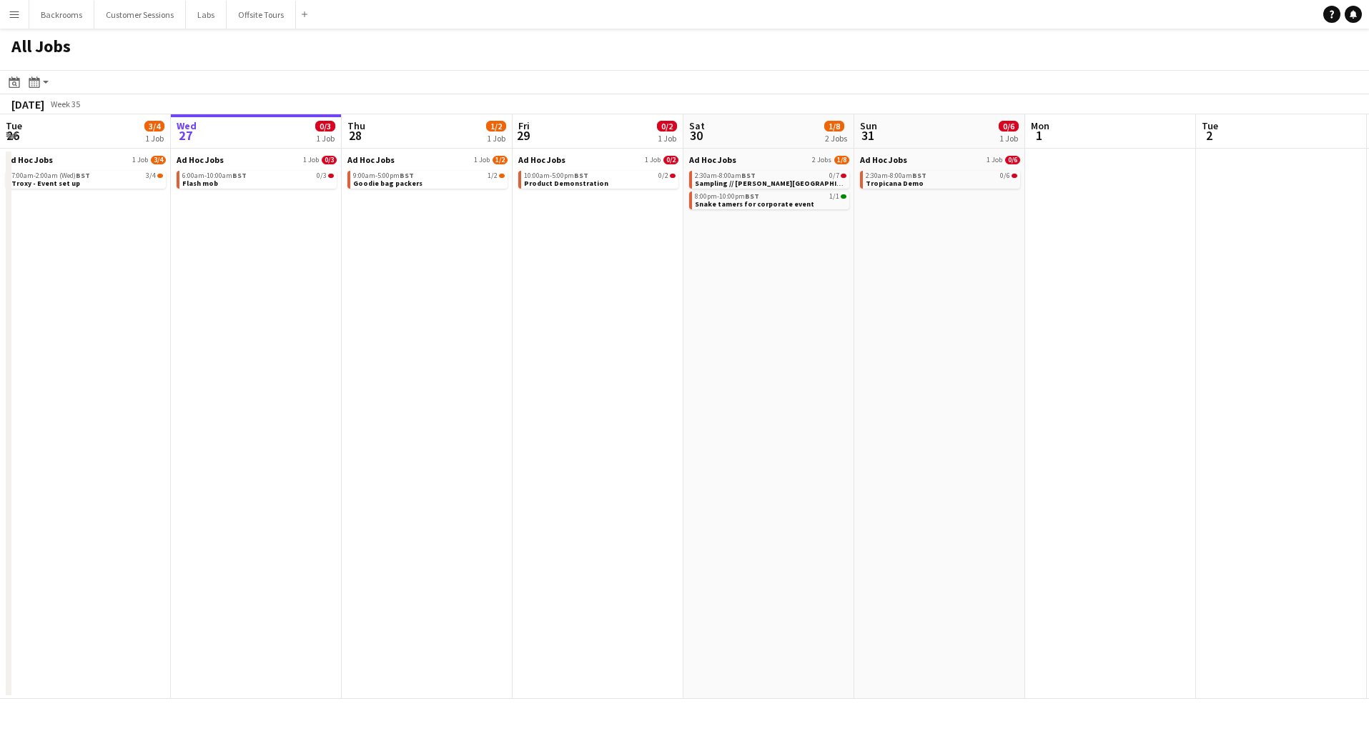
click at [17, 15] on app-icon "Menu" at bounding box center [14, 14] width 11 height 11
click at [29, 307] on link "Log Out" at bounding box center [23, 307] width 45 height 11
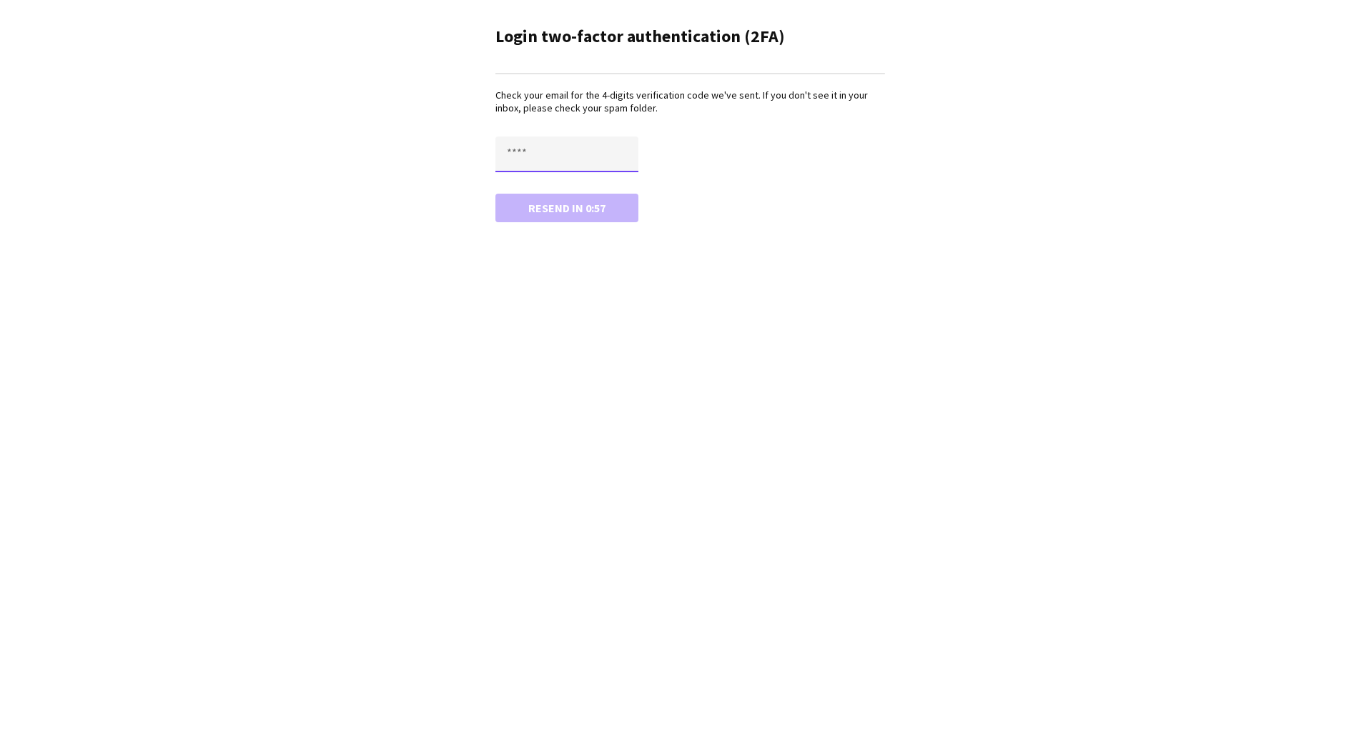
click at [516, 157] on input "text" at bounding box center [566, 155] width 143 height 36
type input "****"
click at [495, 194] on button "Confirm" at bounding box center [566, 208] width 143 height 29
